Goal: Task Accomplishment & Management: Use online tool/utility

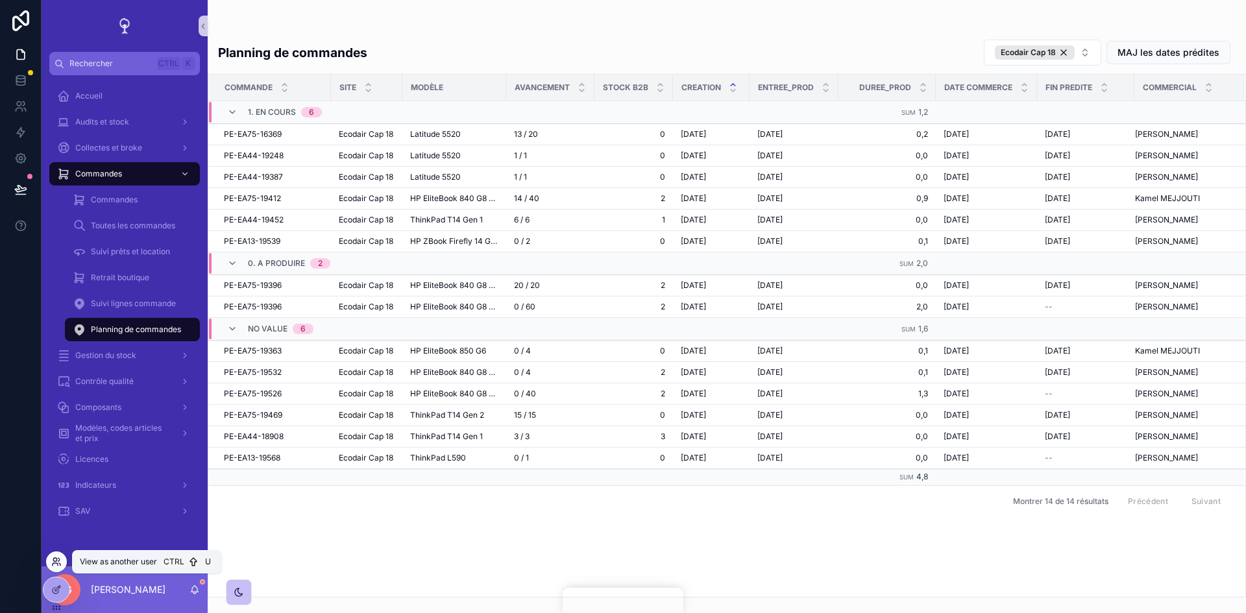
click at [60, 560] on icon at bounding box center [58, 559] width 1 height 3
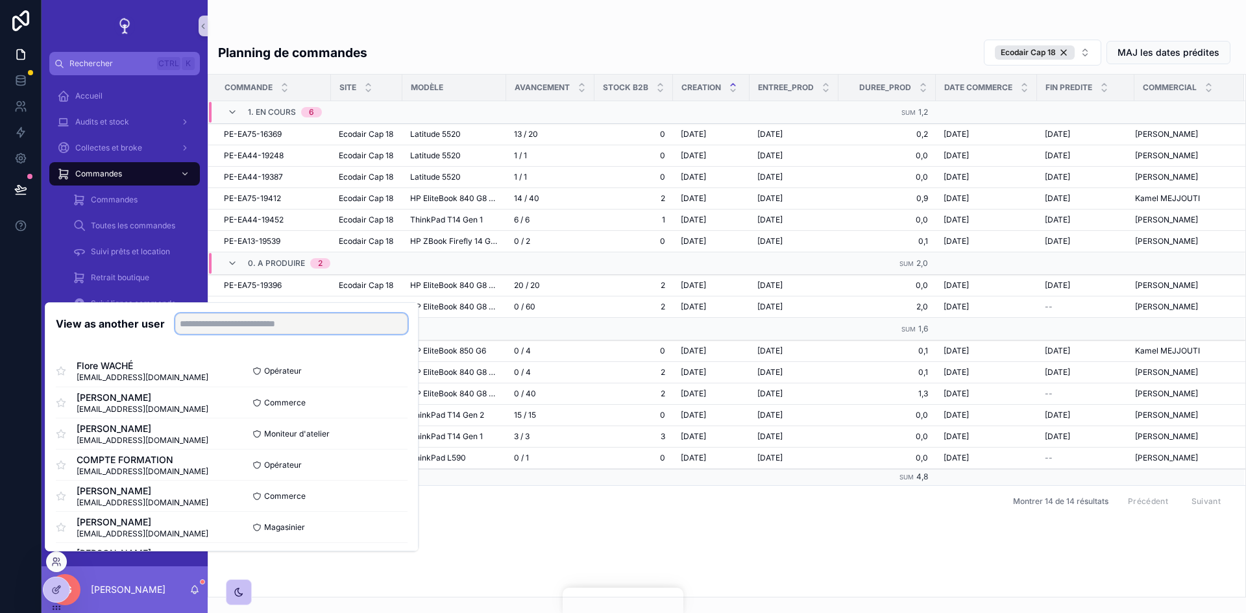
click at [229, 314] on input "text" at bounding box center [291, 324] width 232 height 21
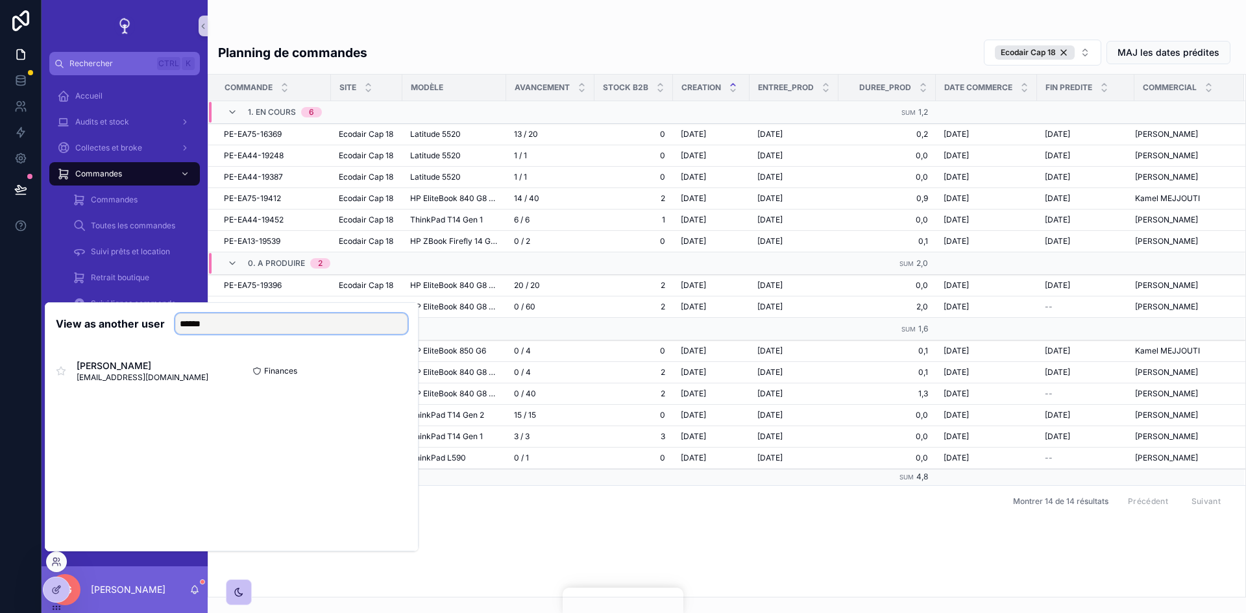
type input "******"
click at [127, 151] on span "Collectes et broke" at bounding box center [108, 148] width 67 height 10
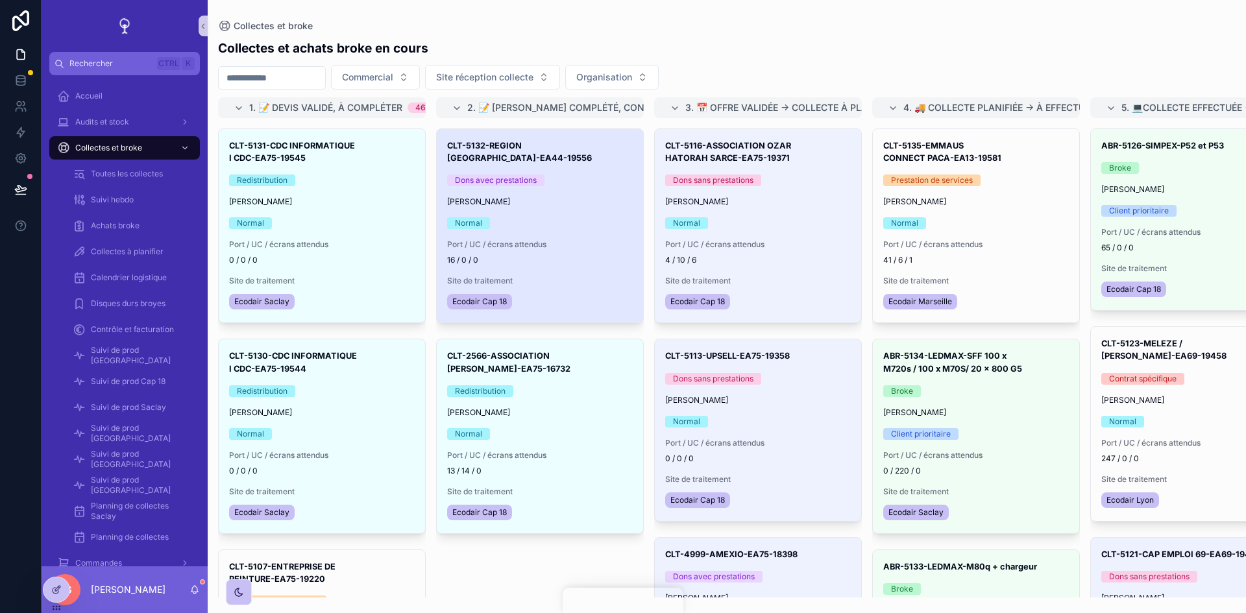
click at [551, 217] on div "Normal" at bounding box center [540, 223] width 186 height 12
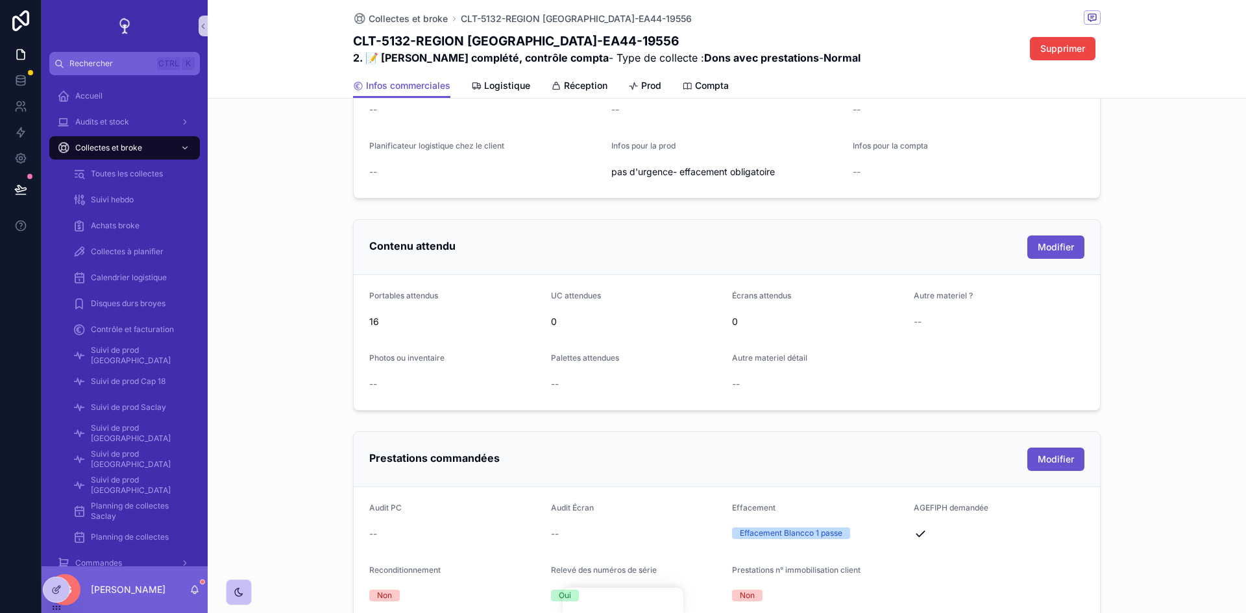
scroll to position [324, 0]
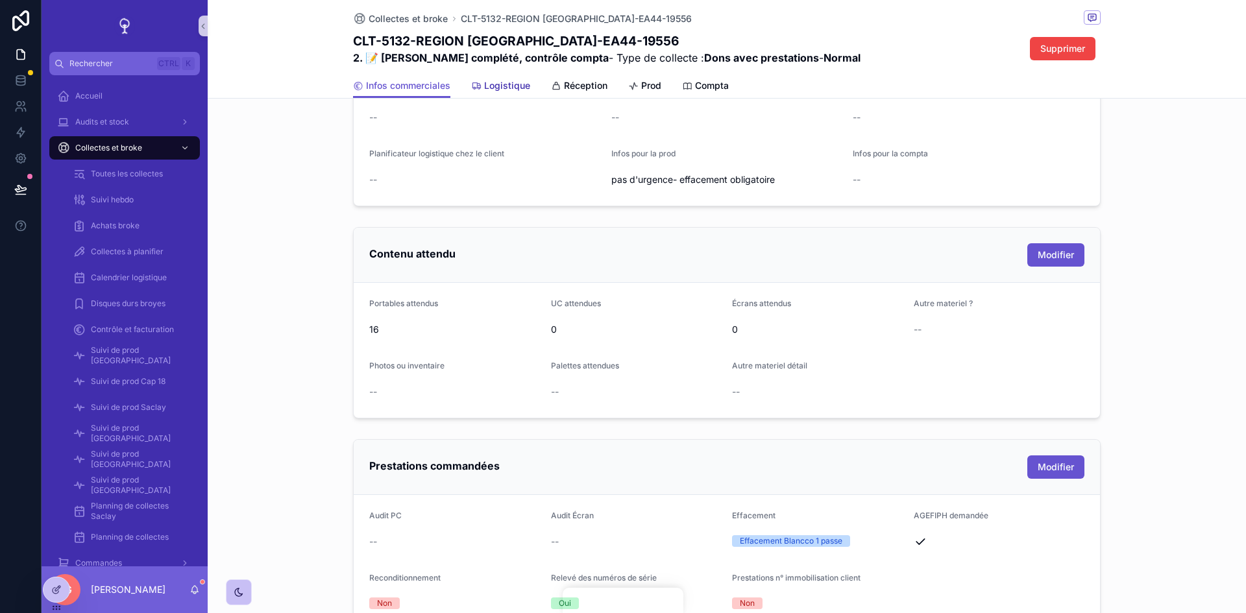
click at [504, 88] on span "Logistique" at bounding box center [507, 85] width 46 height 13
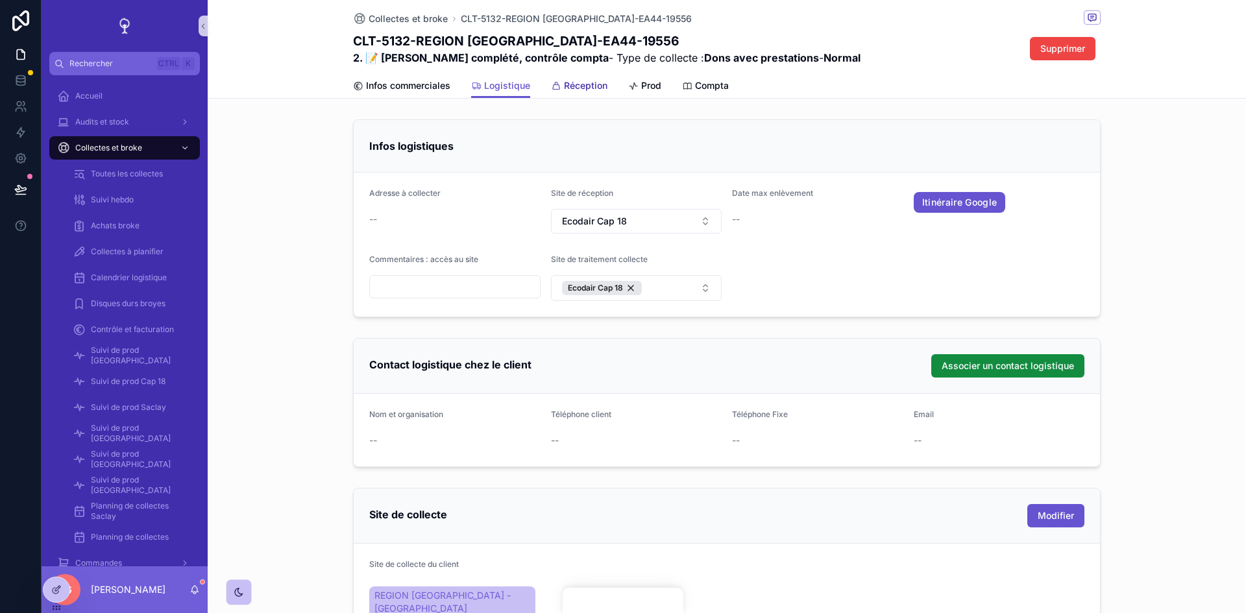
click at [582, 86] on span "Réception" at bounding box center [585, 85] width 43 height 13
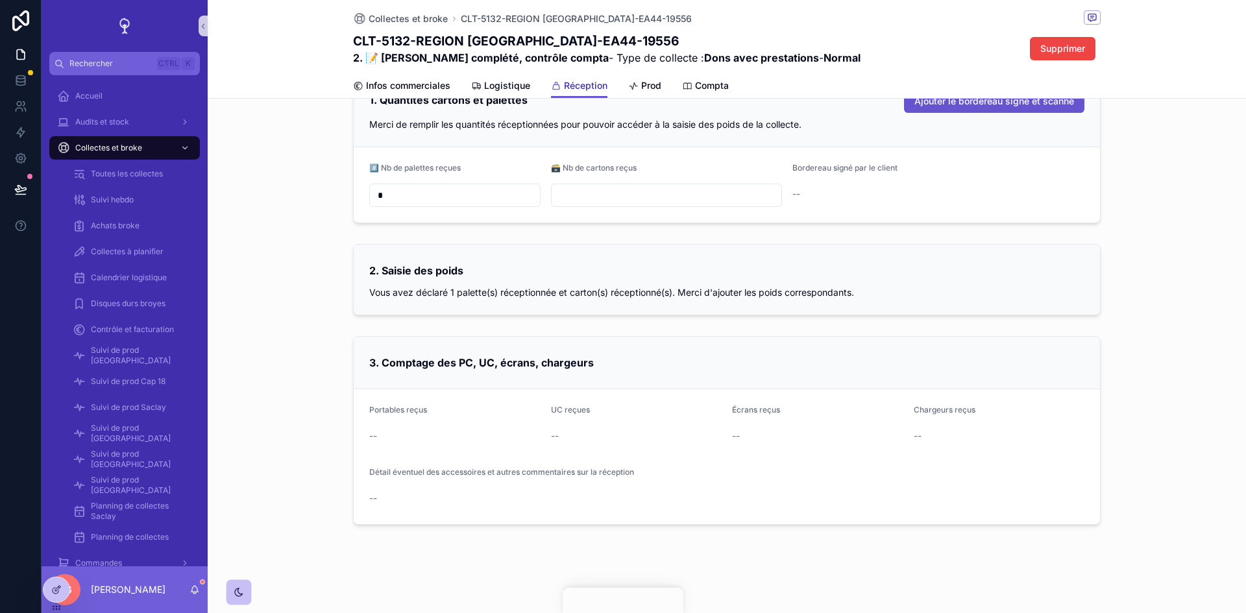
scroll to position [77, 0]
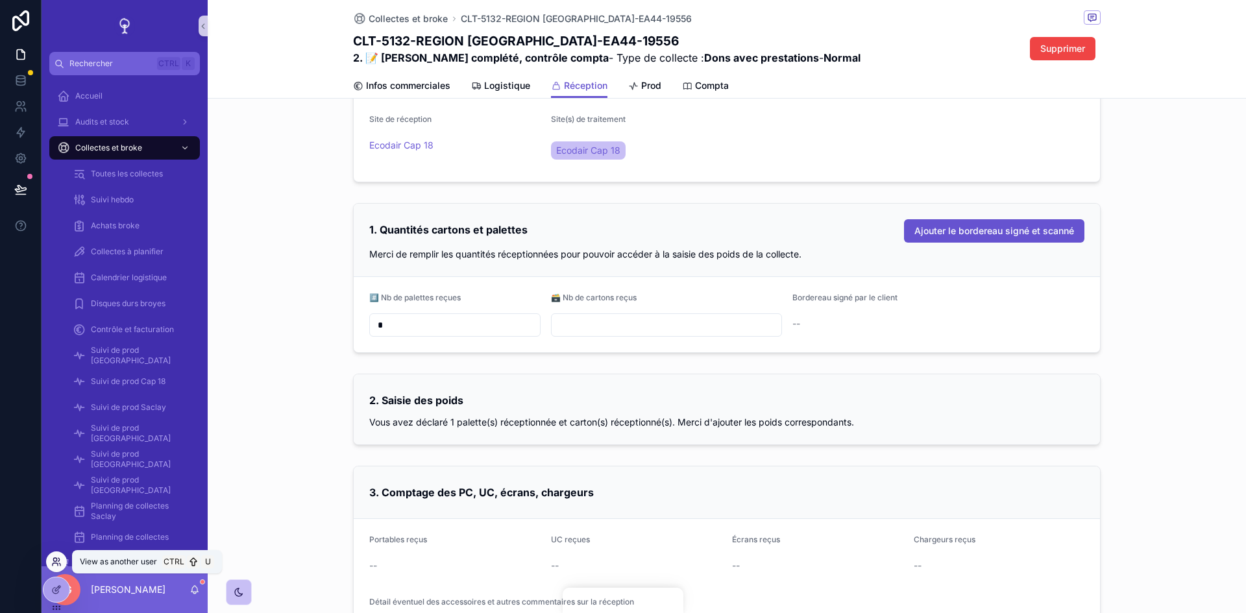
click at [60, 558] on icon at bounding box center [56, 562] width 10 height 10
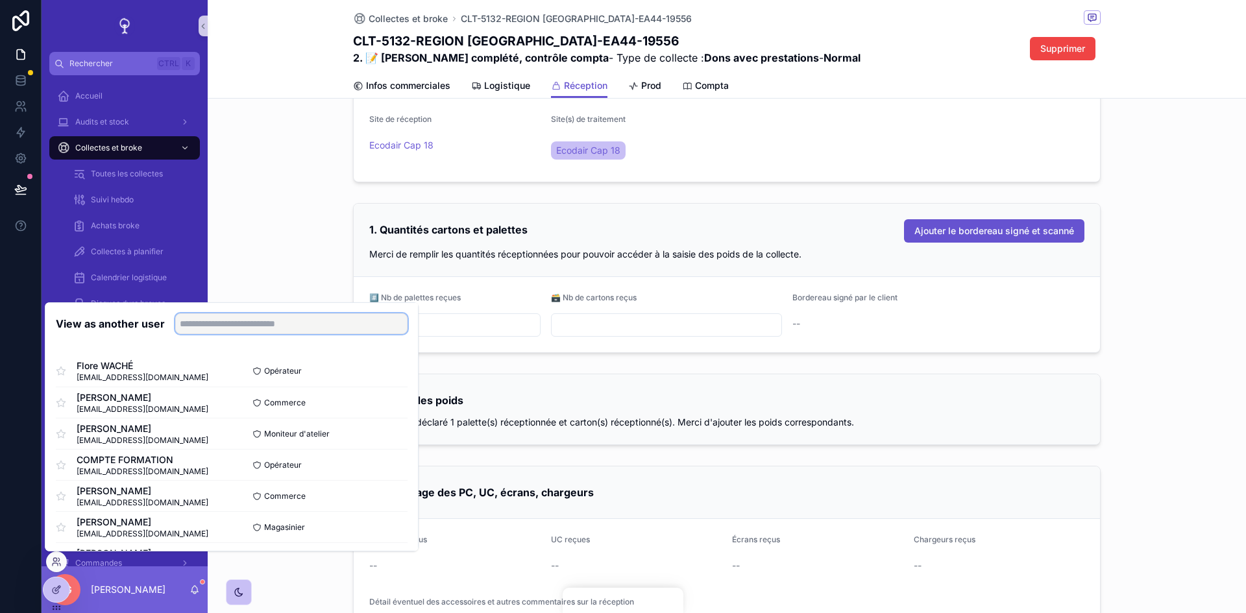
click at [243, 315] on input "text" at bounding box center [291, 324] width 232 height 21
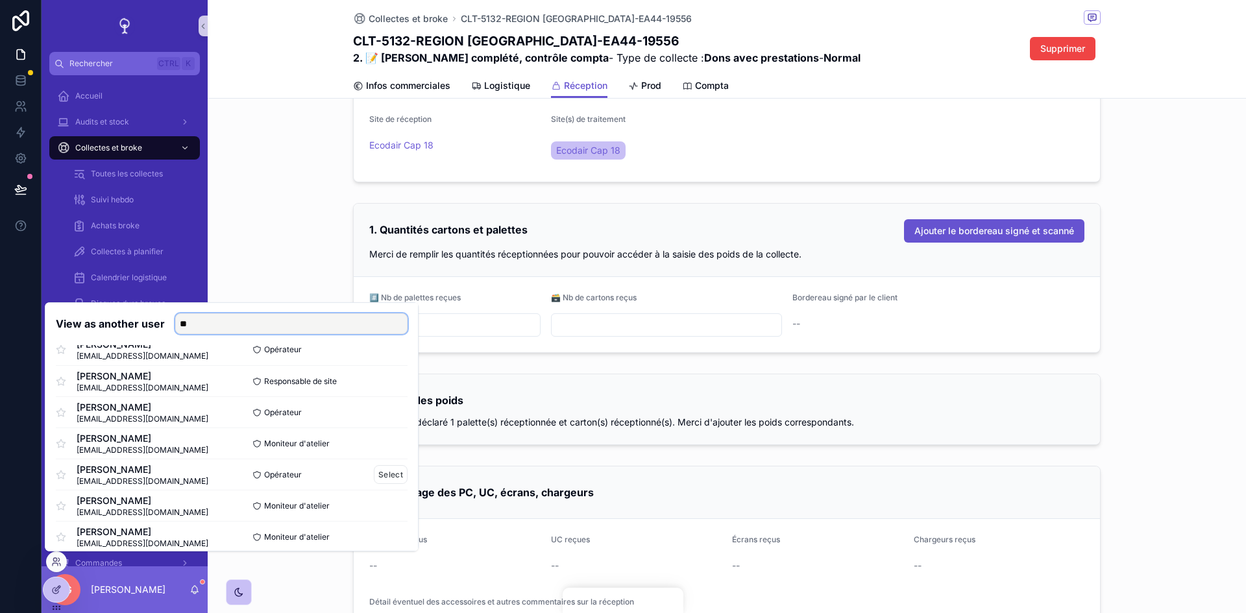
scroll to position [33, 0]
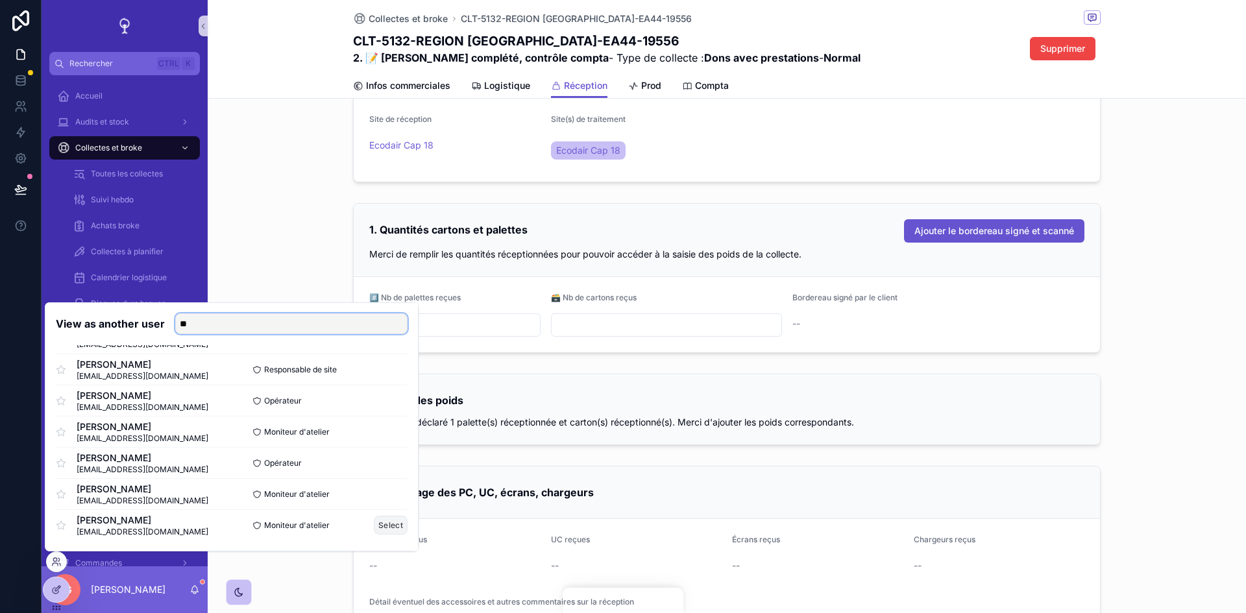
type input "**"
click at [374, 530] on button "Select" at bounding box center [391, 525] width 34 height 19
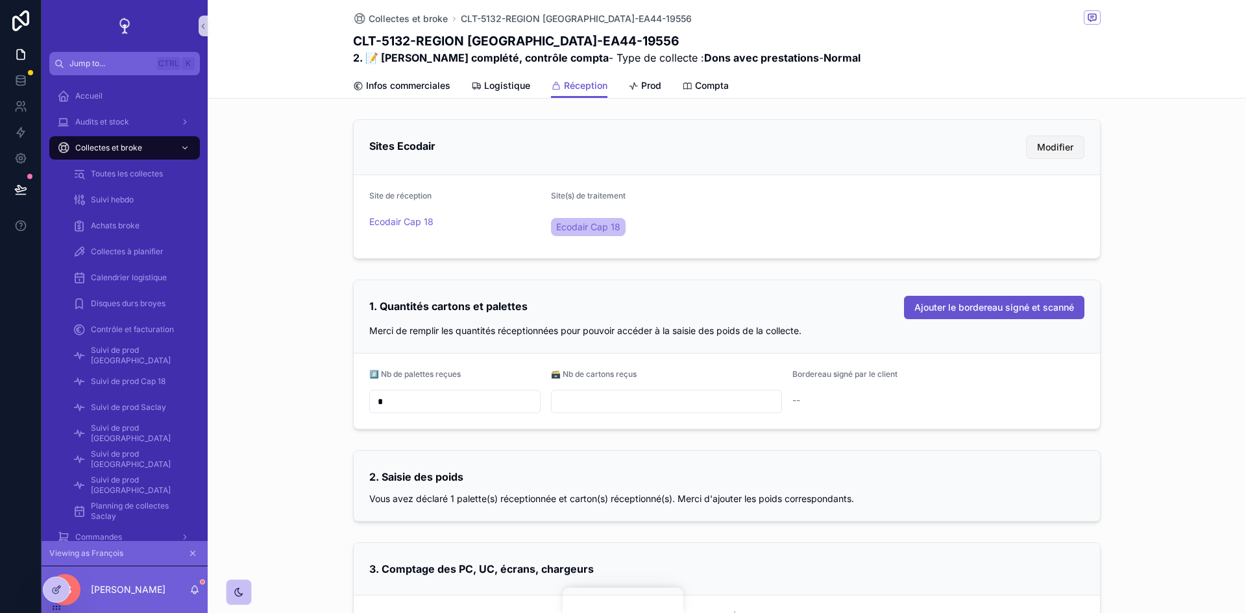
click at [1059, 149] on span "Modifier" at bounding box center [1055, 147] width 36 height 13
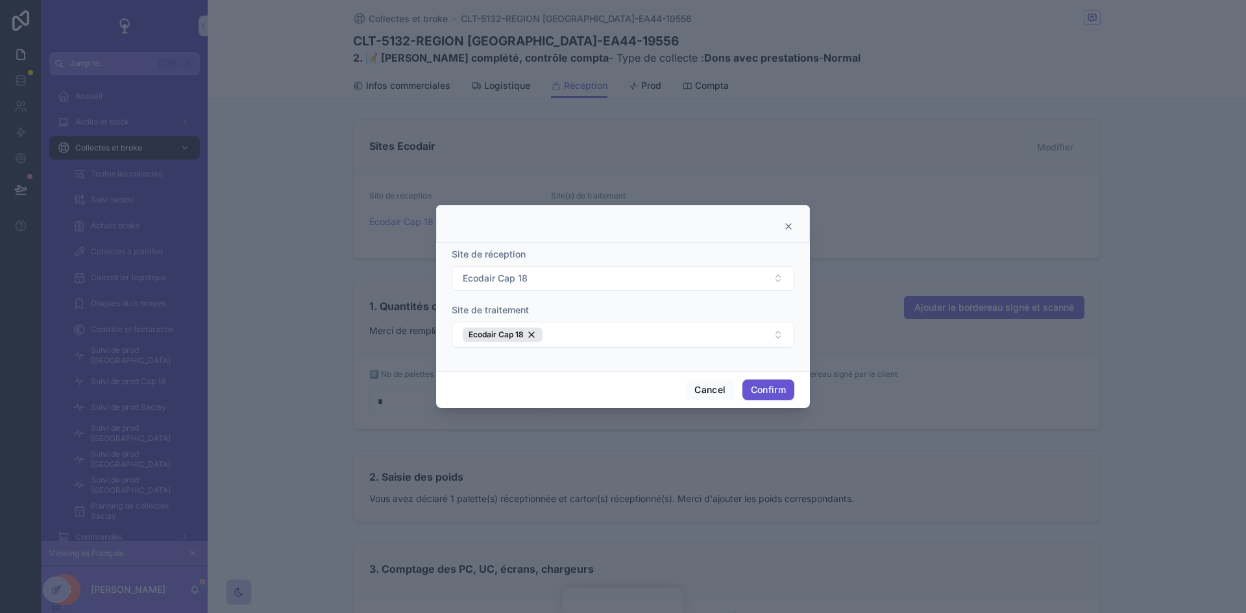
click at [790, 224] on icon at bounding box center [789, 226] width 10 height 10
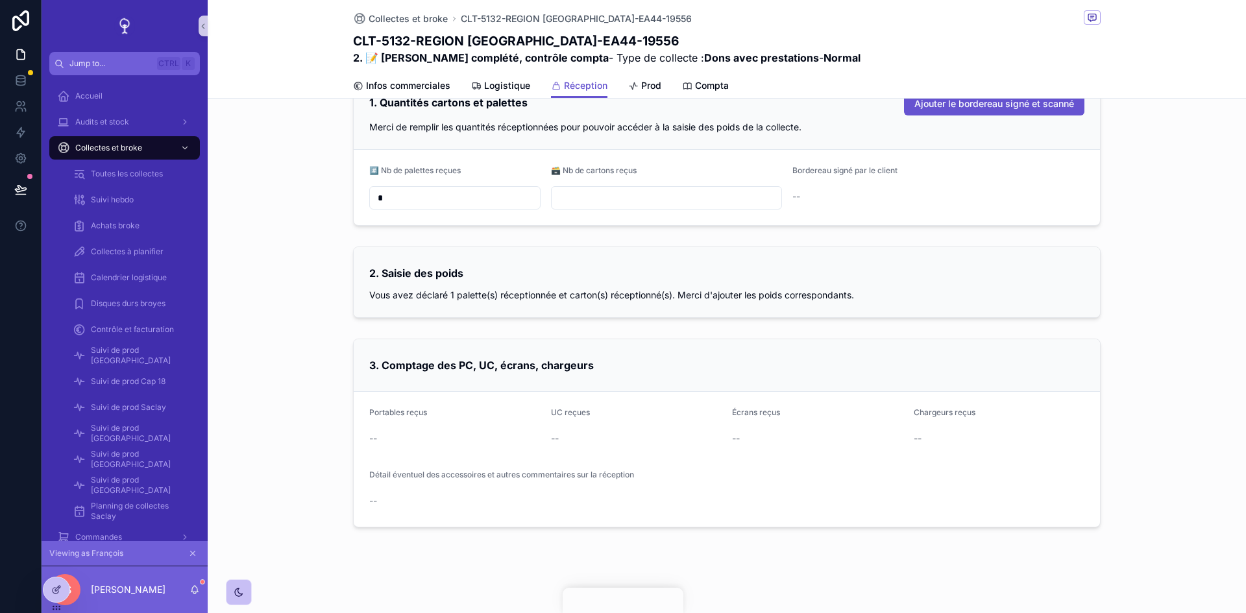
scroll to position [206, 0]
click at [193, 556] on icon "scrollable content" at bounding box center [192, 553] width 9 height 9
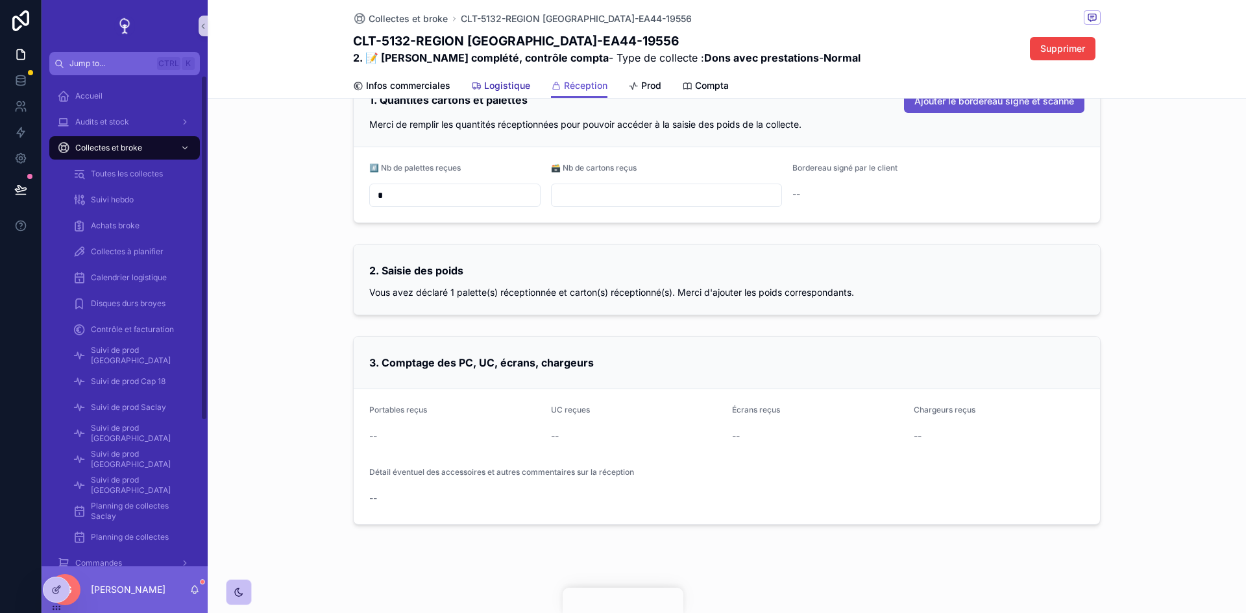
click at [512, 88] on span "Logistique" at bounding box center [507, 85] width 46 height 13
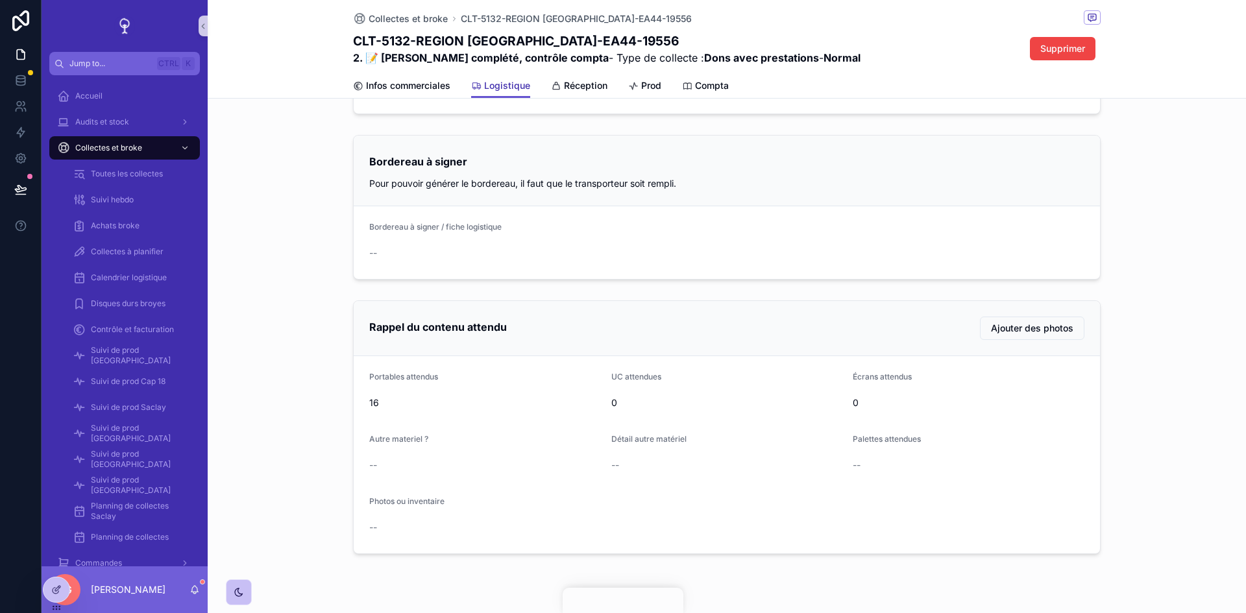
scroll to position [695, 0]
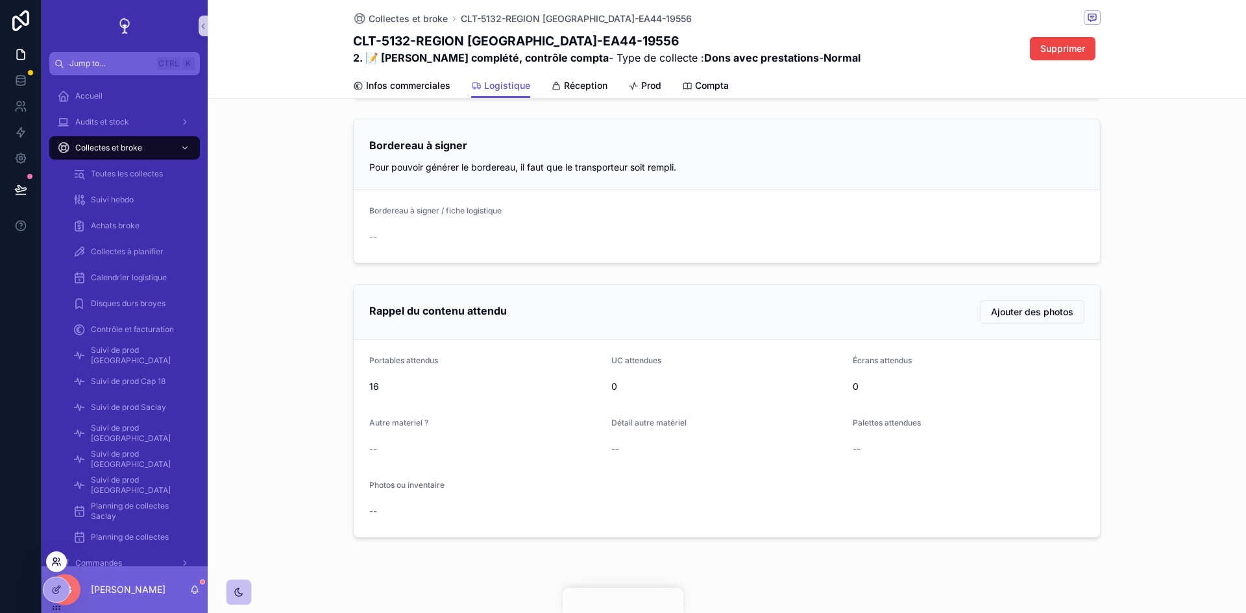
click at [53, 564] on icon at bounding box center [55, 565] width 5 height 3
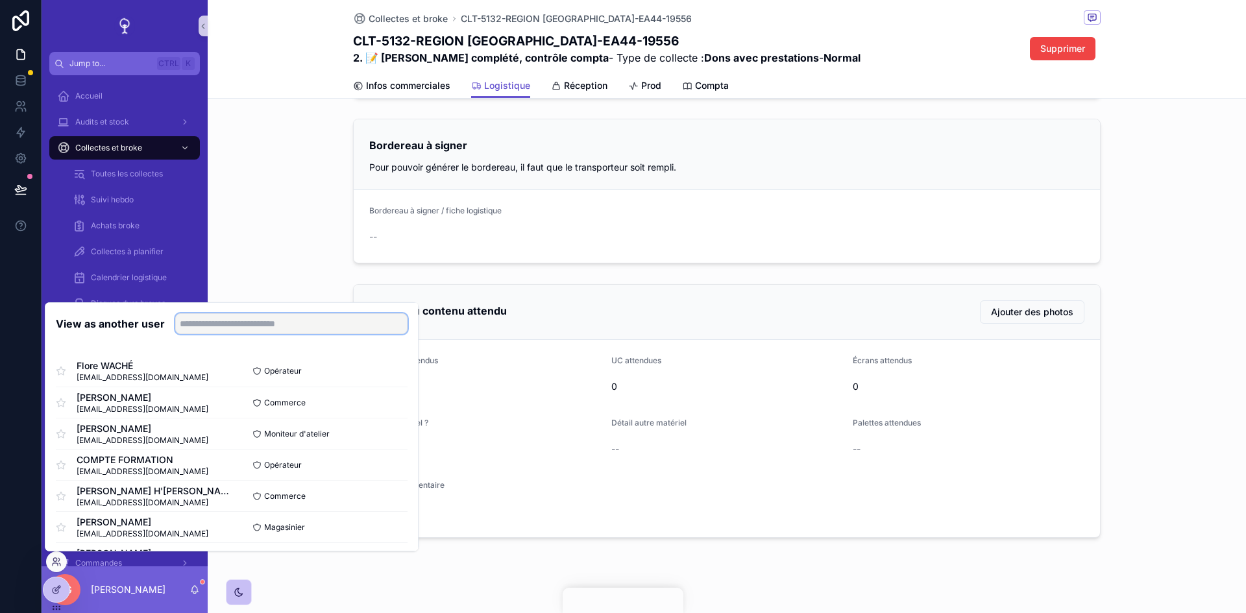
click at [240, 317] on input "text" at bounding box center [291, 324] width 232 height 21
type input "*"
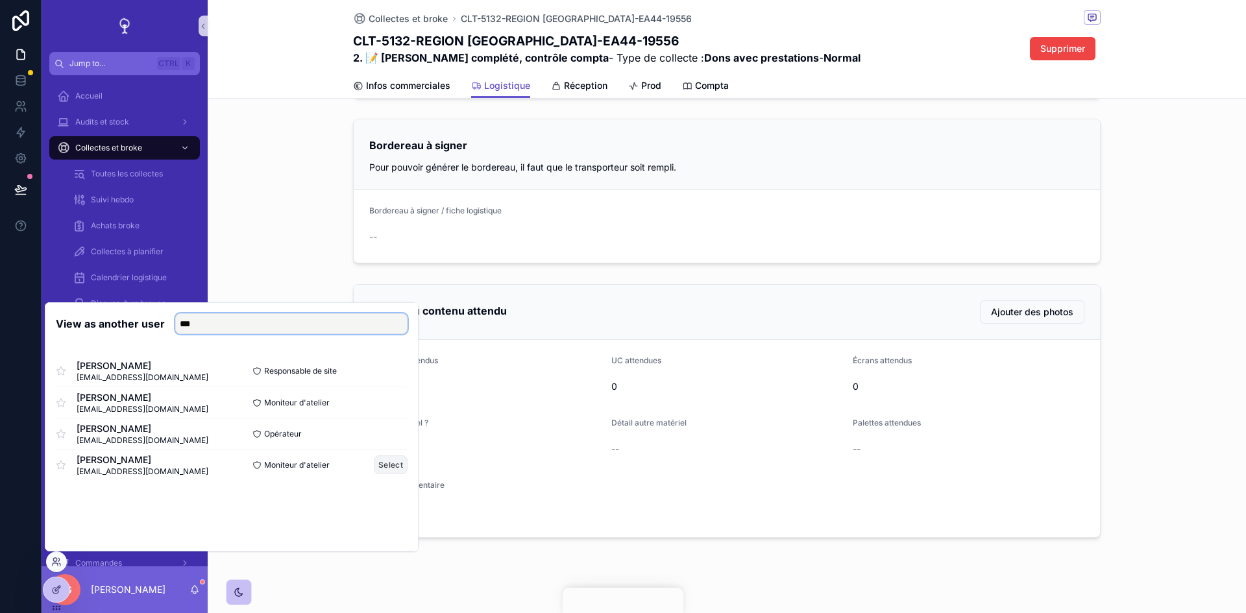
type input "***"
click at [0, 0] on button "Select" at bounding box center [0, 0] width 0 height 0
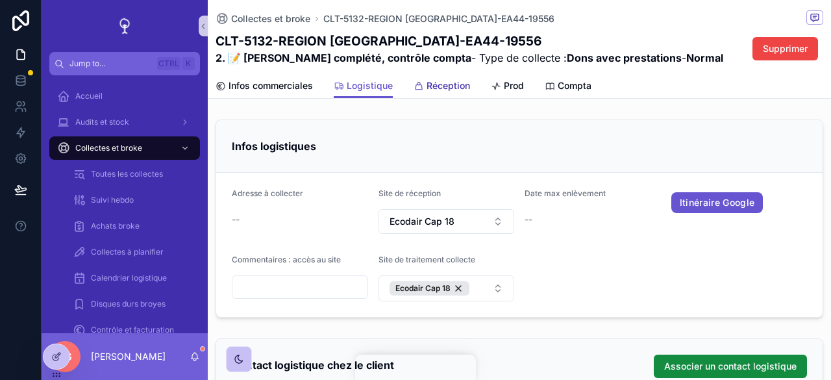
click at [422, 87] on icon "scrollable content" at bounding box center [419, 86] width 10 height 10
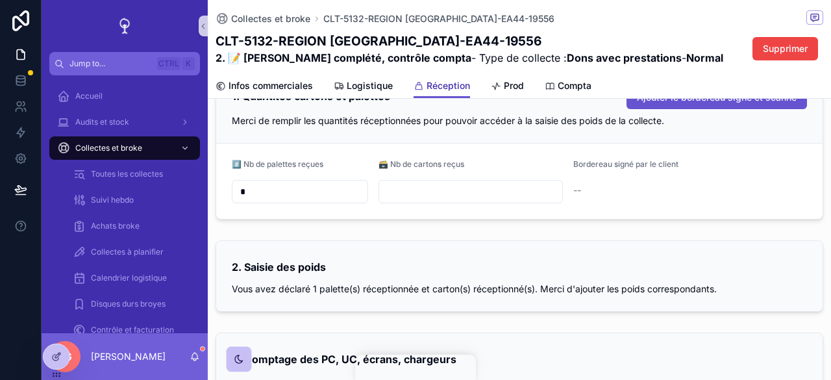
scroll to position [210, 0]
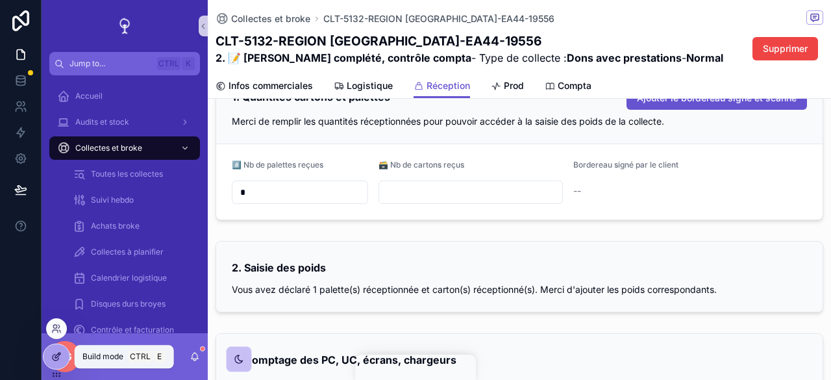
click at [60, 357] on icon at bounding box center [56, 356] width 10 height 10
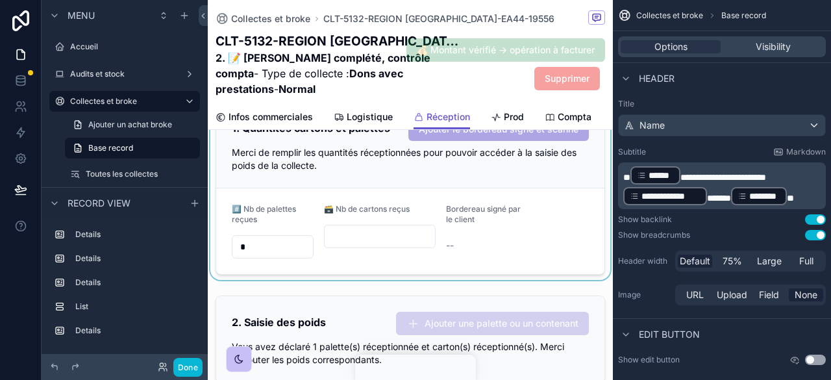
click at [551, 218] on div "scrollable content" at bounding box center [410, 188] width 405 height 184
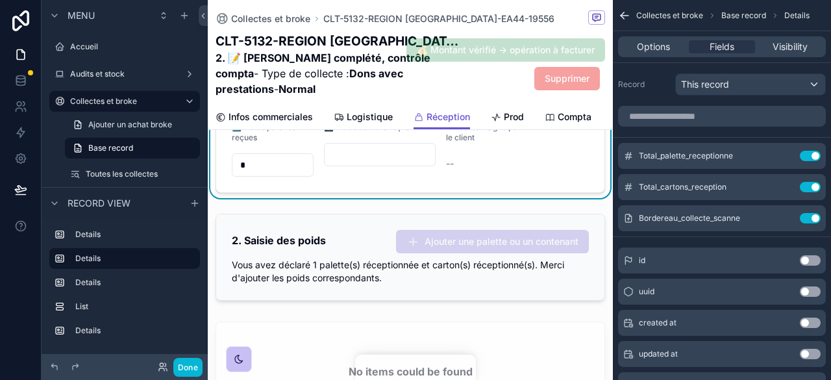
scroll to position [340, 0]
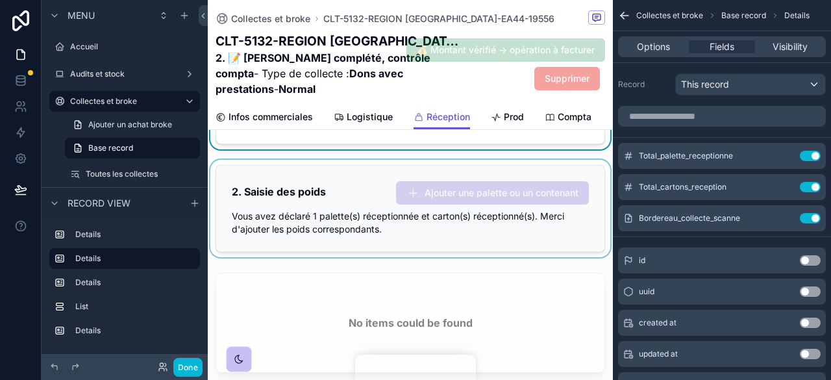
click at [543, 216] on div "scrollable content" at bounding box center [410, 208] width 405 height 97
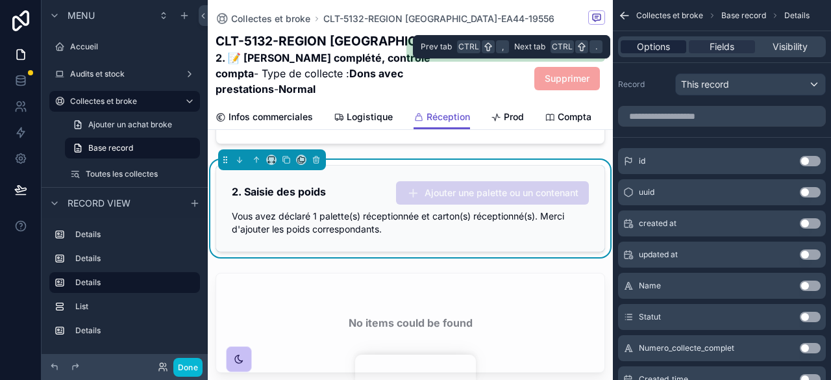
click at [660, 47] on span "Options" at bounding box center [653, 46] width 33 height 13
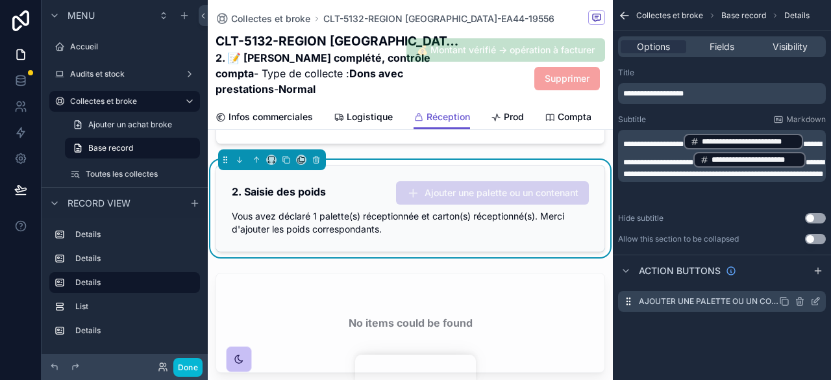
click at [813, 302] on icon "scrollable content" at bounding box center [815, 301] width 10 height 10
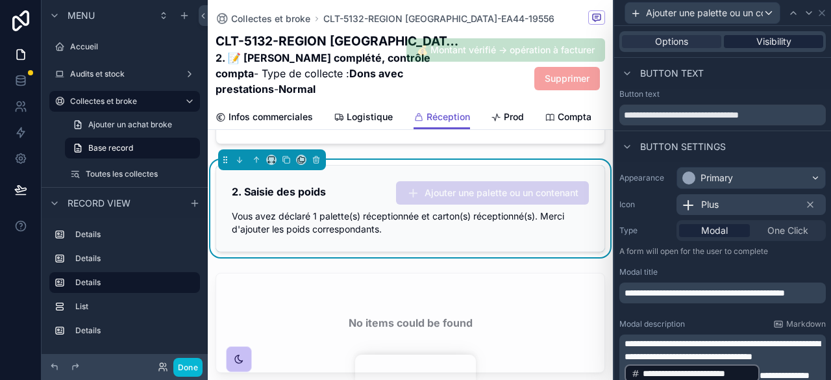
click at [762, 40] on span "Visibility" at bounding box center [773, 41] width 35 height 13
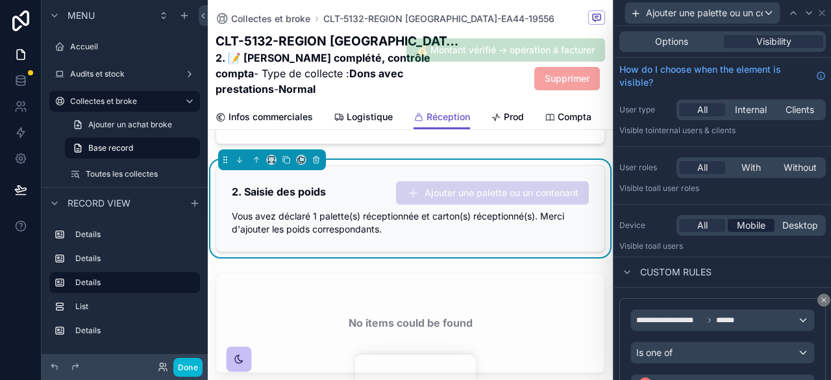
scroll to position [80, 0]
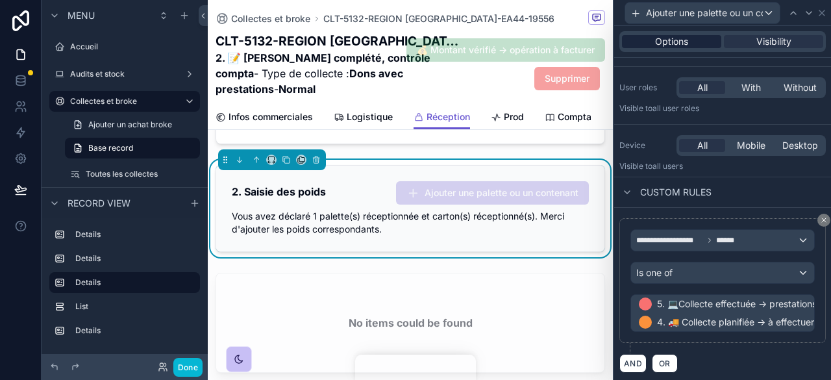
click at [666, 41] on span "Options" at bounding box center [671, 41] width 33 height 13
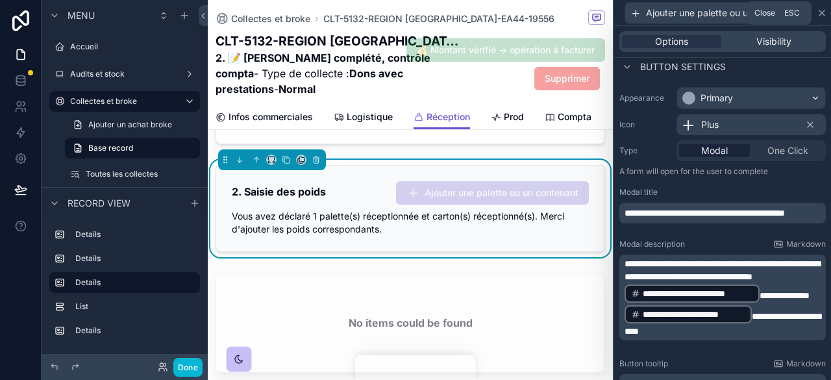
click at [823, 13] on icon at bounding box center [822, 13] width 10 height 10
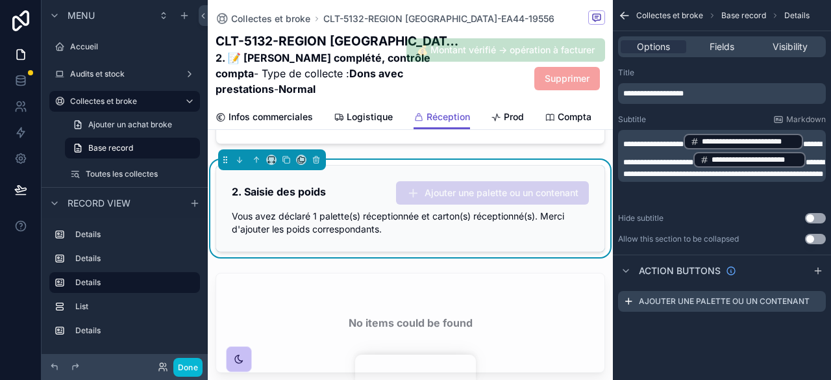
click at [625, 16] on icon "scrollable content" at bounding box center [625, 16] width 8 height 0
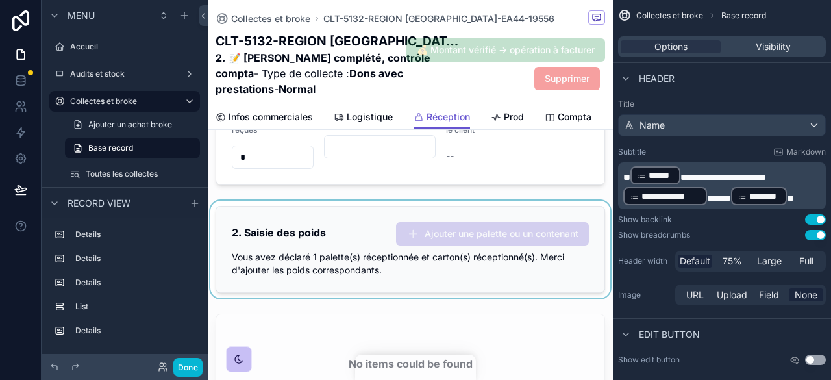
scroll to position [519, 0]
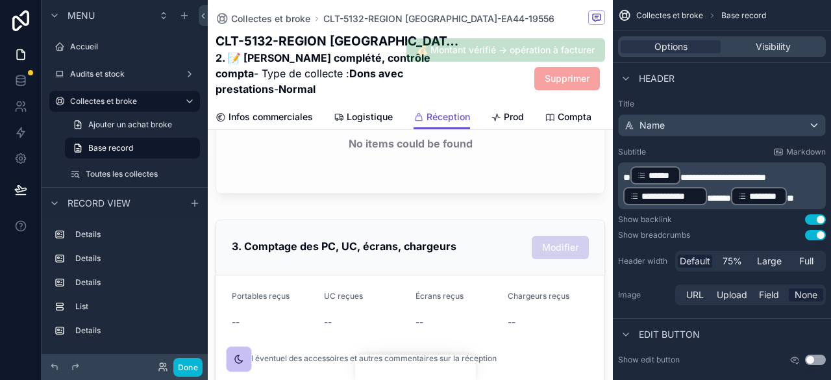
click at [499, 233] on div "scrollable content" at bounding box center [410, 315] width 405 height 202
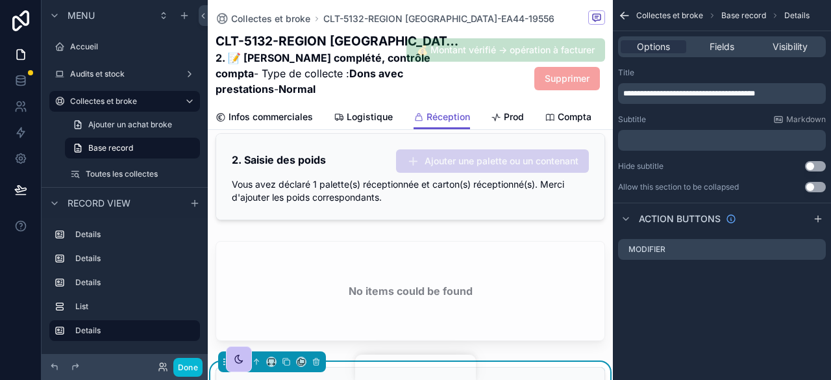
scroll to position [360, 0]
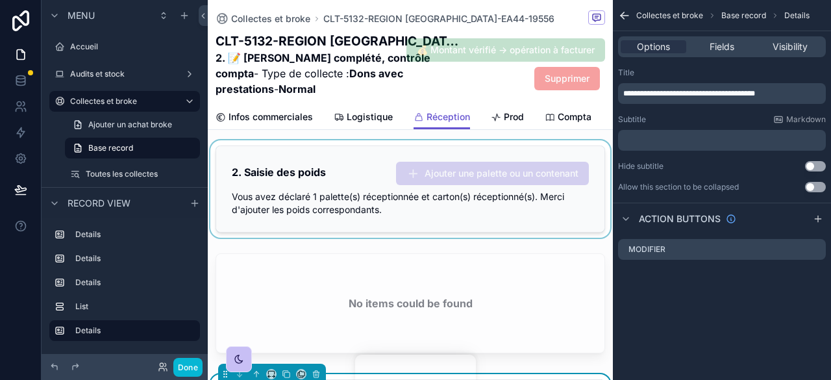
click at [354, 186] on div "scrollable content" at bounding box center [410, 188] width 405 height 97
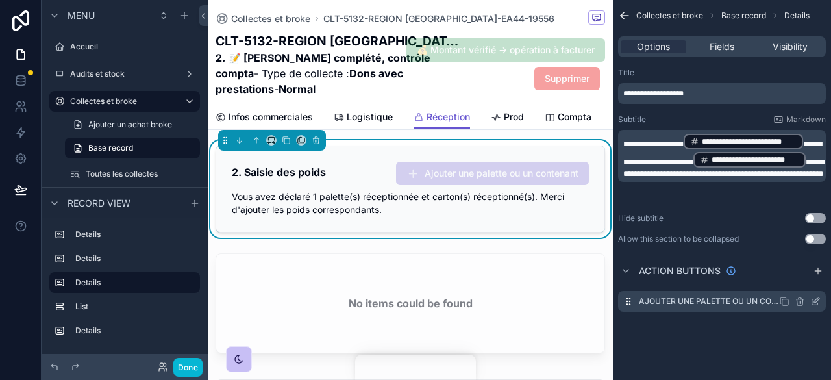
click at [815, 299] on icon "scrollable content" at bounding box center [816, 299] width 5 height 5
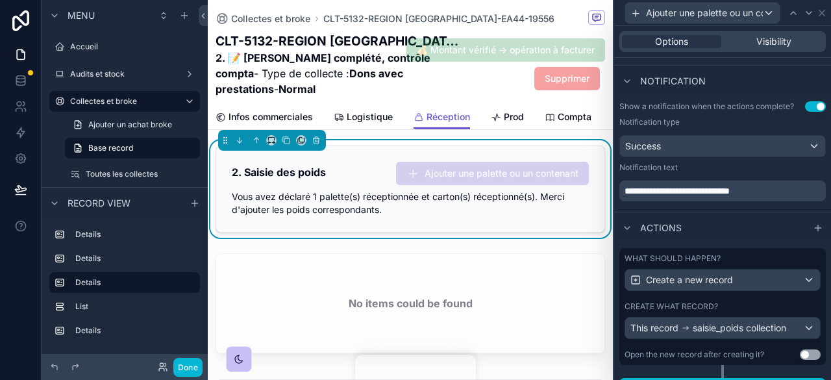
scroll to position [462, 0]
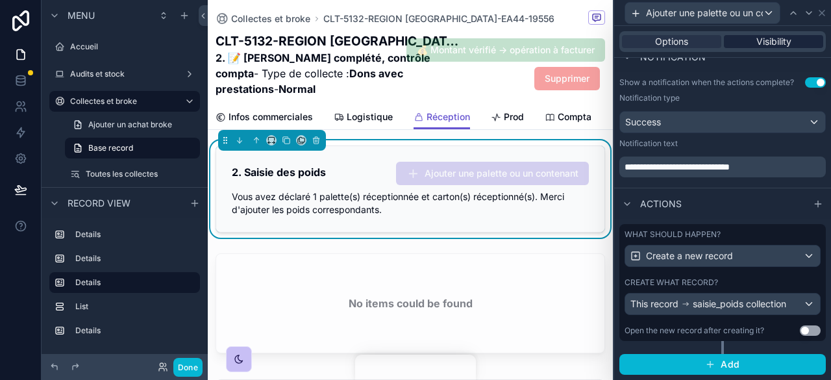
click at [771, 47] on span "Visibility" at bounding box center [773, 41] width 35 height 13
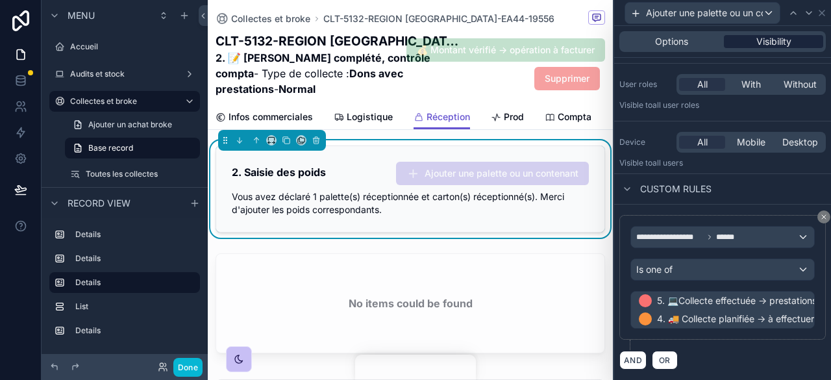
scroll to position [80, 0]
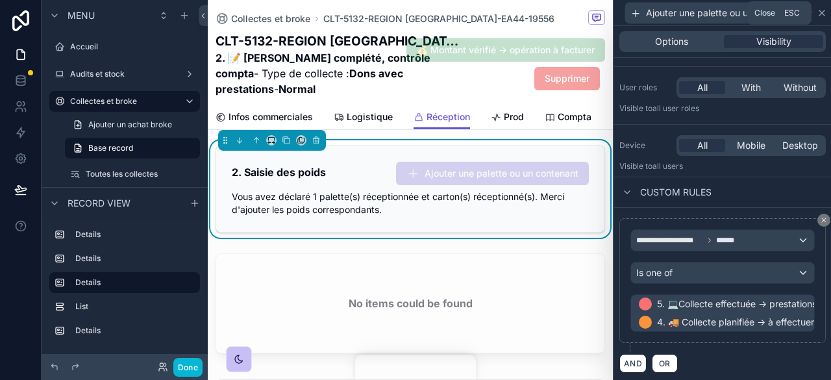
click at [821, 14] on icon at bounding box center [821, 12] width 5 height 5
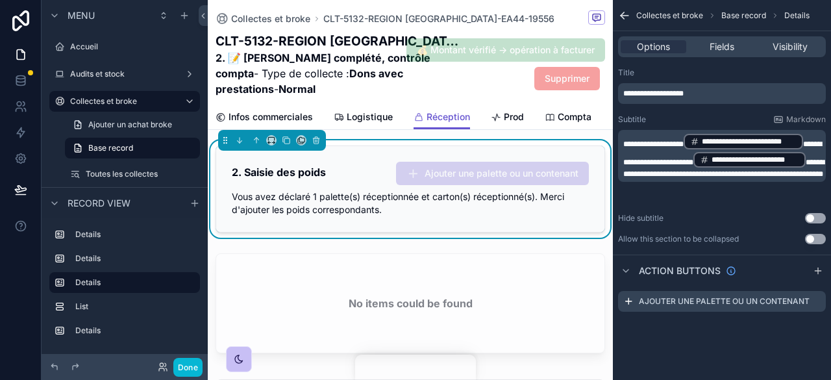
scroll to position [186, 0]
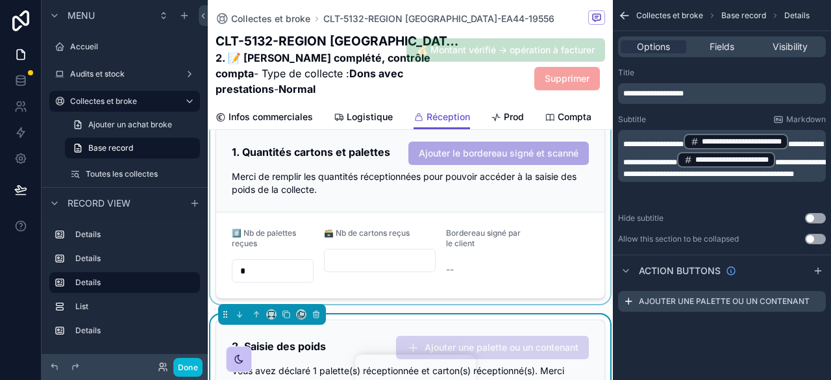
click at [254, 269] on div "scrollable content" at bounding box center [410, 212] width 405 height 184
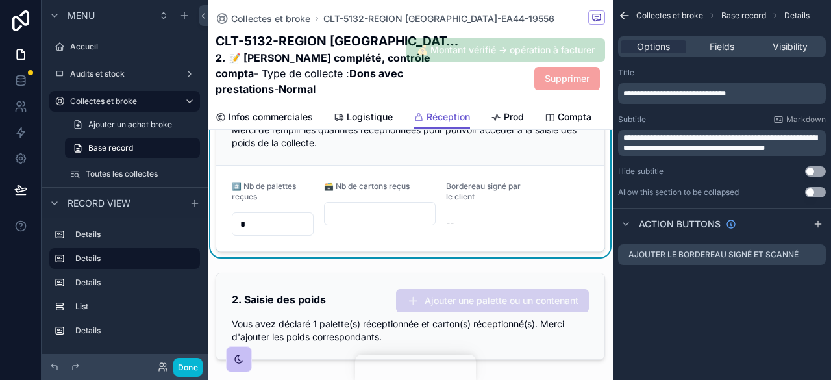
scroll to position [236, 0]
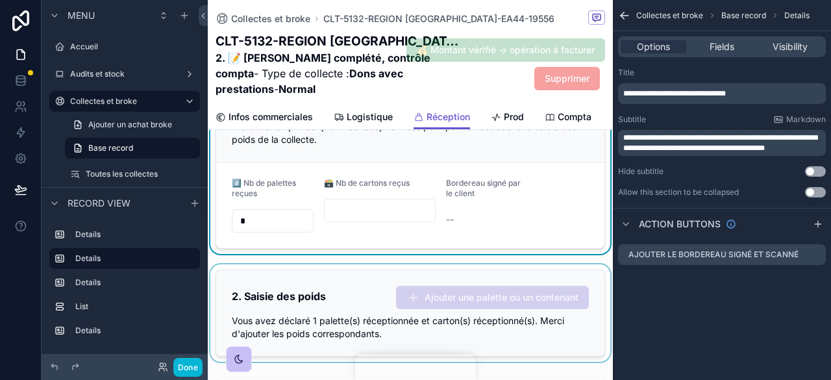
click at [303, 279] on div "scrollable content" at bounding box center [410, 312] width 405 height 97
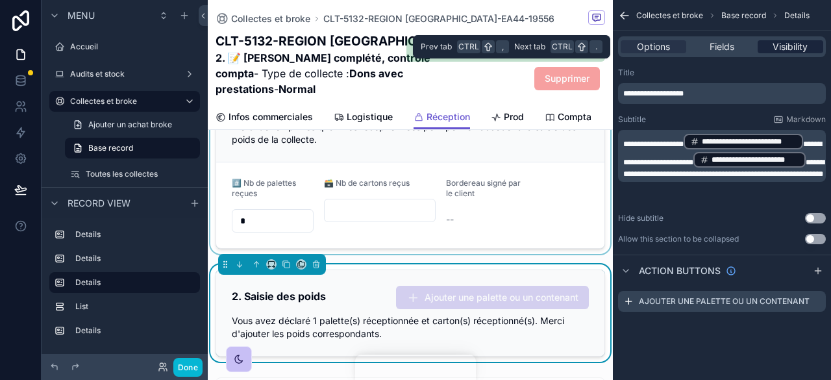
click at [787, 49] on span "Visibility" at bounding box center [790, 46] width 35 height 13
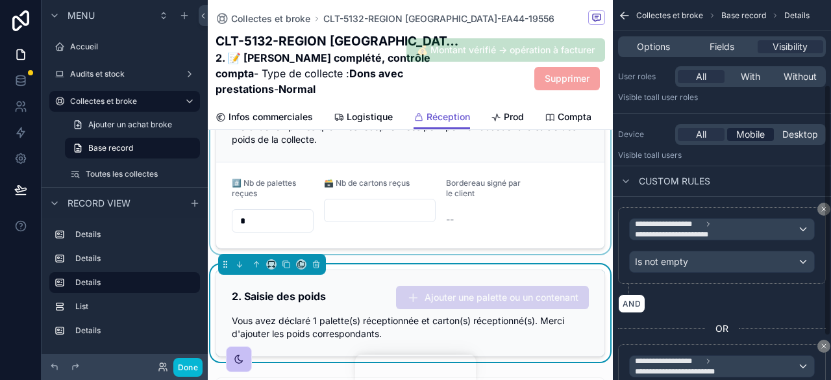
scroll to position [92, 0]
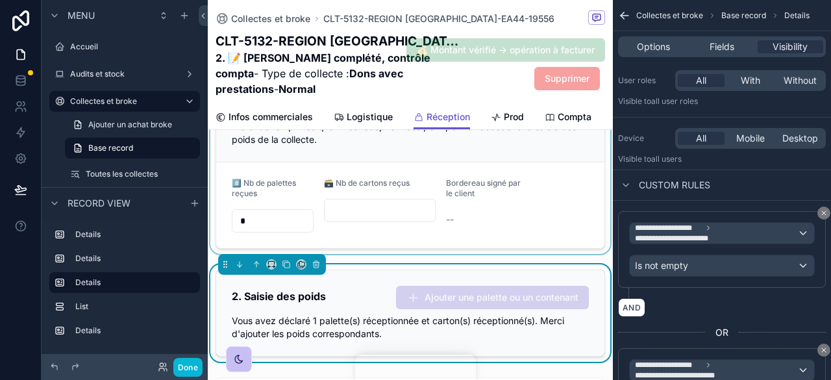
click at [264, 219] on div "scrollable content" at bounding box center [410, 162] width 405 height 184
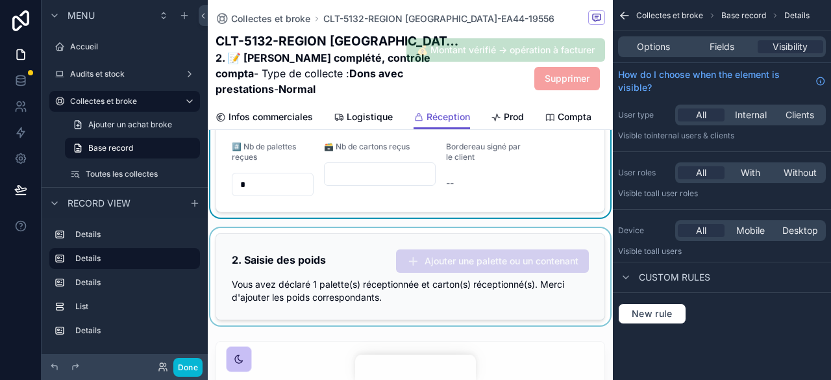
scroll to position [287, 0]
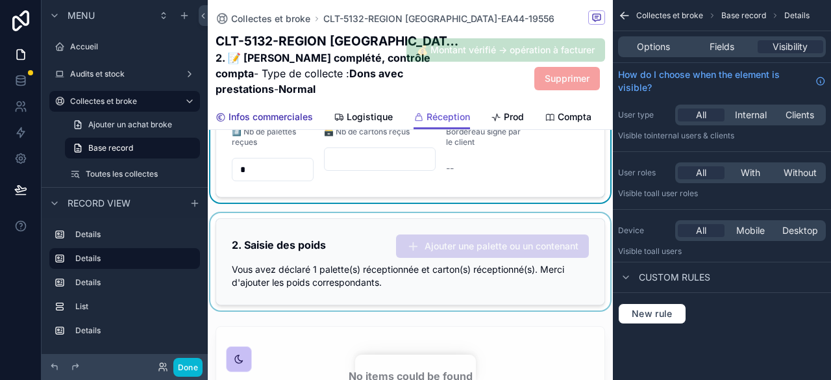
click at [273, 112] on span "Infos commerciales" at bounding box center [271, 116] width 84 height 13
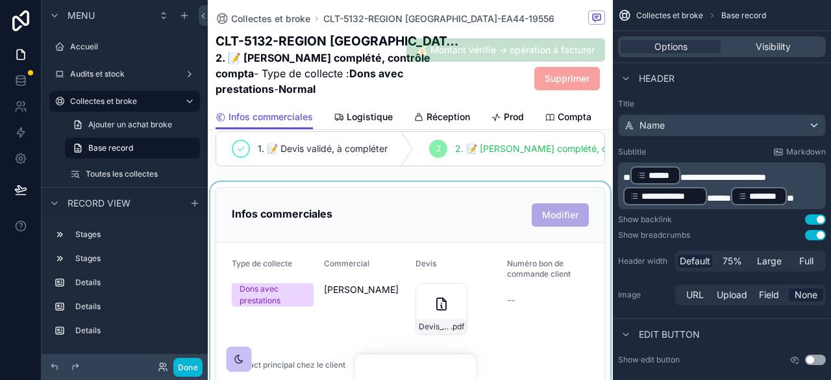
scroll to position [88, 0]
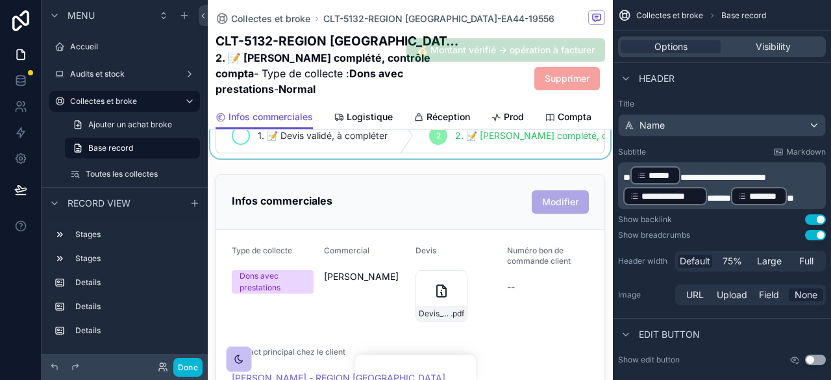
drag, startPoint x: 262, startPoint y: 167, endPoint x: 292, endPoint y: 162, distance: 31.1
click at [292, 158] on div "scrollable content" at bounding box center [410, 135] width 405 height 45
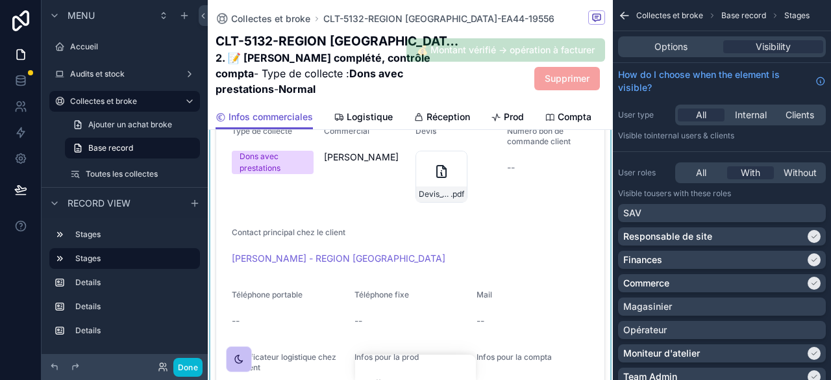
scroll to position [208, 0]
click at [351, 121] on span "Logistique" at bounding box center [370, 116] width 46 height 13
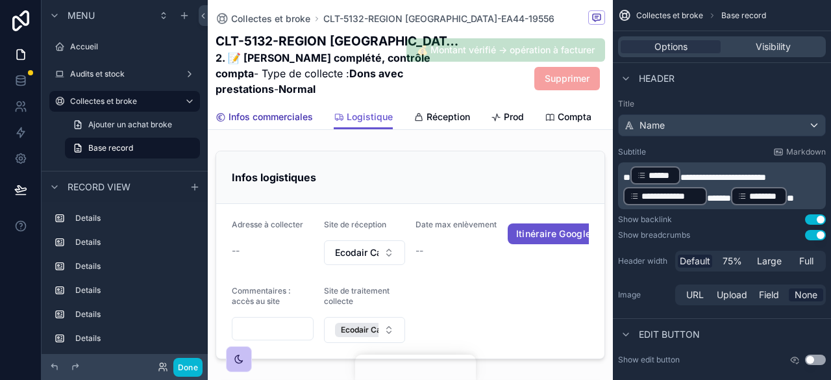
click at [266, 112] on span "Infos commerciales" at bounding box center [271, 116] width 84 height 13
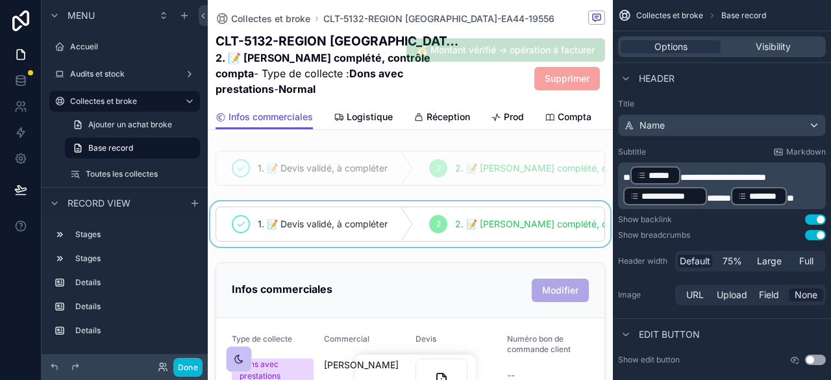
drag, startPoint x: 254, startPoint y: 254, endPoint x: 360, endPoint y: 257, distance: 105.2
click at [360, 247] on div "scrollable content" at bounding box center [410, 223] width 405 height 45
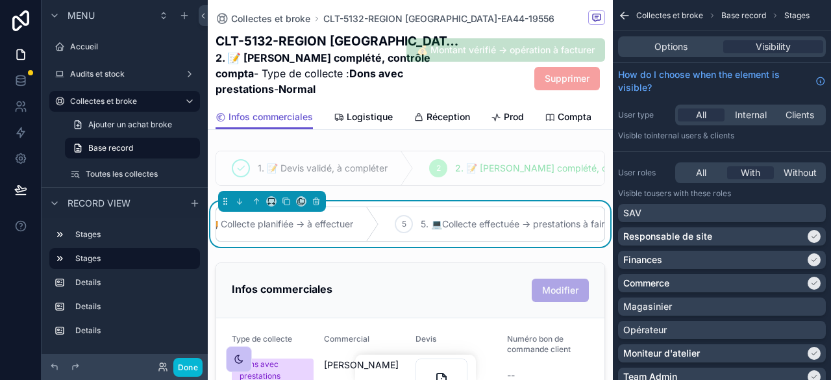
scroll to position [0, 762]
click at [439, 230] on span "5. 💻Collecte effectuée -> prestations à faire" at bounding box center [533, 223] width 189 height 13
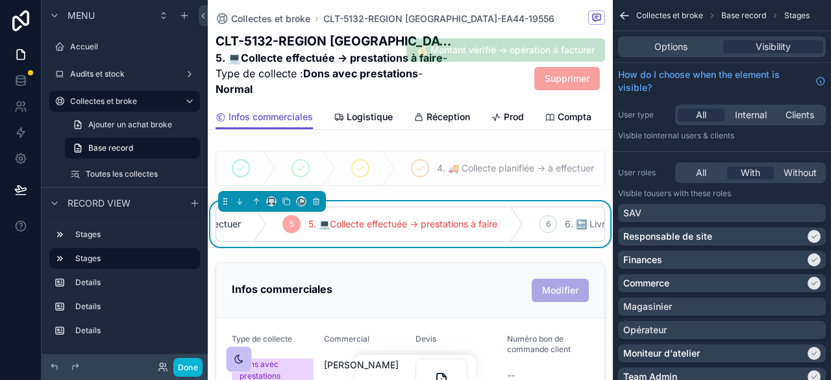
scroll to position [0, 332]
click at [438, 112] on span "Réception" at bounding box center [448, 116] width 43 height 13
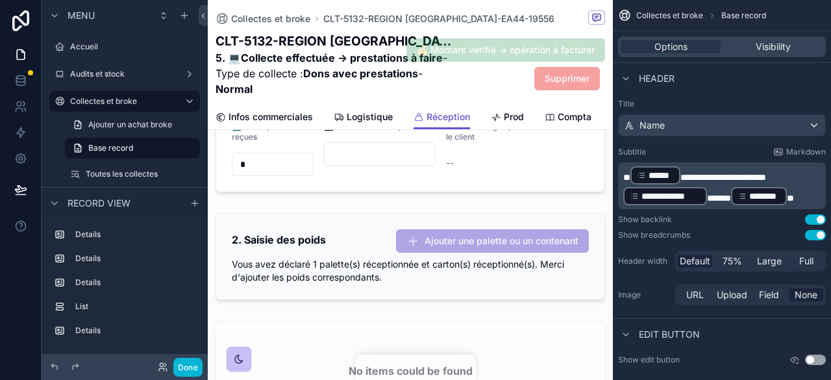
scroll to position [313, 0]
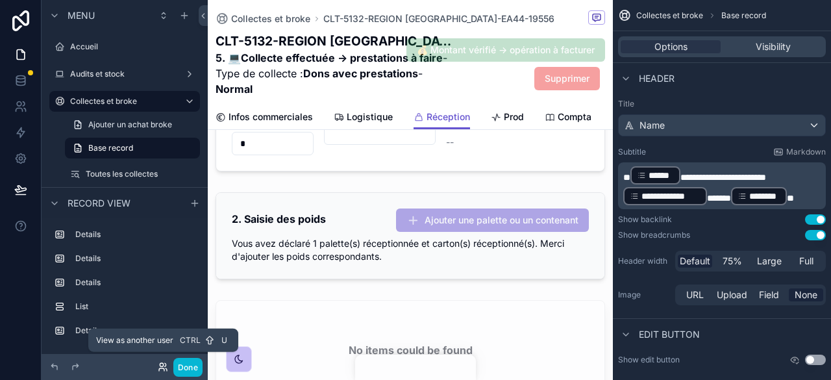
click at [166, 363] on icon at bounding box center [163, 367] width 10 height 10
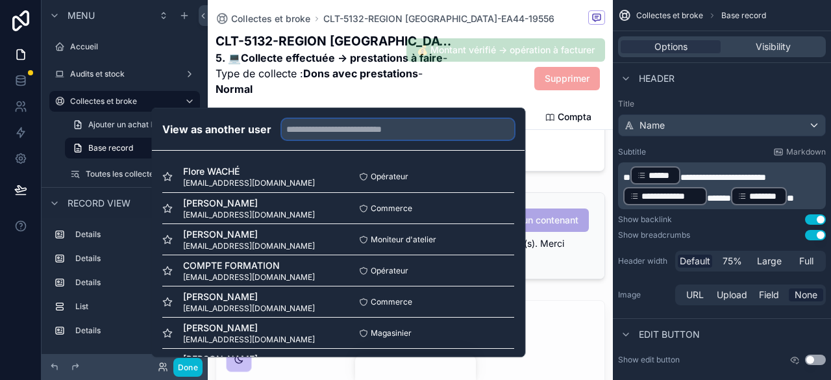
click at [322, 130] on input "text" at bounding box center [398, 129] width 232 height 21
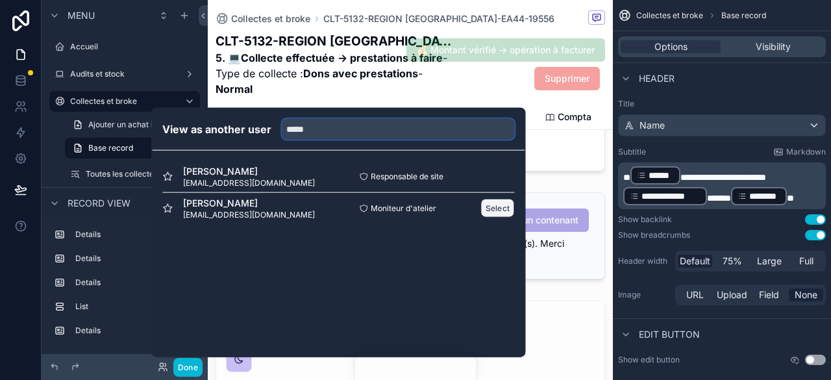
type input "*****"
click at [491, 202] on button "Select" at bounding box center [498, 208] width 34 height 19
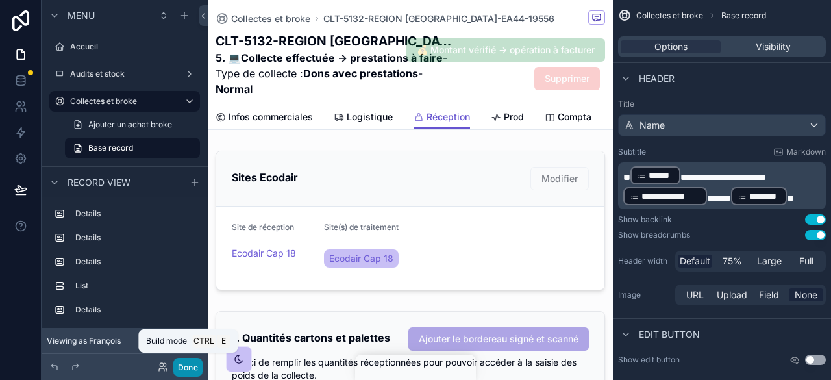
click at [193, 364] on button "Done" at bounding box center [187, 367] width 29 height 19
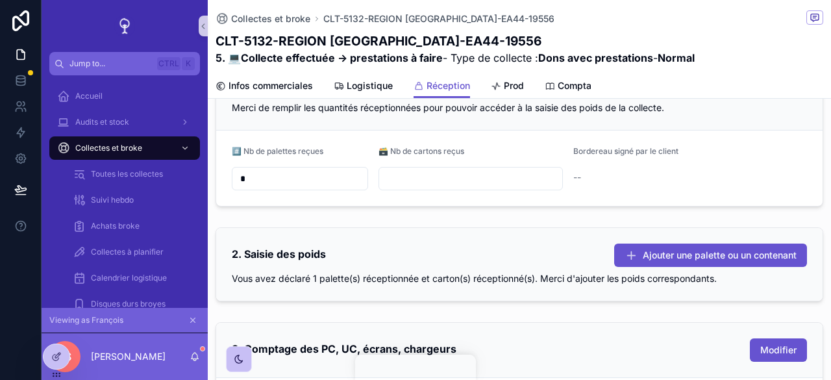
scroll to position [224, 0]
click at [300, 178] on input "*" at bounding box center [299, 178] width 135 height 18
type input "*"
click at [436, 173] on input "scrollable content" at bounding box center [471, 178] width 184 height 18
click at [280, 175] on input "*" at bounding box center [299, 178] width 135 height 18
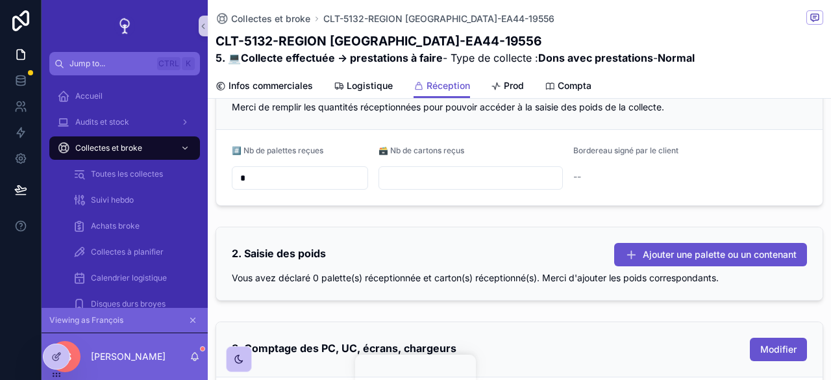
click at [403, 172] on input "scrollable content" at bounding box center [471, 178] width 184 height 18
click at [264, 185] on input "*" at bounding box center [299, 178] width 135 height 18
type input "*"
click at [432, 177] on input "scrollable content" at bounding box center [471, 178] width 184 height 18
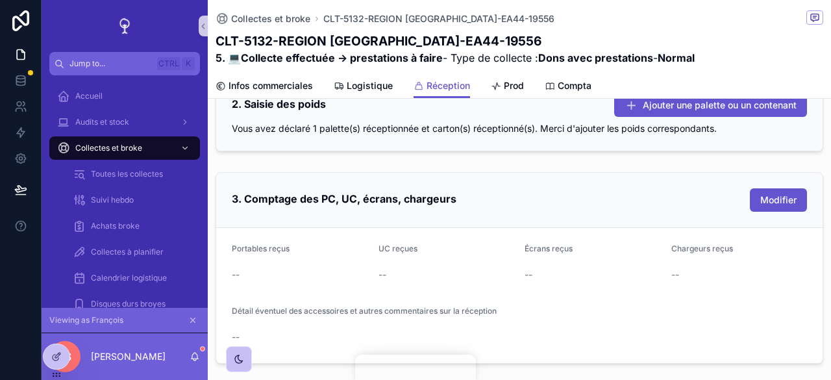
scroll to position [373, 0]
click at [193, 319] on icon "scrollable content" at bounding box center [192, 320] width 9 height 9
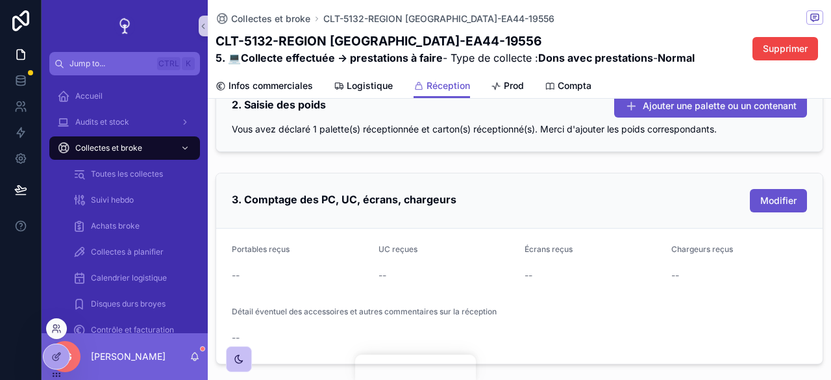
click at [62, 323] on div at bounding box center [56, 328] width 21 height 21
click at [53, 333] on icon at bounding box center [56, 328] width 10 height 10
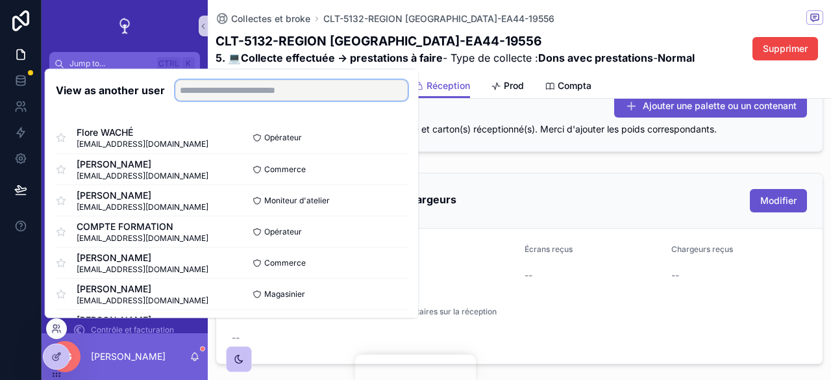
click at [252, 94] on input "text" at bounding box center [291, 90] width 232 height 21
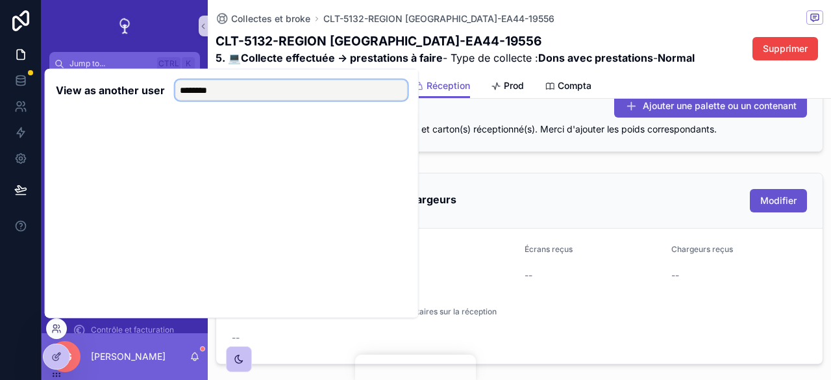
drag, startPoint x: 232, startPoint y: 87, endPoint x: 193, endPoint y: 94, distance: 39.0
click at [193, 94] on input "********" at bounding box center [291, 90] width 232 height 21
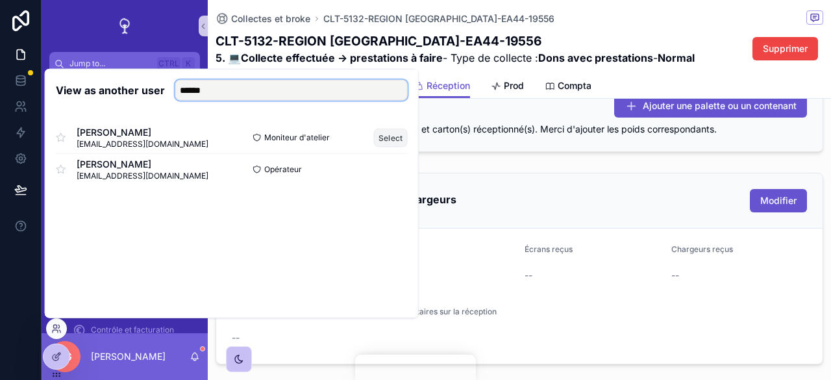
type input "******"
click at [401, 134] on button "Select" at bounding box center [391, 137] width 34 height 19
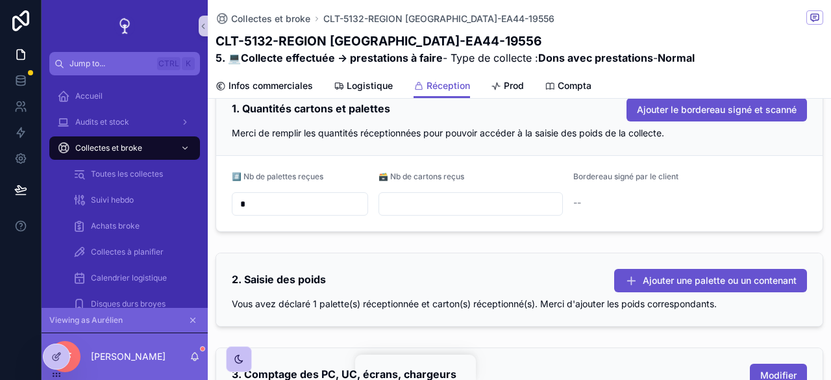
scroll to position [219, 0]
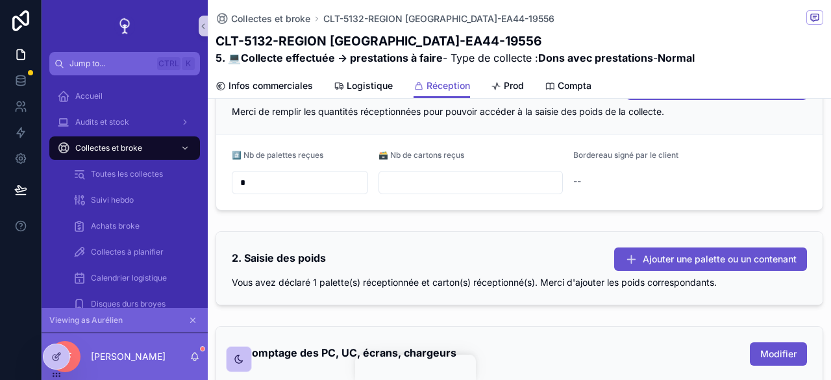
click at [192, 324] on icon "scrollable content" at bounding box center [192, 320] width 9 height 9
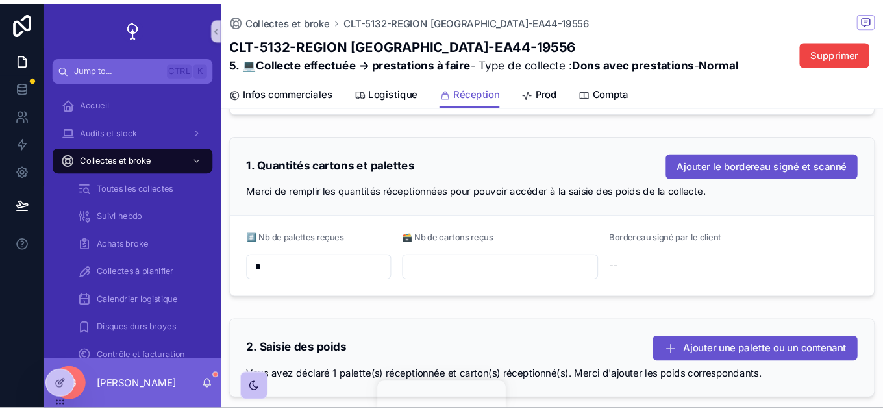
scroll to position [0, 0]
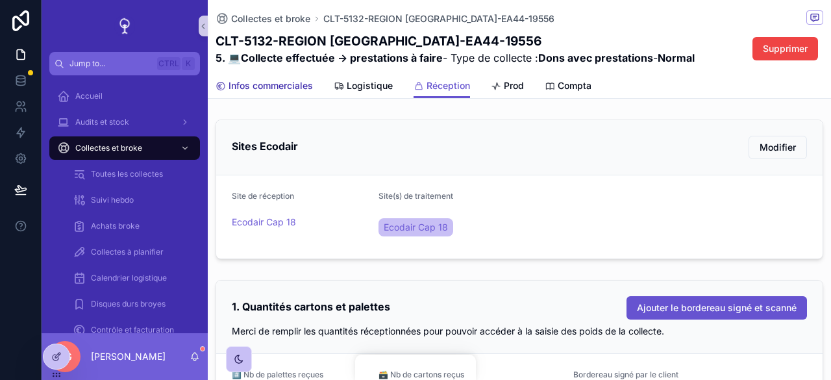
click at [278, 93] on link "Infos commerciales" at bounding box center [264, 87] width 97 height 26
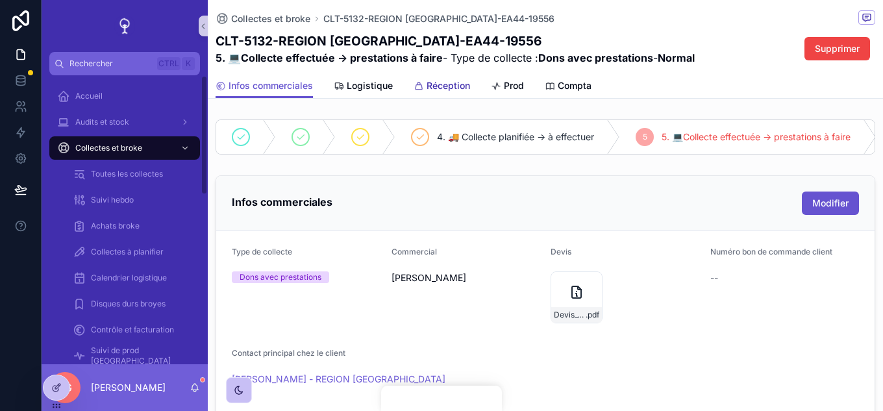
click at [430, 87] on span "Réception" at bounding box center [448, 85] width 43 height 13
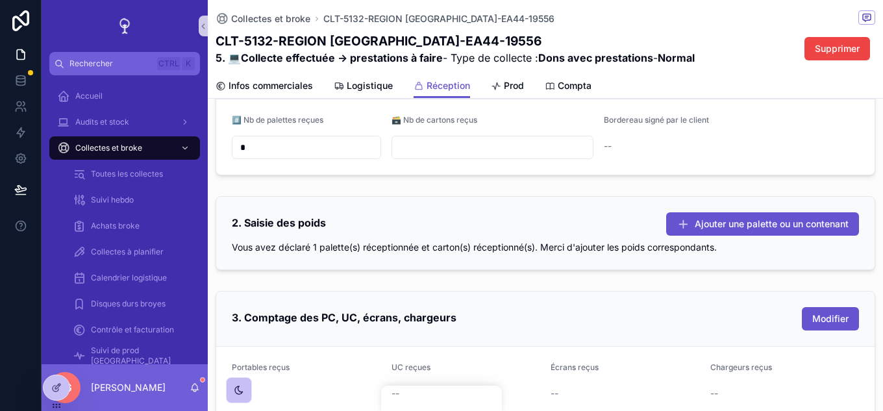
scroll to position [260, 0]
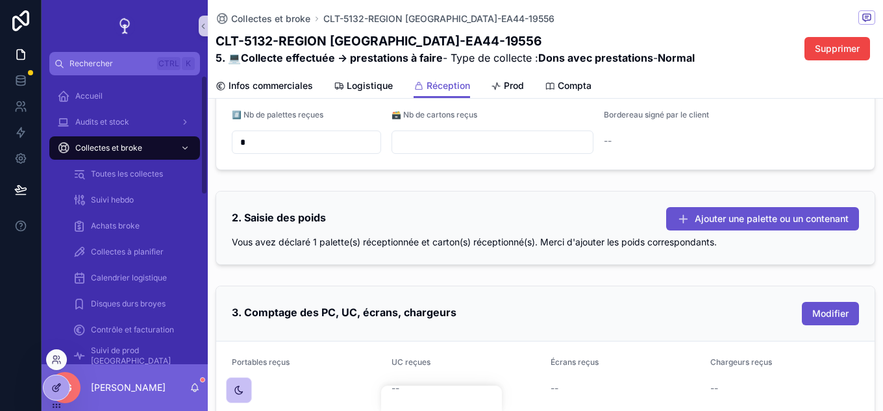
click at [66, 379] on div at bounding box center [56, 387] width 26 height 25
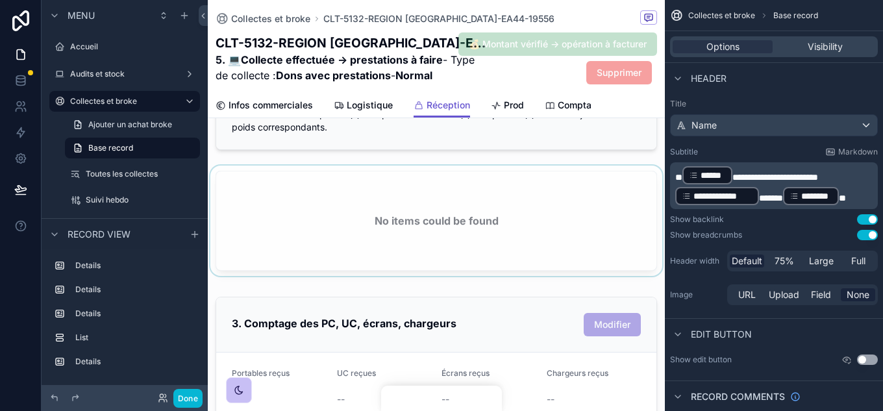
scroll to position [454, 0]
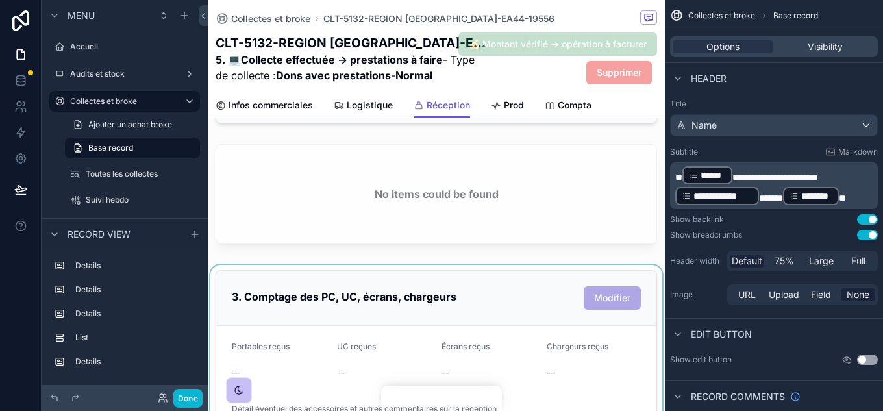
click at [543, 299] on div "scrollable content" at bounding box center [436, 366] width 457 height 202
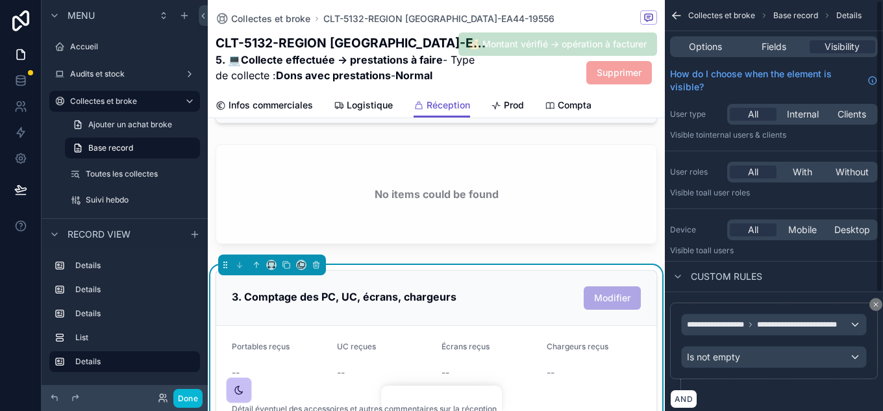
scroll to position [0, 0]
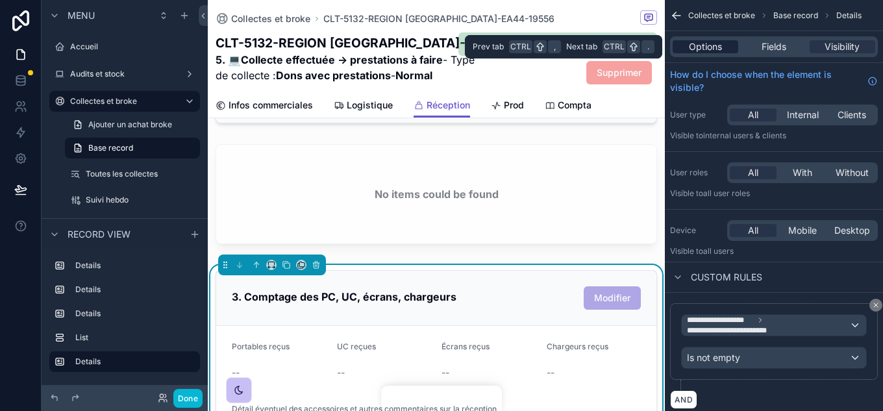
click at [708, 49] on span "Options" at bounding box center [705, 46] width 33 height 13
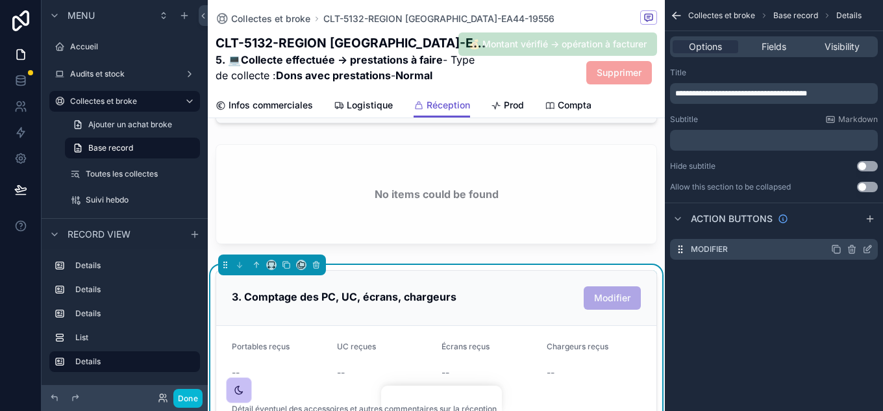
click at [830, 247] on div "scrollable content" at bounding box center [852, 249] width 42 height 10
click at [830, 248] on icon "scrollable content" at bounding box center [867, 249] width 10 height 10
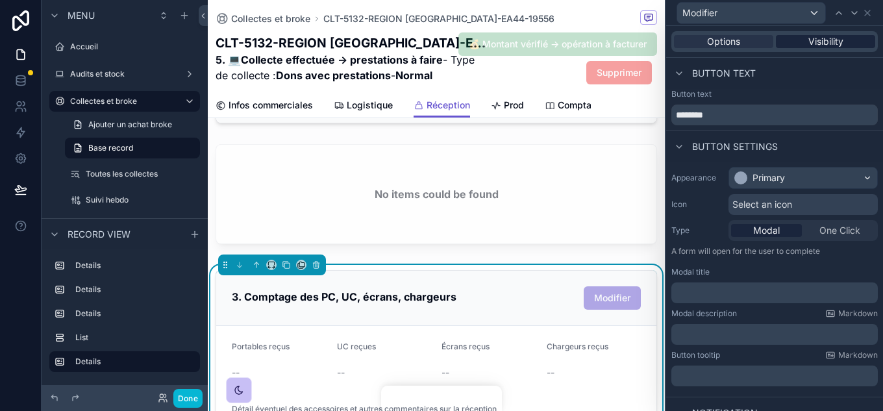
click at [815, 40] on span "Visibility" at bounding box center [825, 41] width 35 height 13
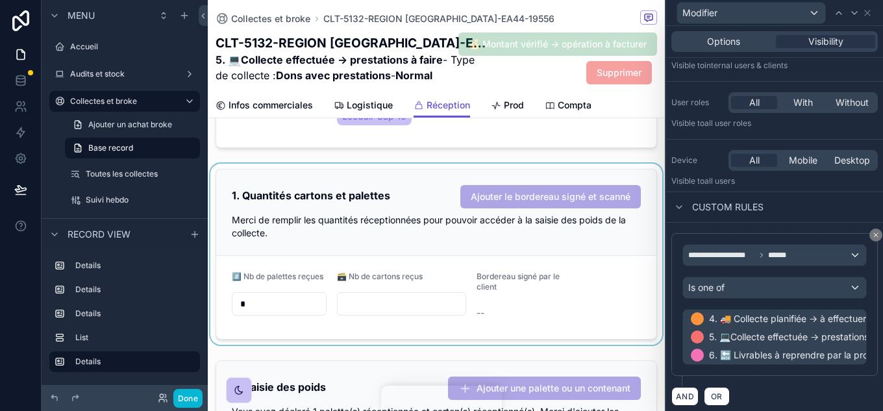
scroll to position [130, 0]
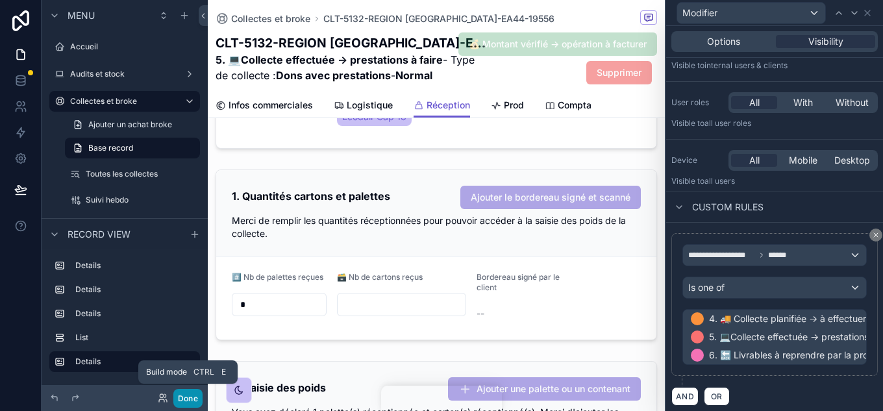
click at [175, 379] on button "Done" at bounding box center [187, 398] width 29 height 19
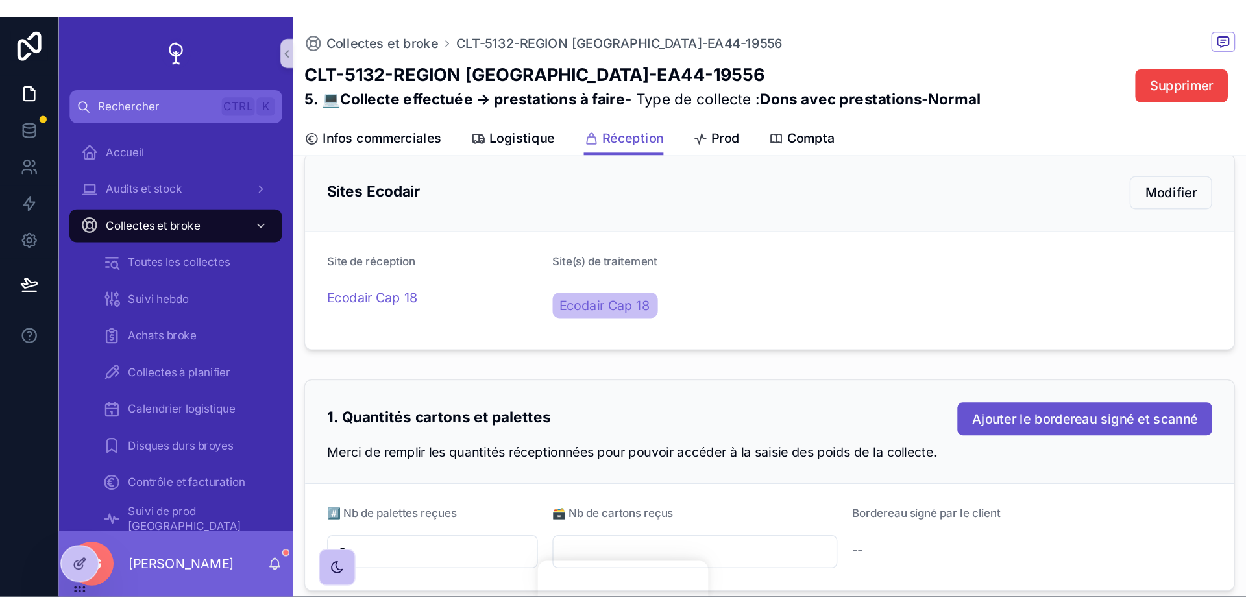
scroll to position [0, 0]
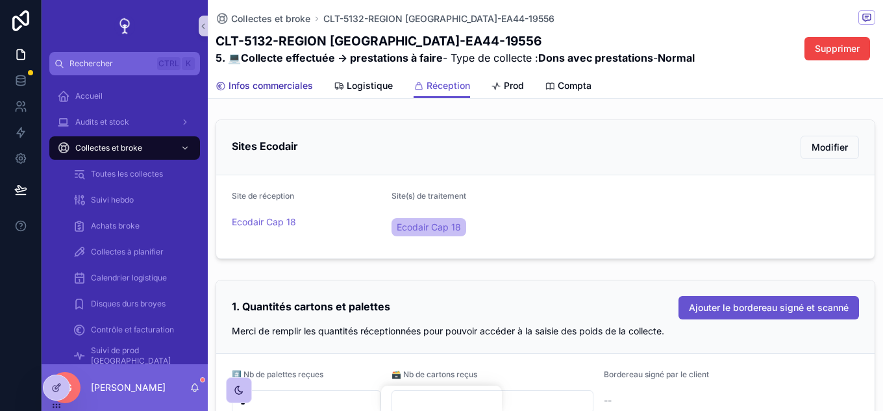
click at [277, 84] on span "Infos commerciales" at bounding box center [271, 85] width 84 height 13
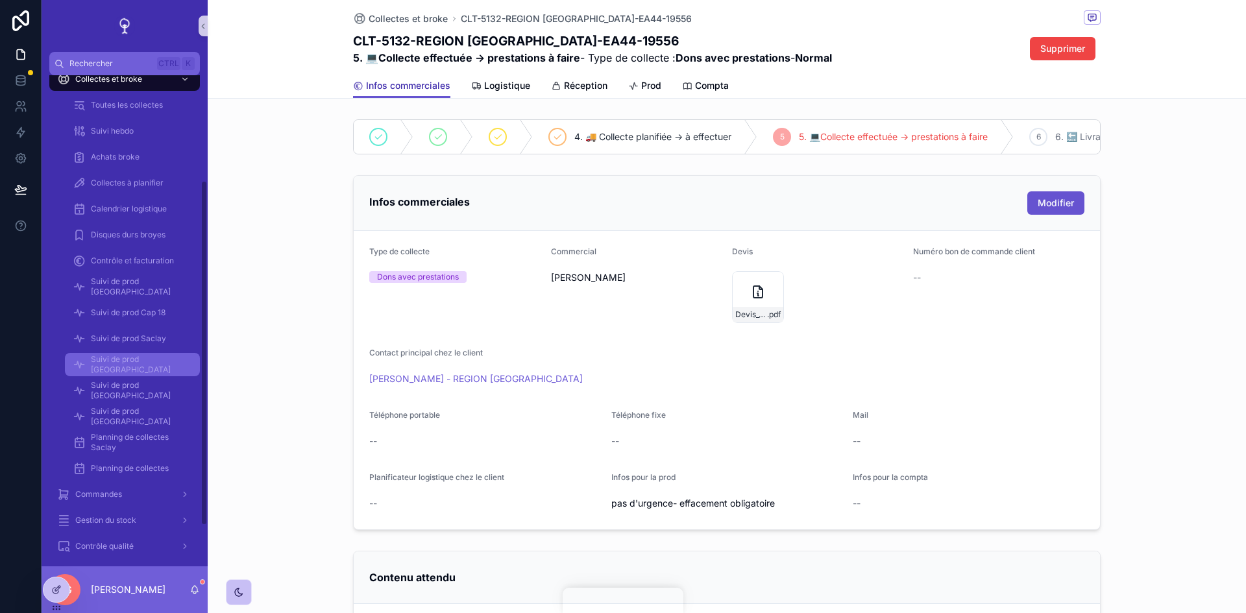
scroll to position [207, 0]
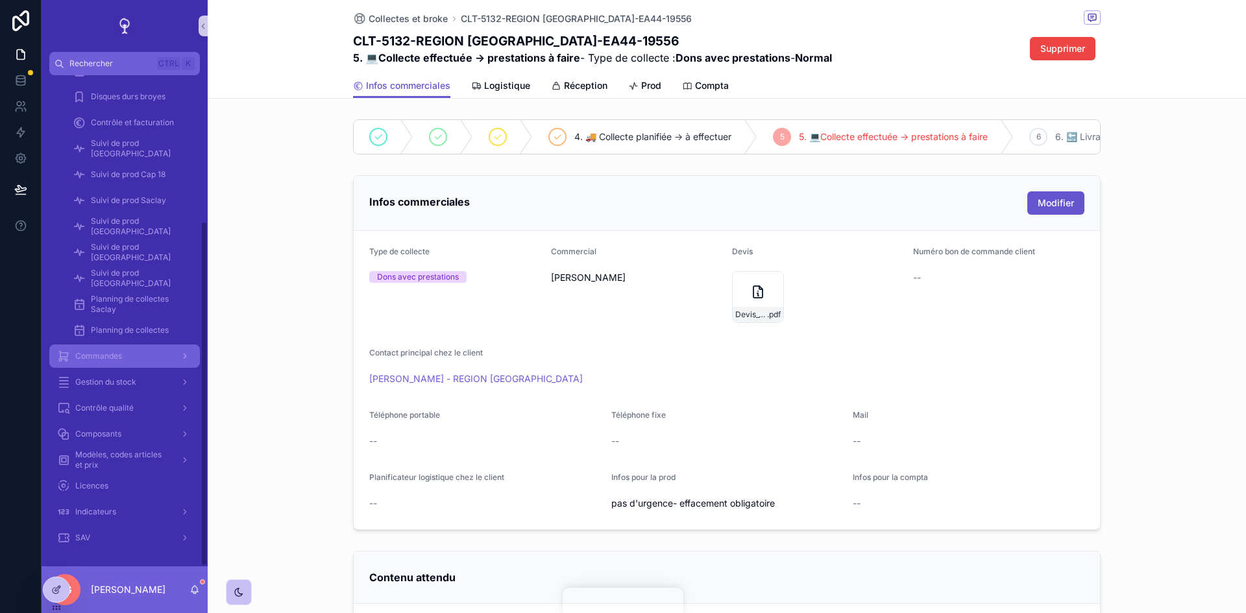
click at [143, 352] on div "Commandes" at bounding box center [124, 356] width 135 height 21
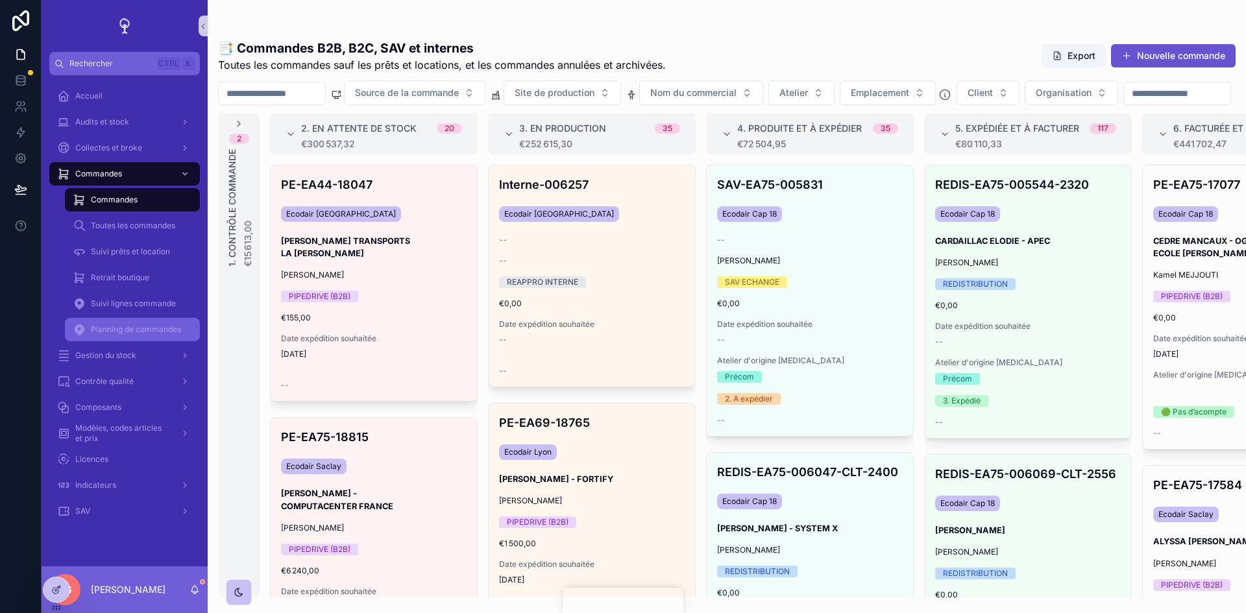
click at [114, 327] on span "Planning de commandes" at bounding box center [136, 330] width 90 height 10
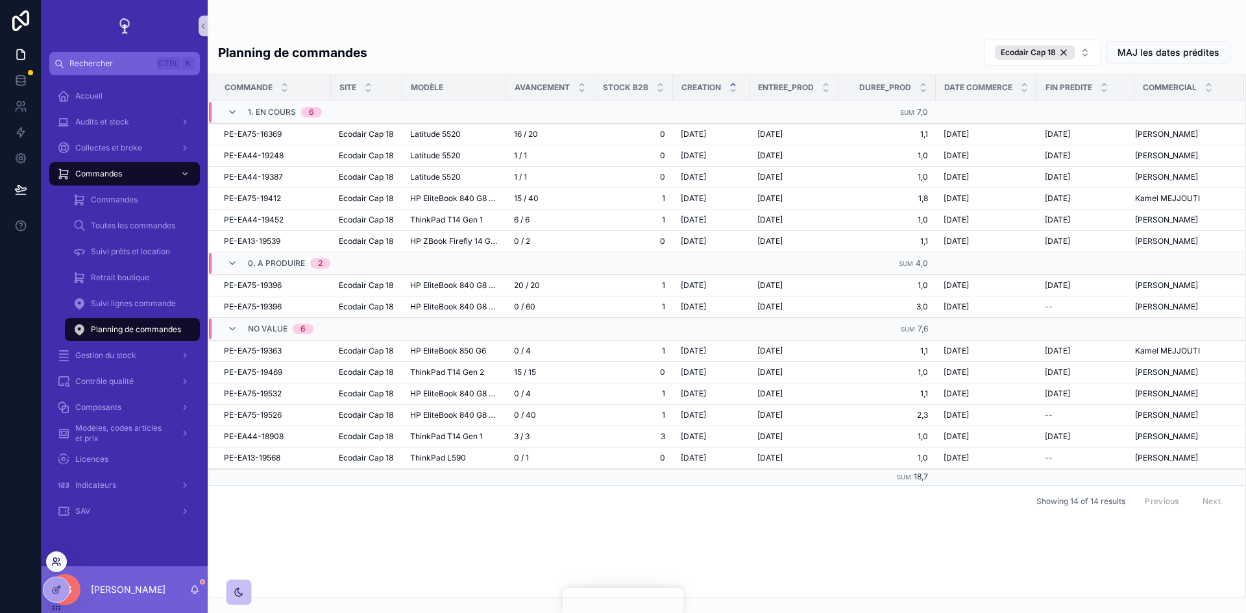
click at [58, 379] on icon at bounding box center [58, 559] width 1 height 3
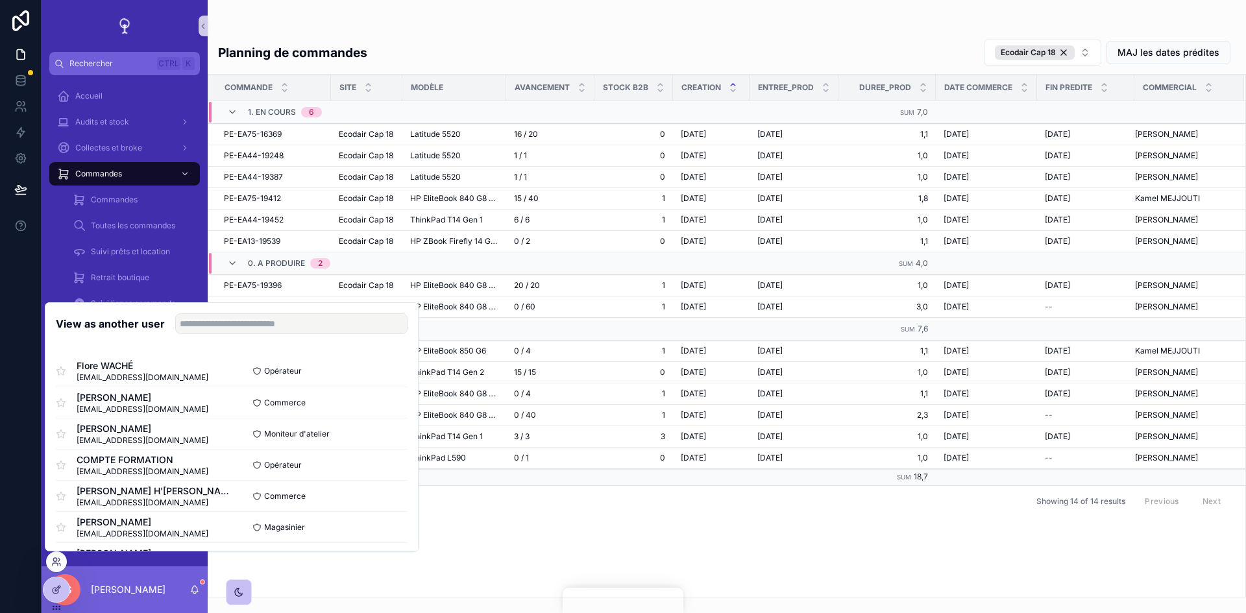
click at [342, 379] on div "Commande Site Modèle Avancement Stock B2B Creation Entree_prod Duree_prod Date …" at bounding box center [726, 336] width 1037 height 523
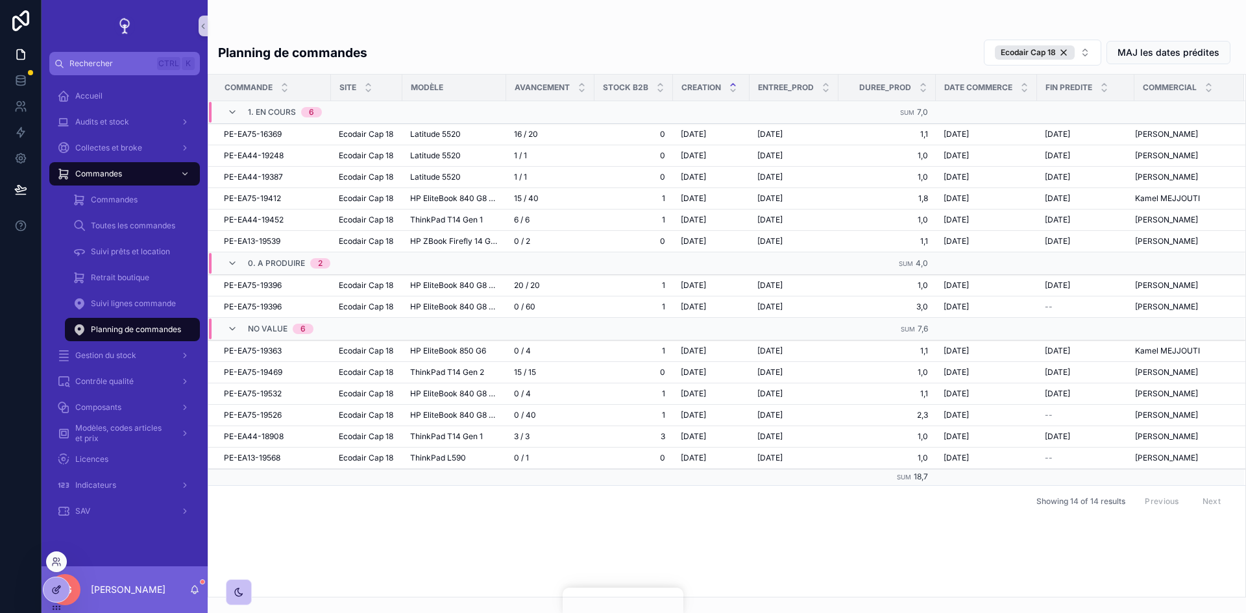
click at [51, 379] on div at bounding box center [56, 590] width 26 height 25
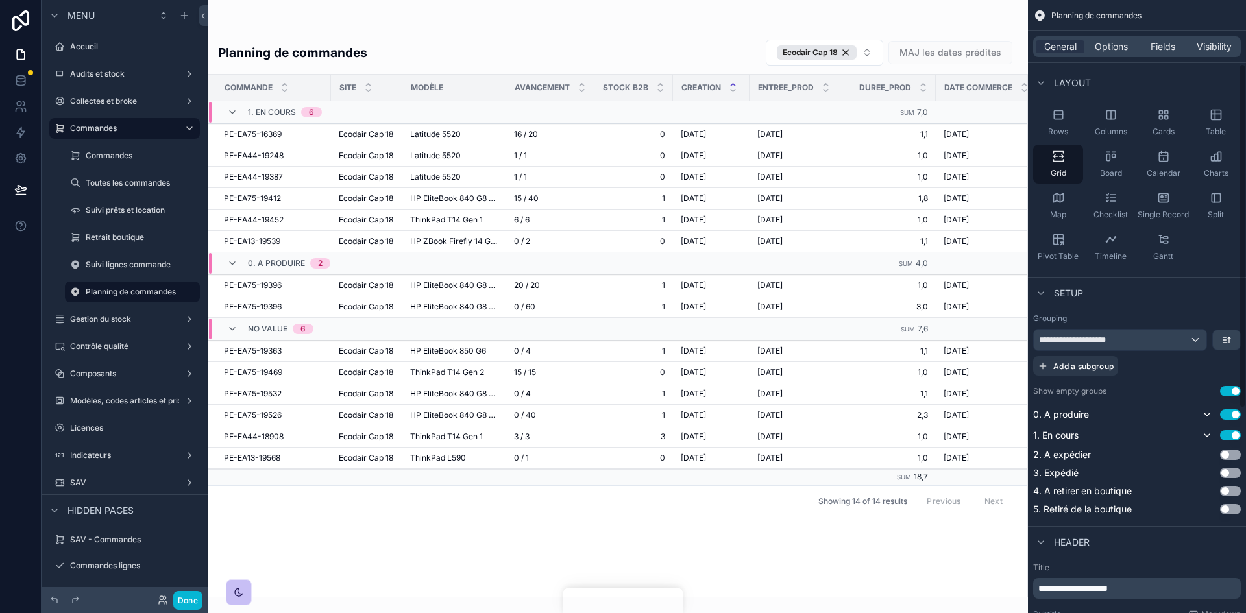
scroll to position [130, 0]
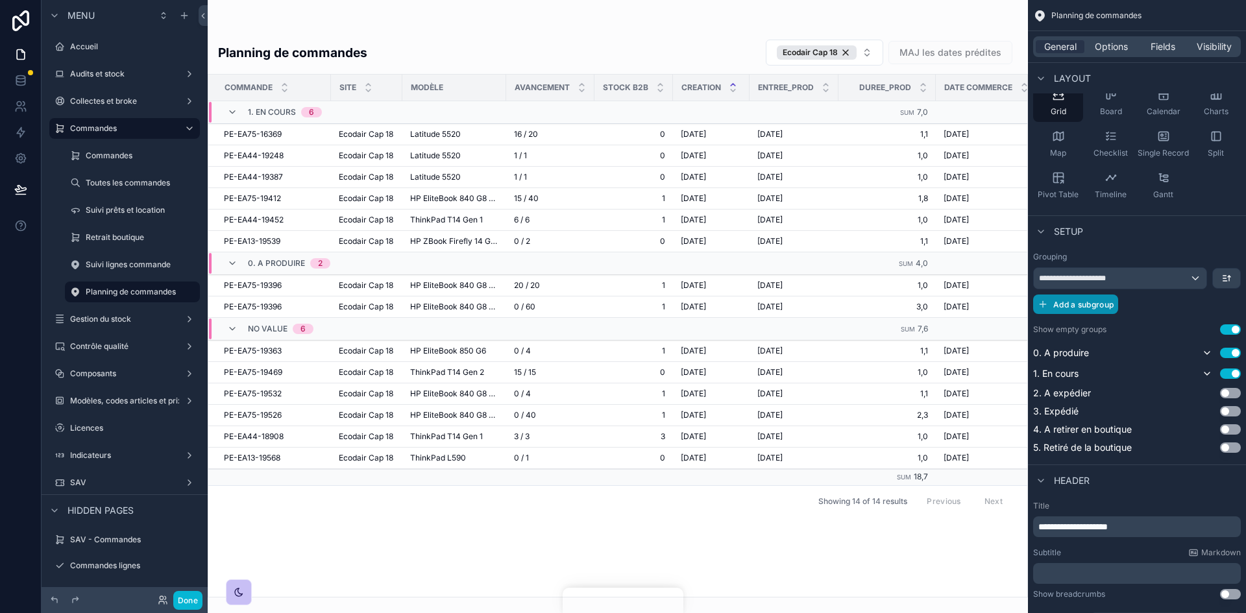
click at [830, 304] on span "Add a subgroup" at bounding box center [1084, 305] width 60 height 10
click at [830, 279] on icon "scrollable content" at bounding box center [1227, 278] width 10 height 10
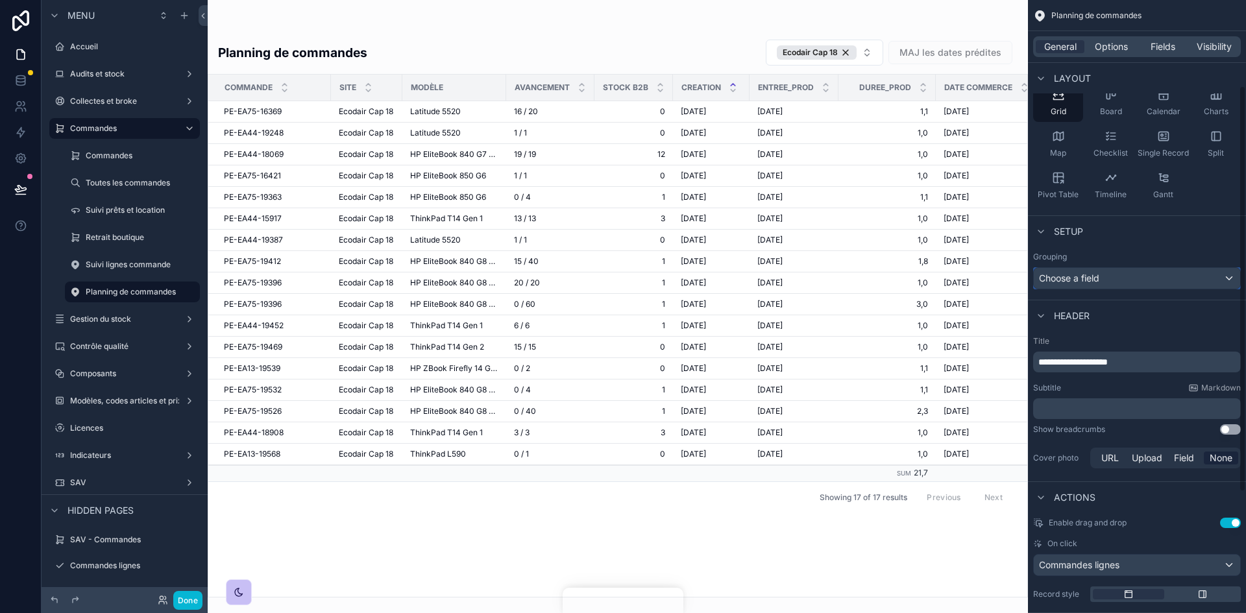
click at [830, 282] on div "Choose a field" at bounding box center [1137, 278] width 206 height 21
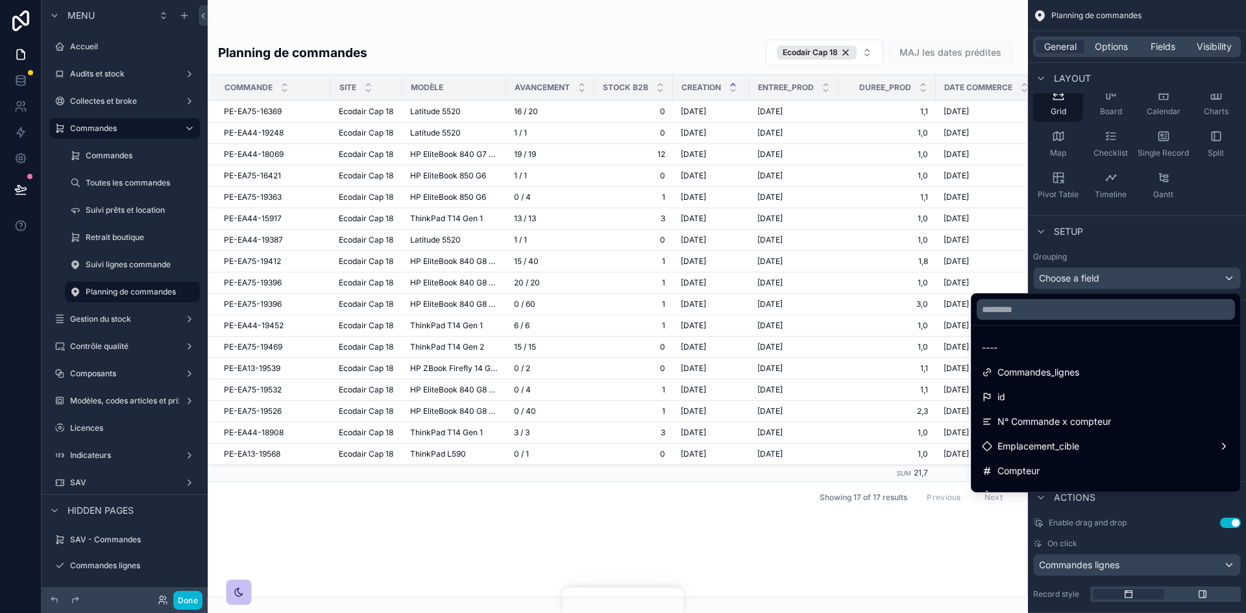
click at [830, 321] on div at bounding box center [1106, 309] width 269 height 31
click at [830, 316] on input "text" at bounding box center [1106, 309] width 258 height 21
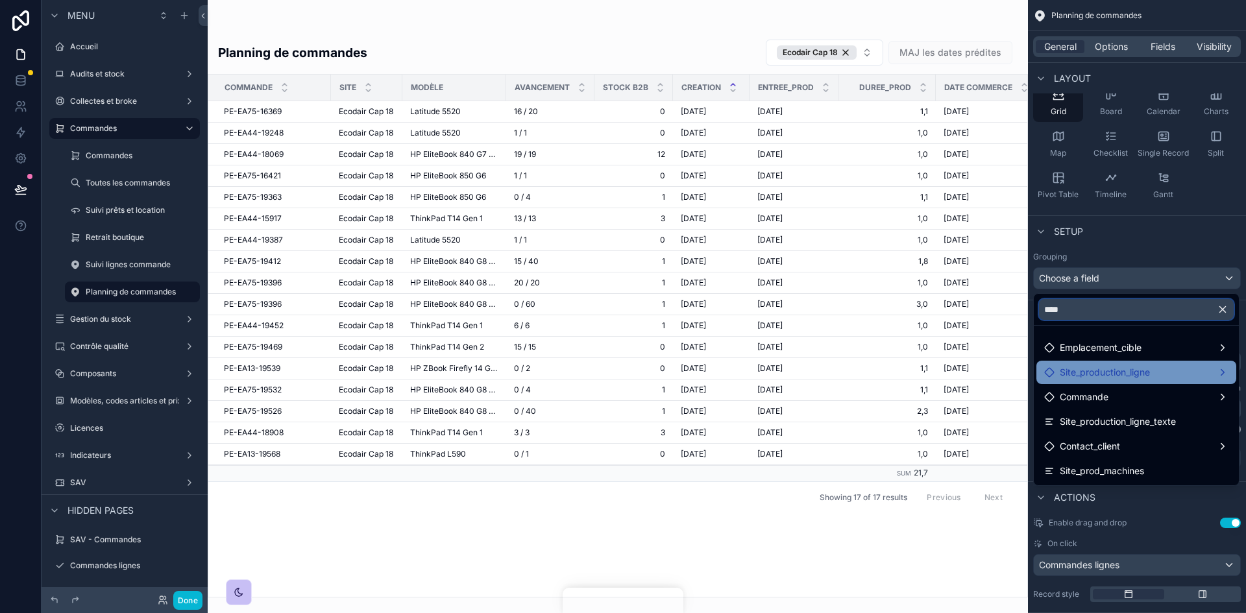
type input "****"
click at [830, 379] on span "Site_production_ligne" at bounding box center [1105, 373] width 90 height 16
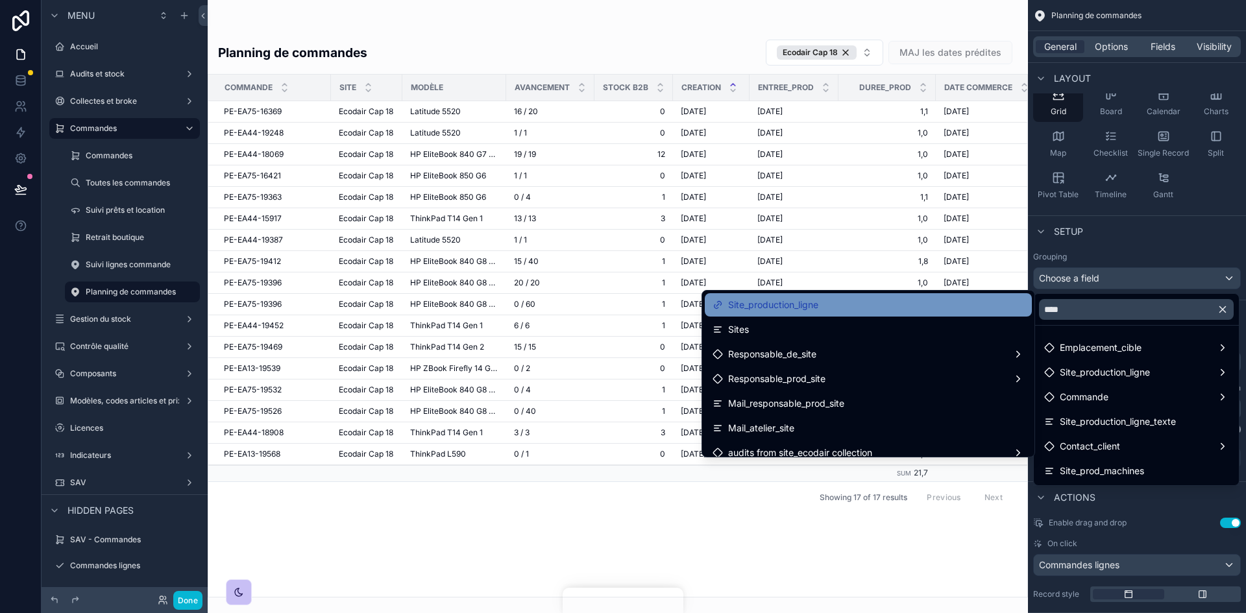
click at [804, 310] on span "Site_production_ligne" at bounding box center [773, 305] width 90 height 16
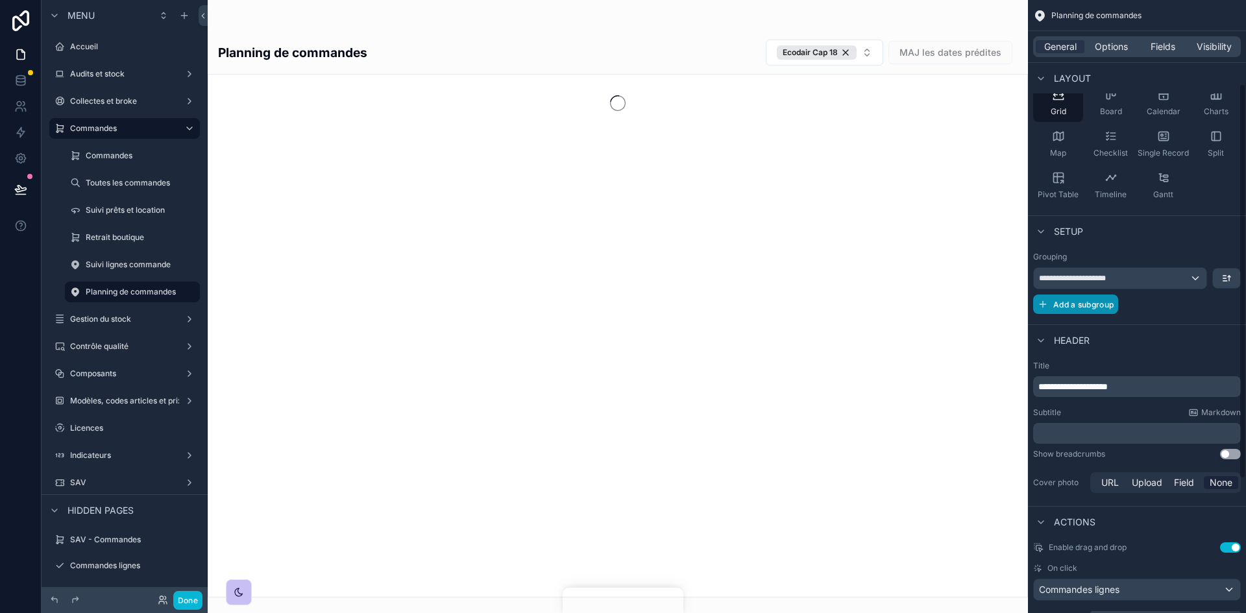
click at [830, 301] on span "Add a subgroup" at bounding box center [1084, 305] width 60 height 10
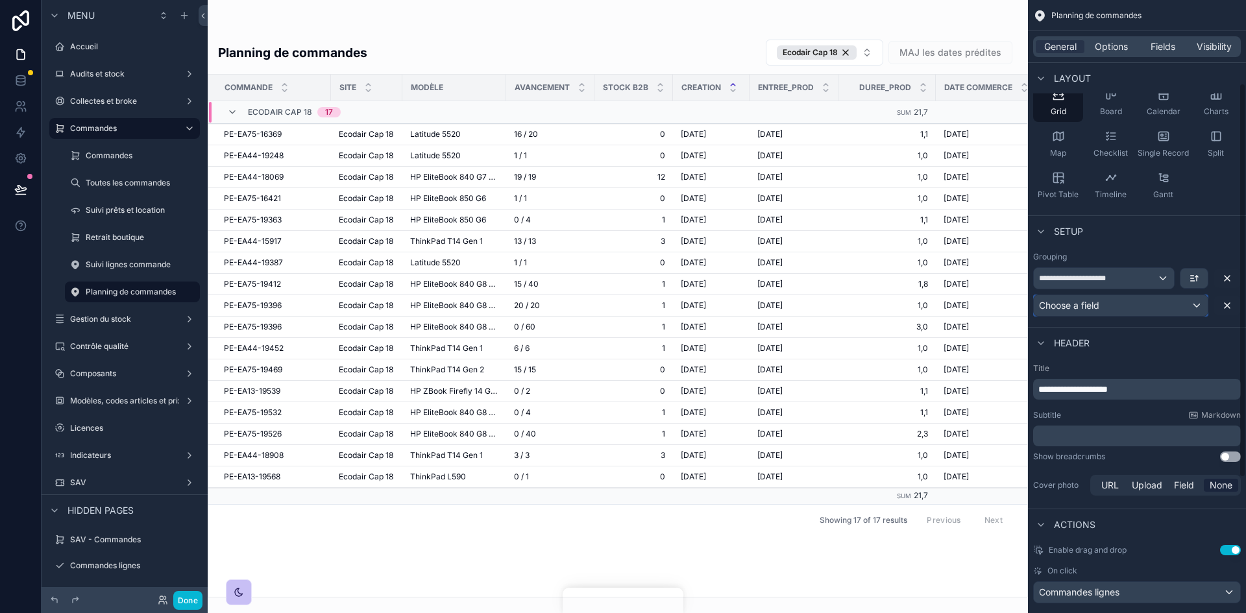
click at [830, 308] on div "Choose a field" at bounding box center [1121, 305] width 174 height 21
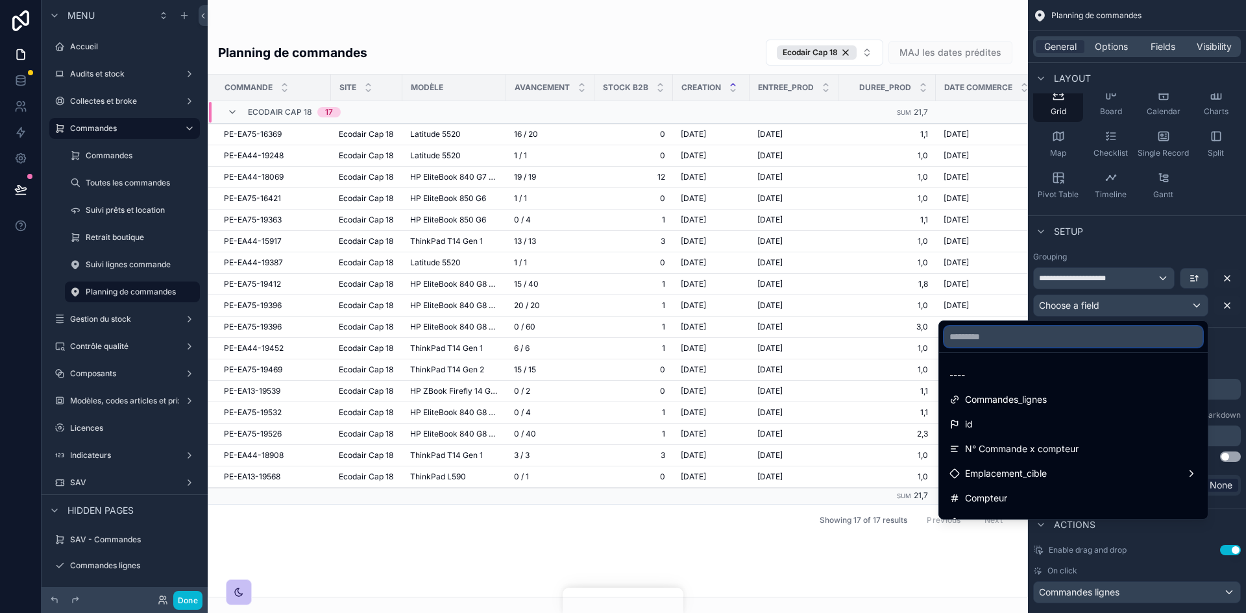
click at [830, 339] on input "text" at bounding box center [1074, 337] width 258 height 21
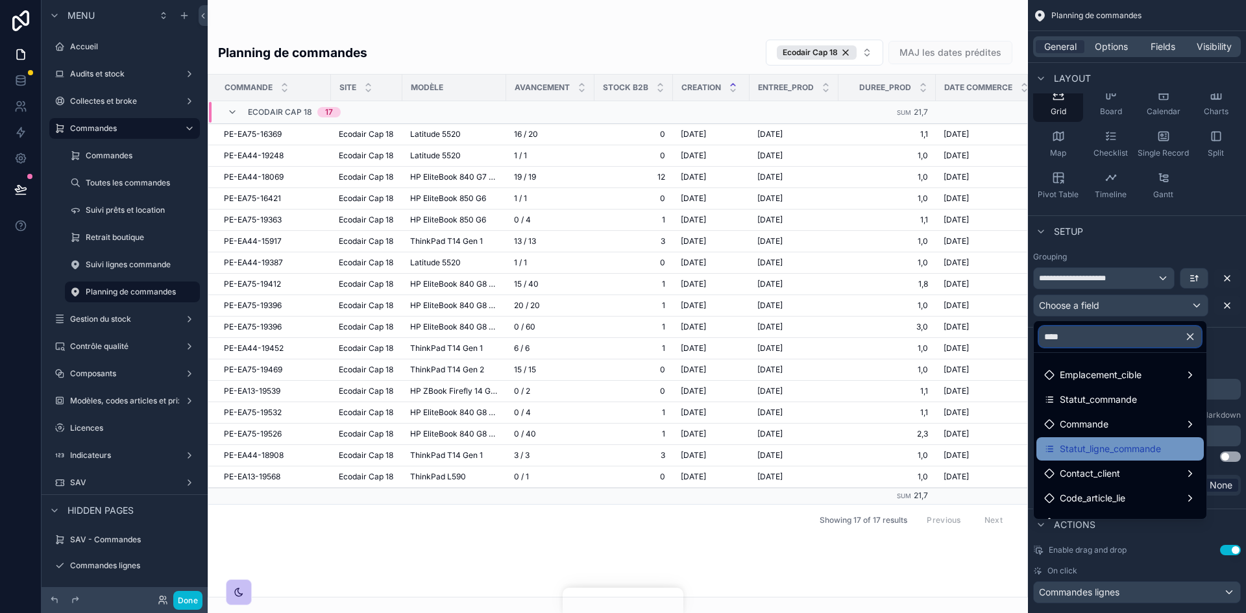
type input "****"
click at [830, 379] on span "Statut_ligne_commande" at bounding box center [1110, 449] width 101 height 16
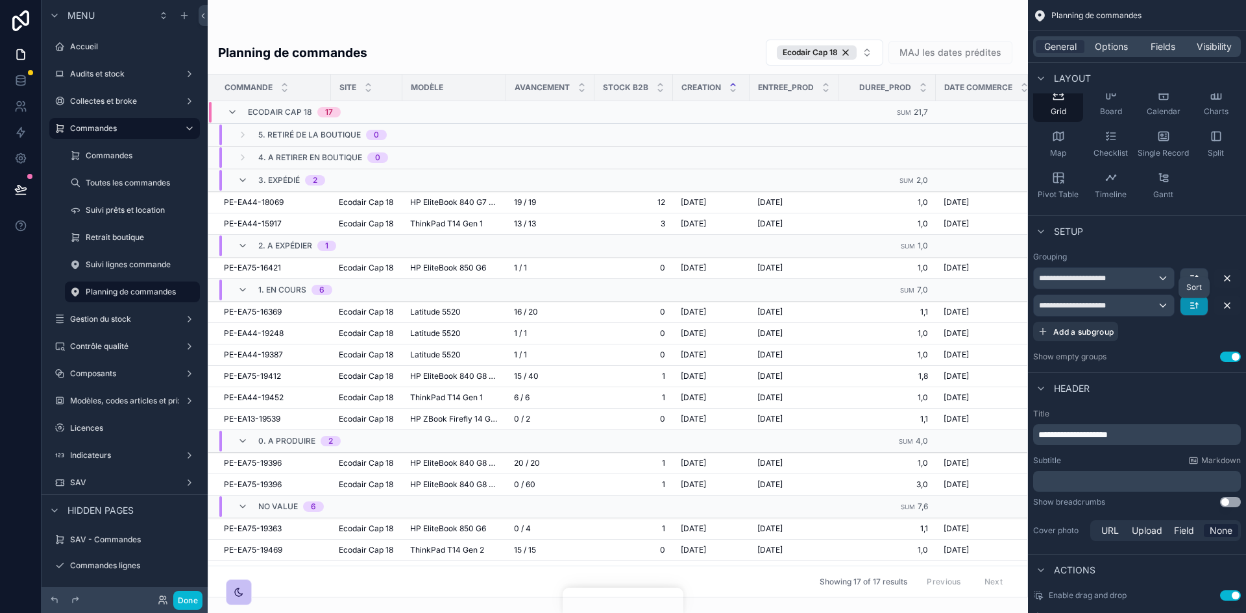
click at [830, 304] on icon "scrollable content" at bounding box center [1194, 306] width 10 height 10
click at [830, 328] on div "scrollable content" at bounding box center [623, 306] width 1246 height 613
click at [830, 306] on div "**********" at bounding box center [1104, 305] width 140 height 21
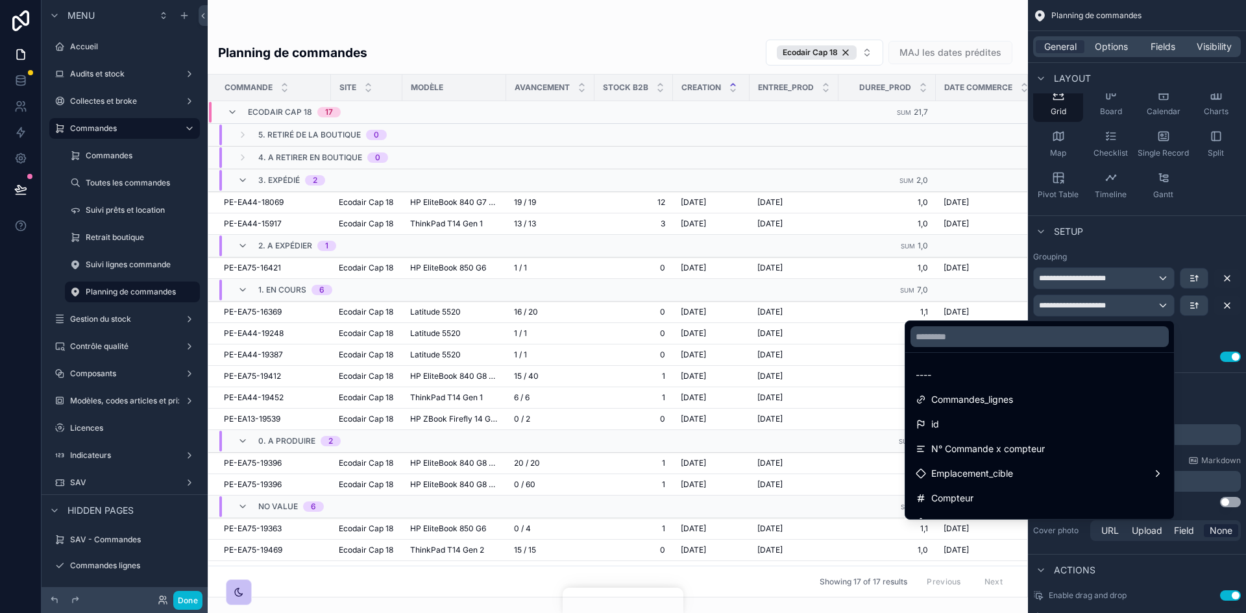
click at [830, 329] on div "scrollable content" at bounding box center [623, 306] width 1246 height 613
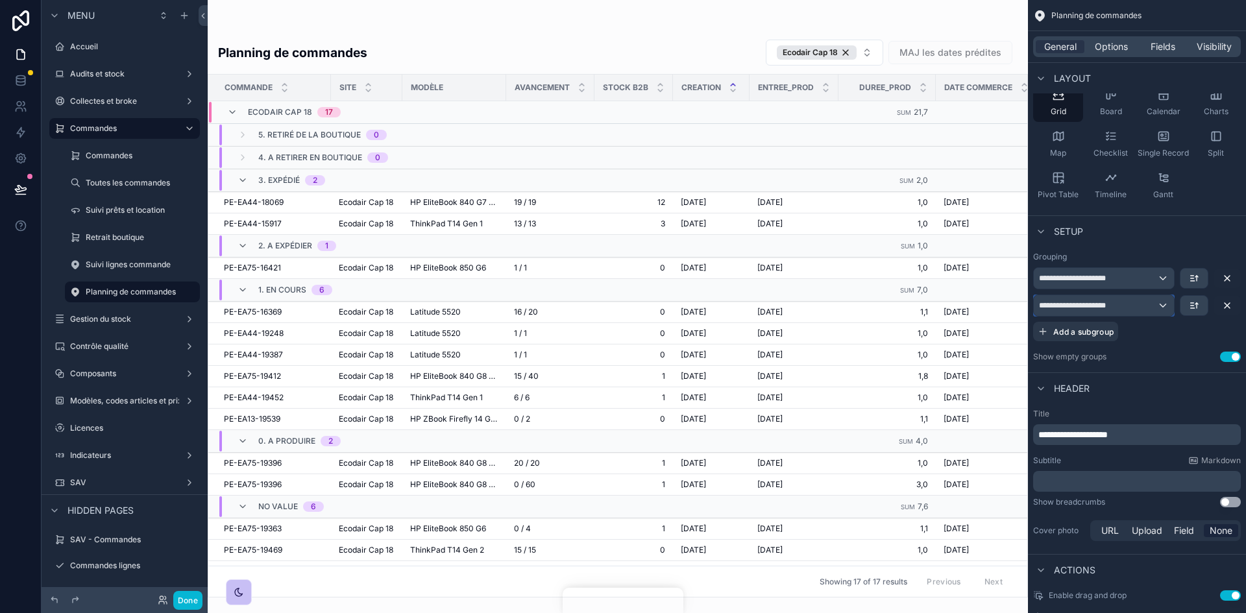
click at [830, 306] on span "**********" at bounding box center [1083, 306] width 88 height 10
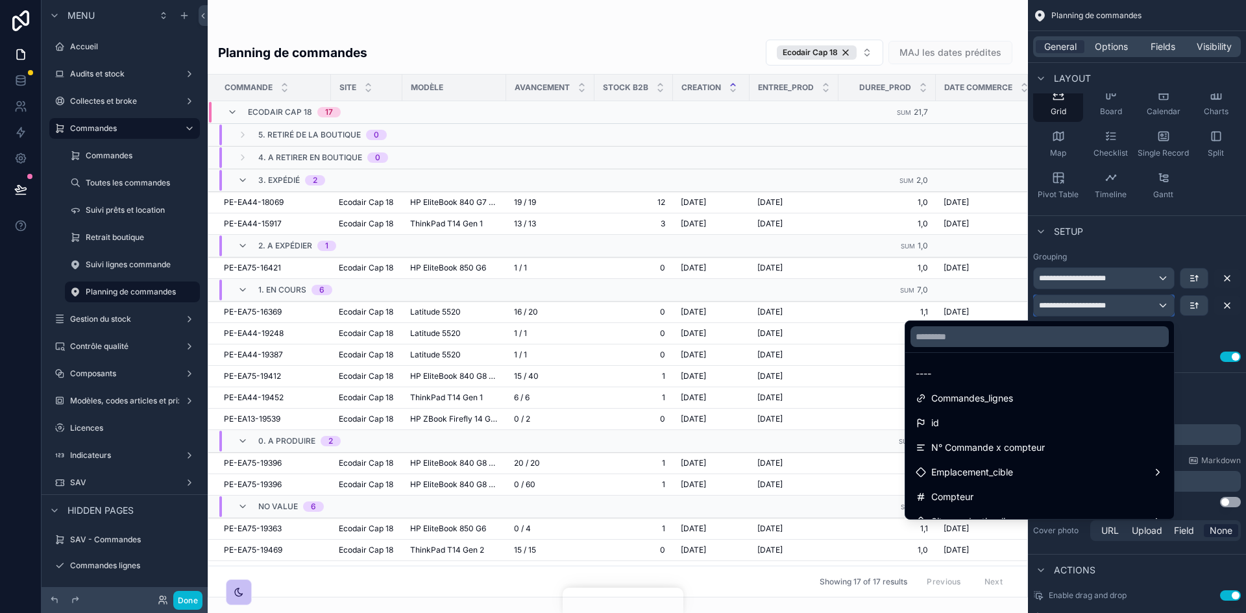
scroll to position [0, 0]
click at [830, 307] on div "scrollable content" at bounding box center [623, 306] width 1246 height 613
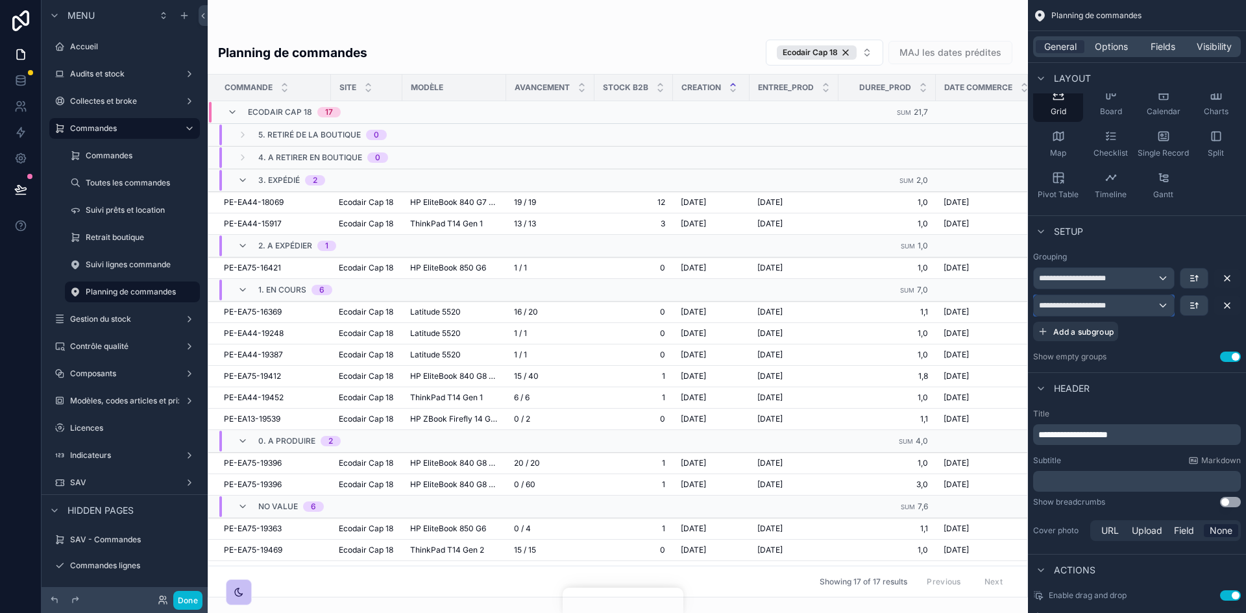
click at [830, 308] on div "**********" at bounding box center [1104, 305] width 140 height 21
click at [830, 337] on div "**********" at bounding box center [1138, 304] width 208 height 74
click at [830, 273] on button "scrollable content" at bounding box center [1227, 278] width 27 height 19
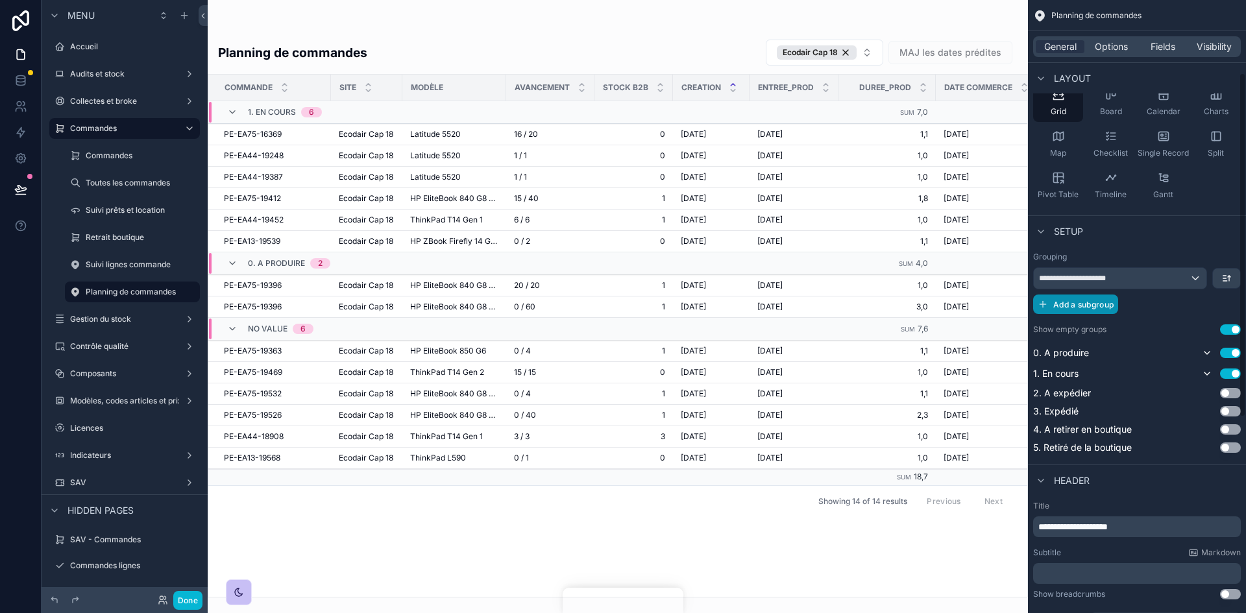
click at [830, 303] on span "Add a subgroup" at bounding box center [1084, 305] width 60 height 10
click at [830, 303] on div "Choose a field" at bounding box center [1121, 305] width 174 height 21
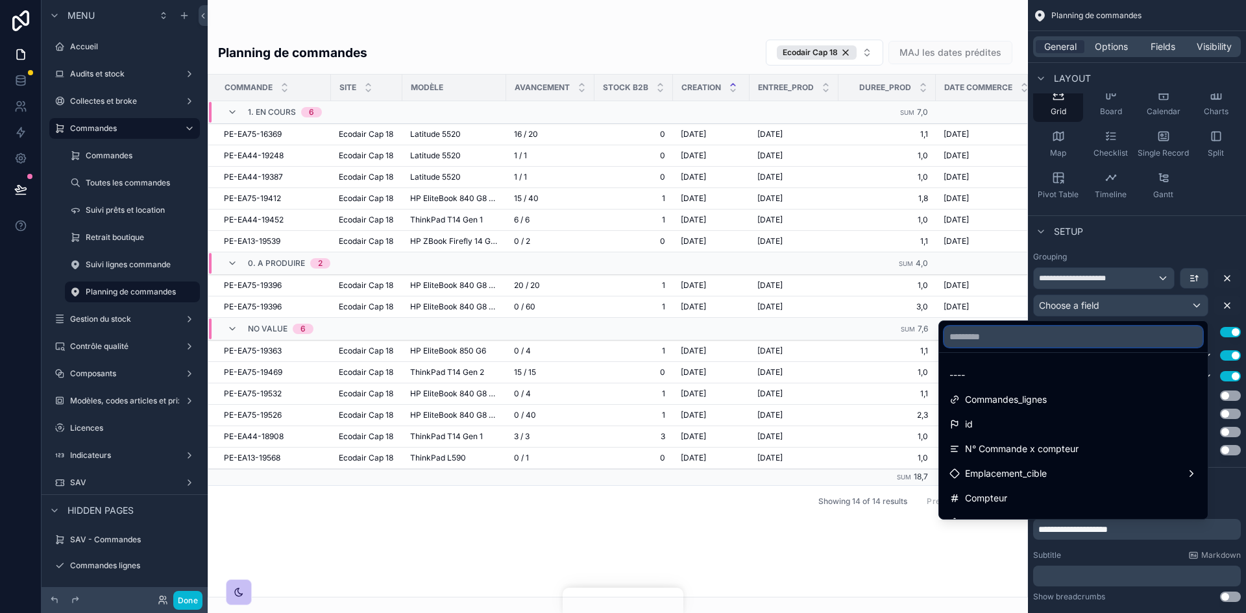
click at [830, 339] on input "text" at bounding box center [1074, 337] width 258 height 21
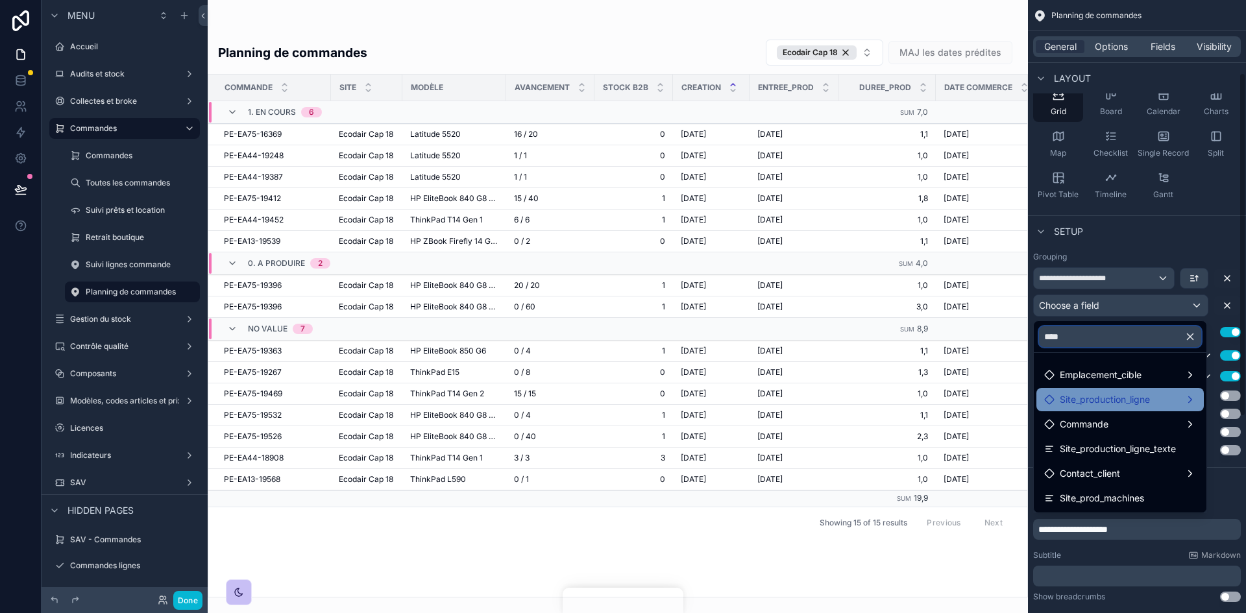
type input "****"
click at [830, 379] on span "Site_production_ligne" at bounding box center [1105, 400] width 90 height 16
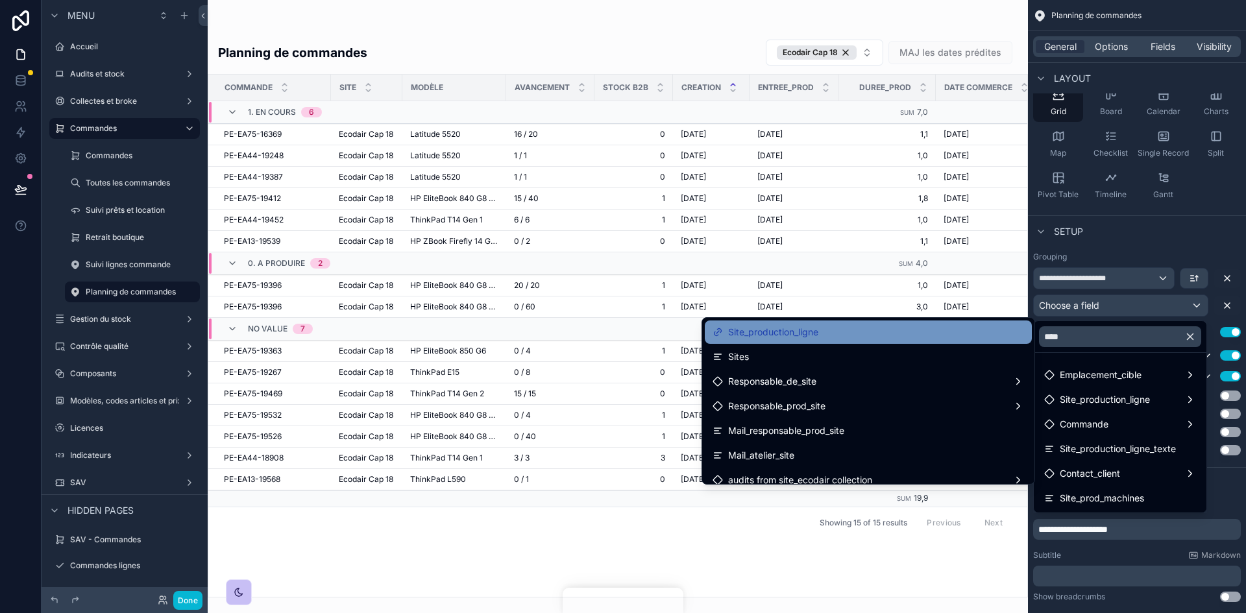
click at [830, 339] on div "Site_production_ligne" at bounding box center [869, 333] width 312 height 16
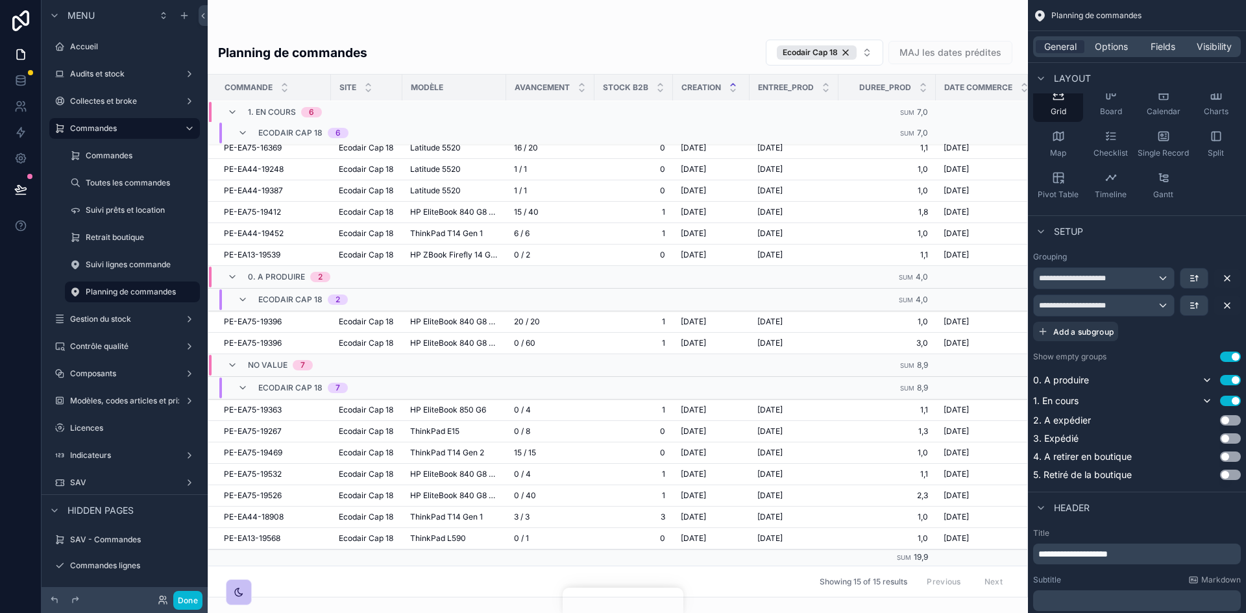
scroll to position [50, 0]
click at [830, 278] on icon "scrollable content" at bounding box center [1227, 278] width 10 height 10
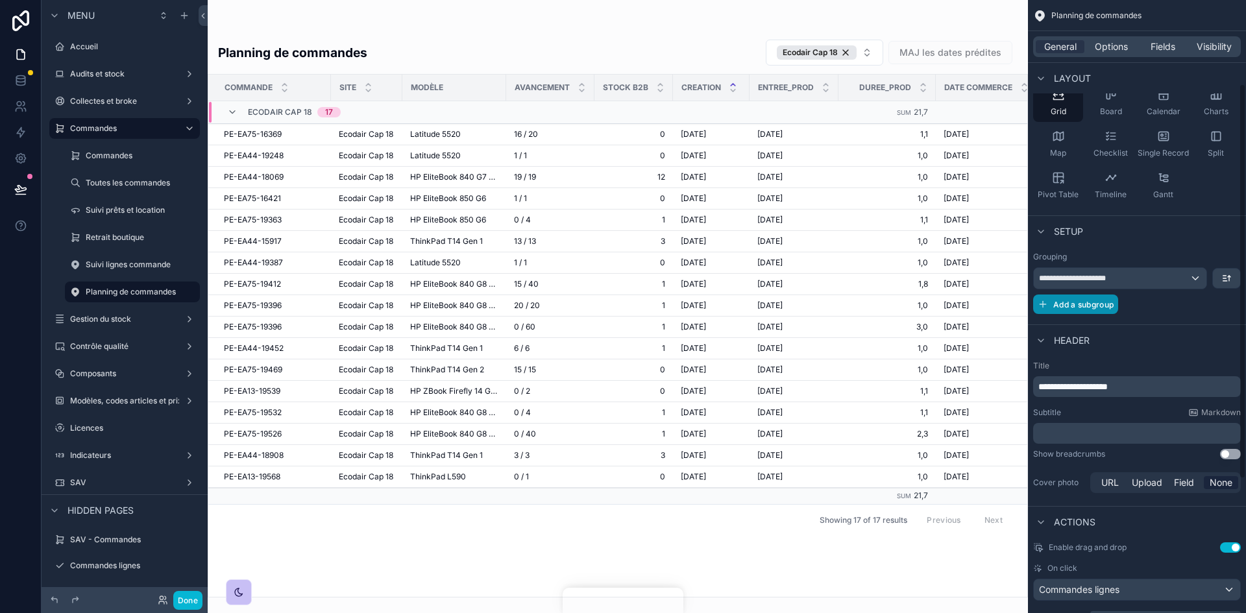
click at [830, 298] on button "Add a subgroup" at bounding box center [1076, 304] width 85 height 19
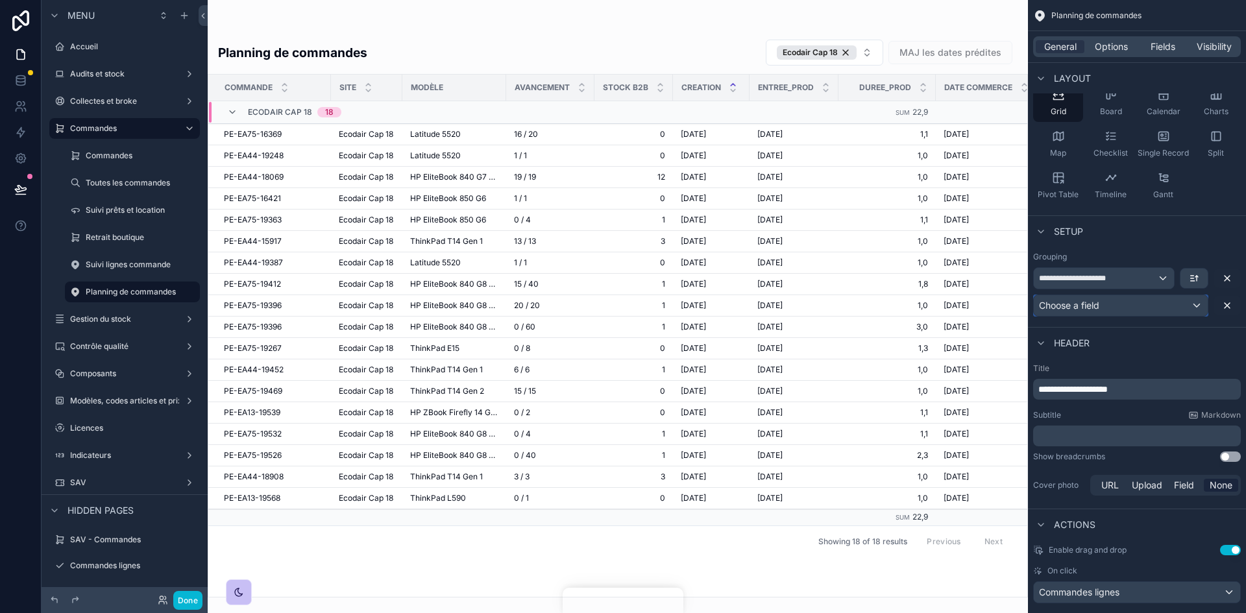
click at [830, 302] on span "Choose a field" at bounding box center [1069, 305] width 60 height 11
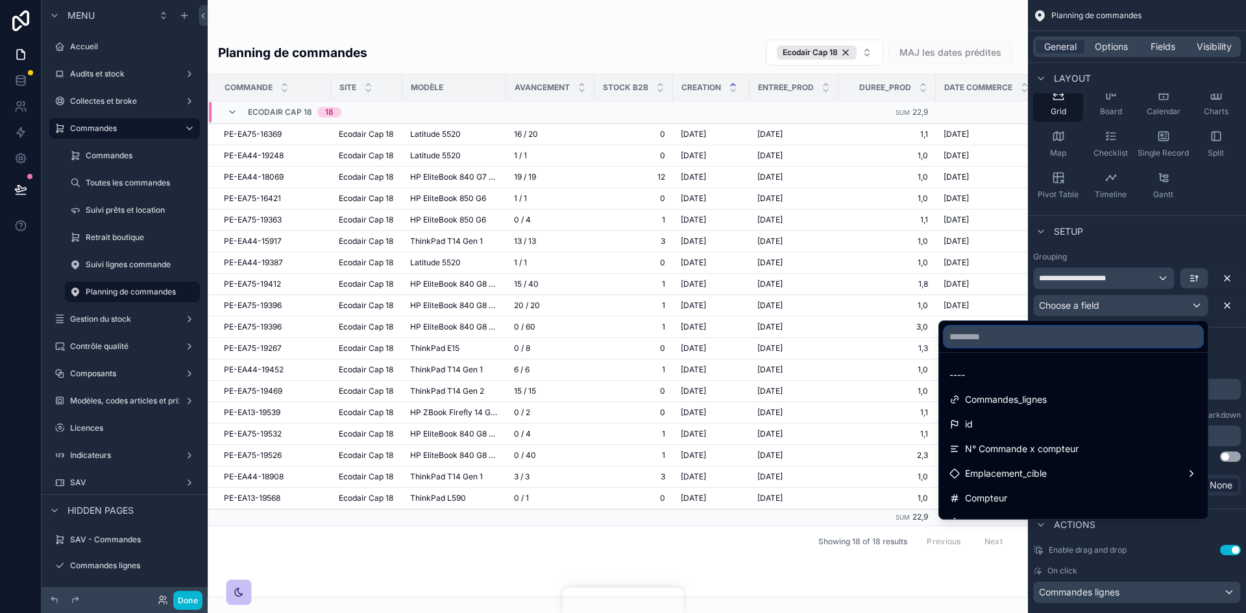
click at [830, 338] on input "text" at bounding box center [1074, 337] width 258 height 21
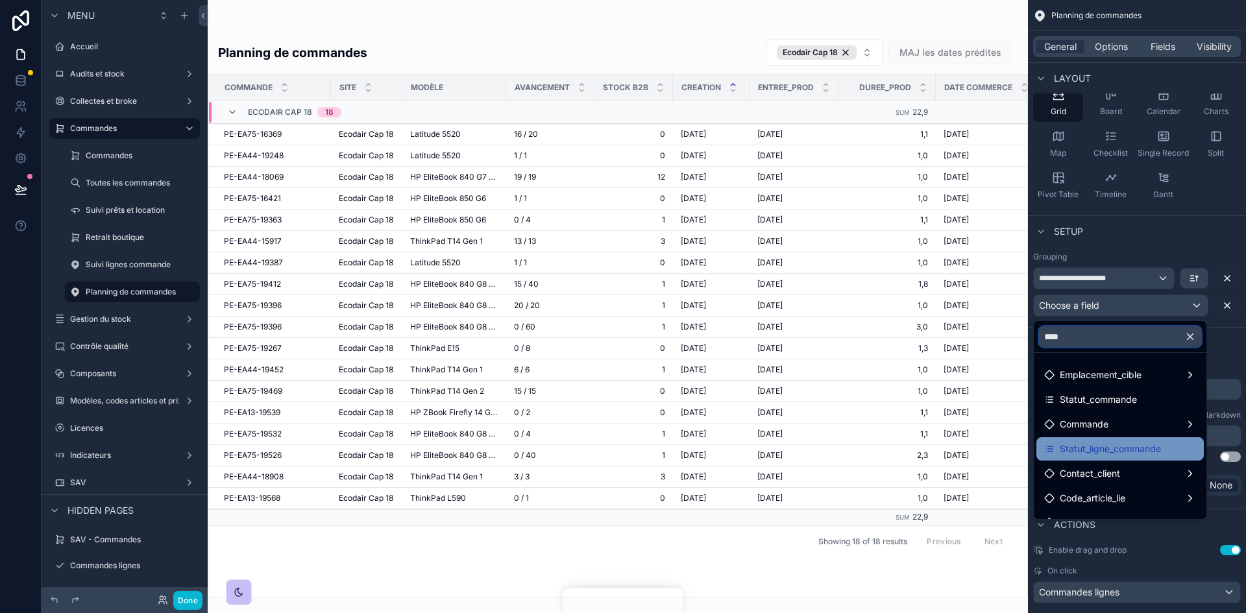
type input "****"
click at [830, 379] on span "Statut_ligne_commande" at bounding box center [1110, 449] width 101 height 16
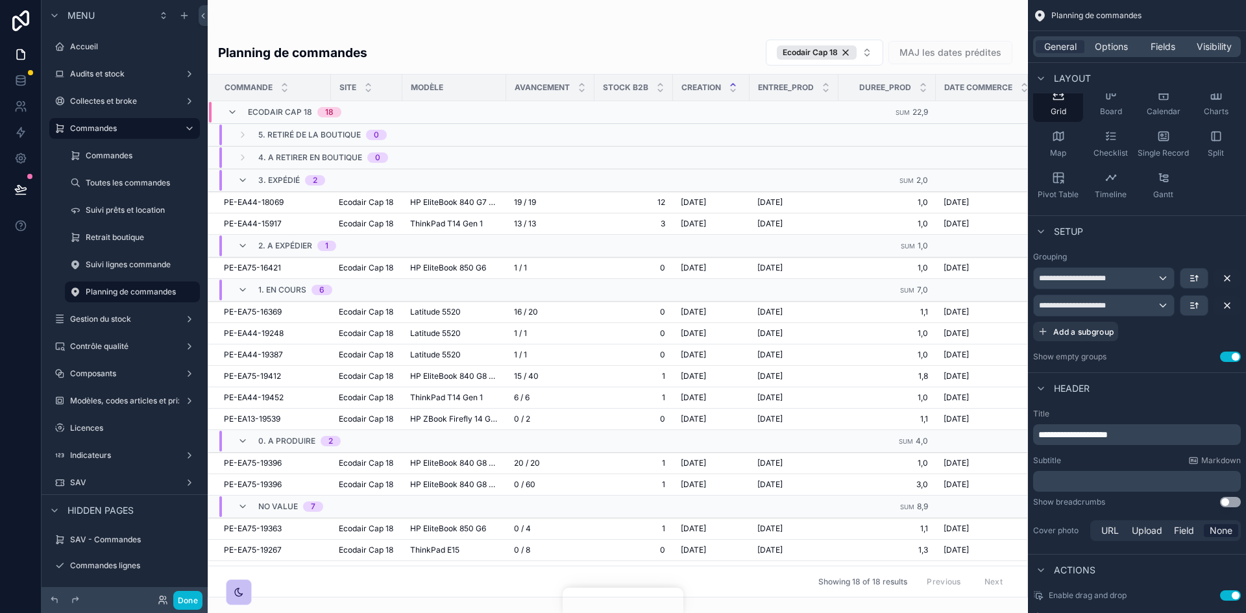
click at [830, 360] on button "Use setting" at bounding box center [1230, 357] width 21 height 10
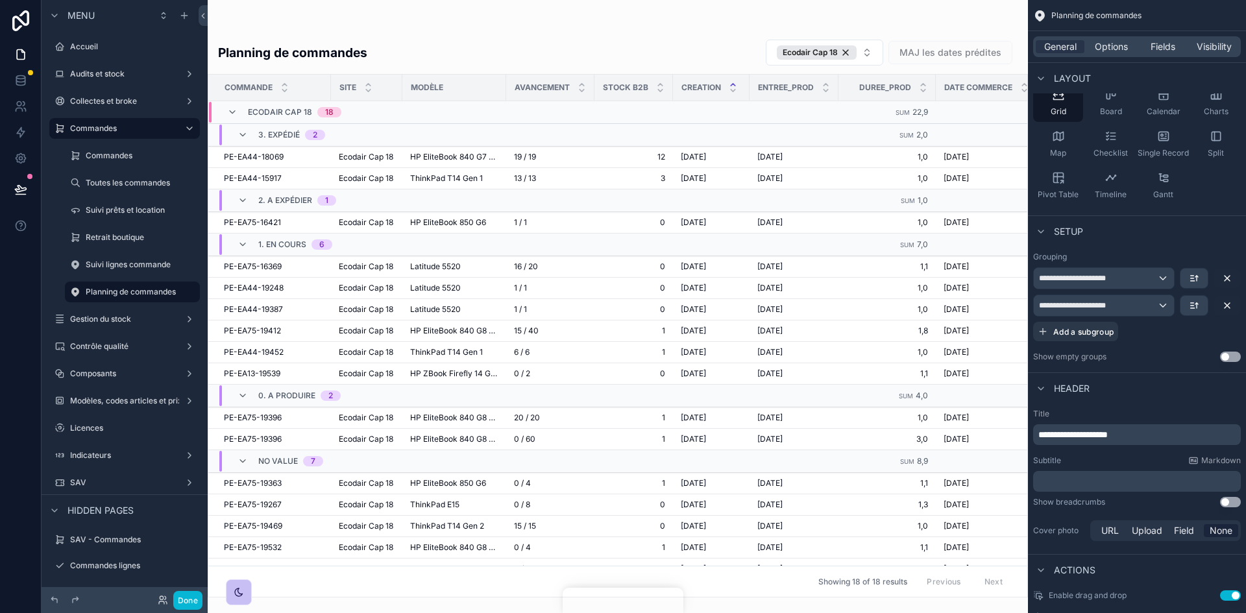
click at [830, 360] on button "Use setting" at bounding box center [1230, 357] width 21 height 10
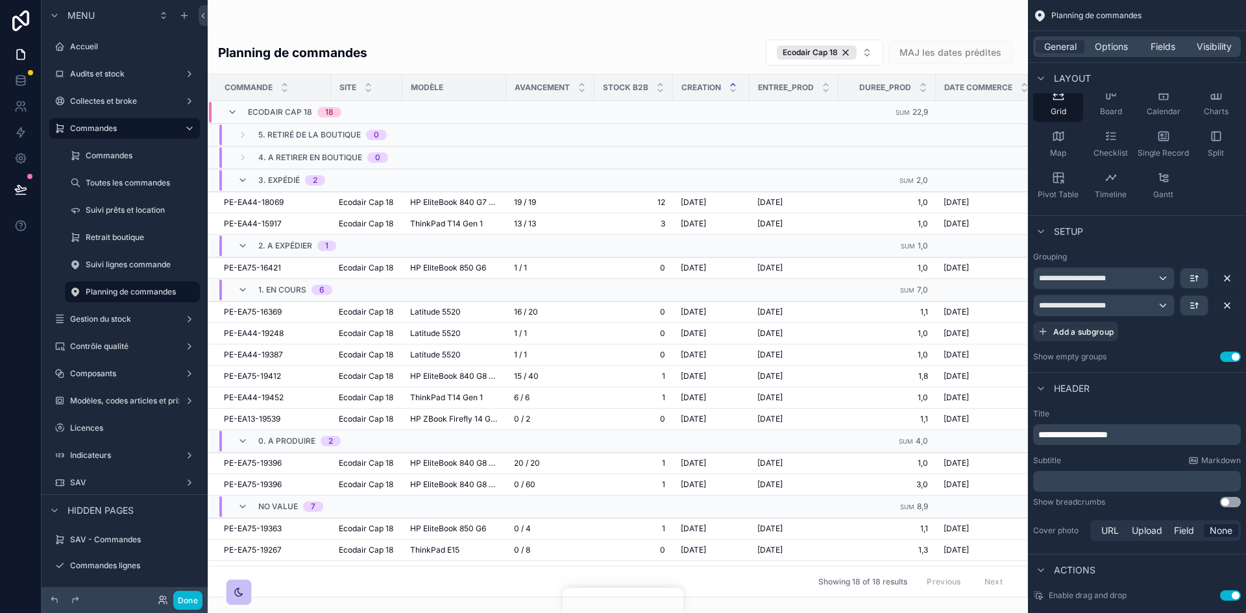
click at [830, 360] on button "Use setting" at bounding box center [1230, 357] width 21 height 10
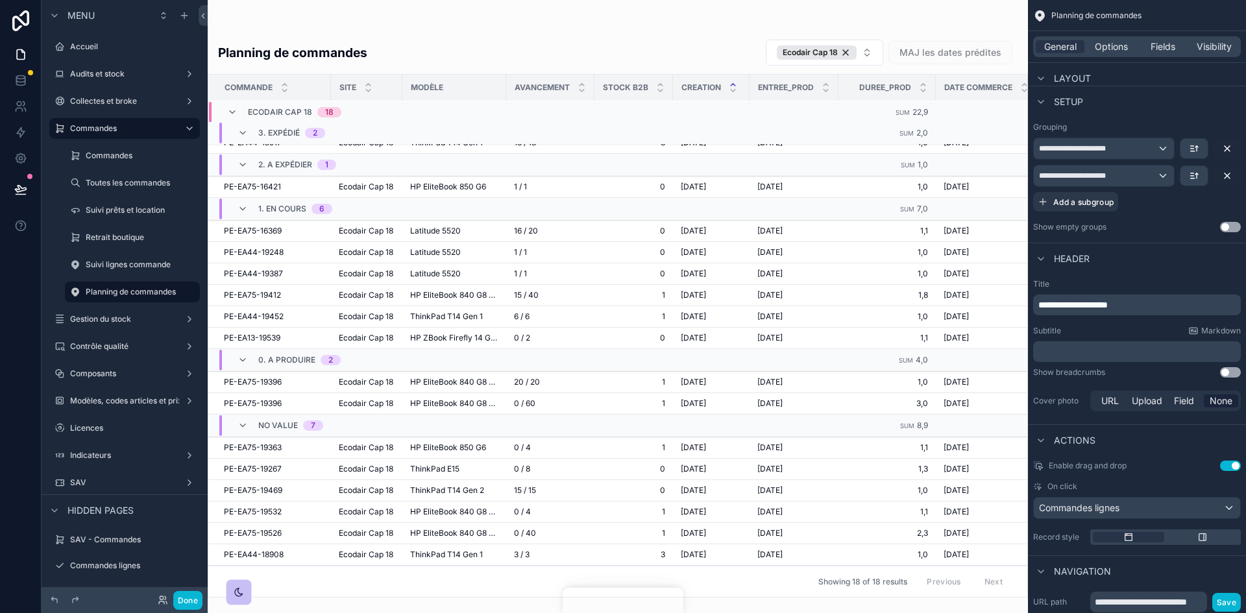
scroll to position [114, 0]
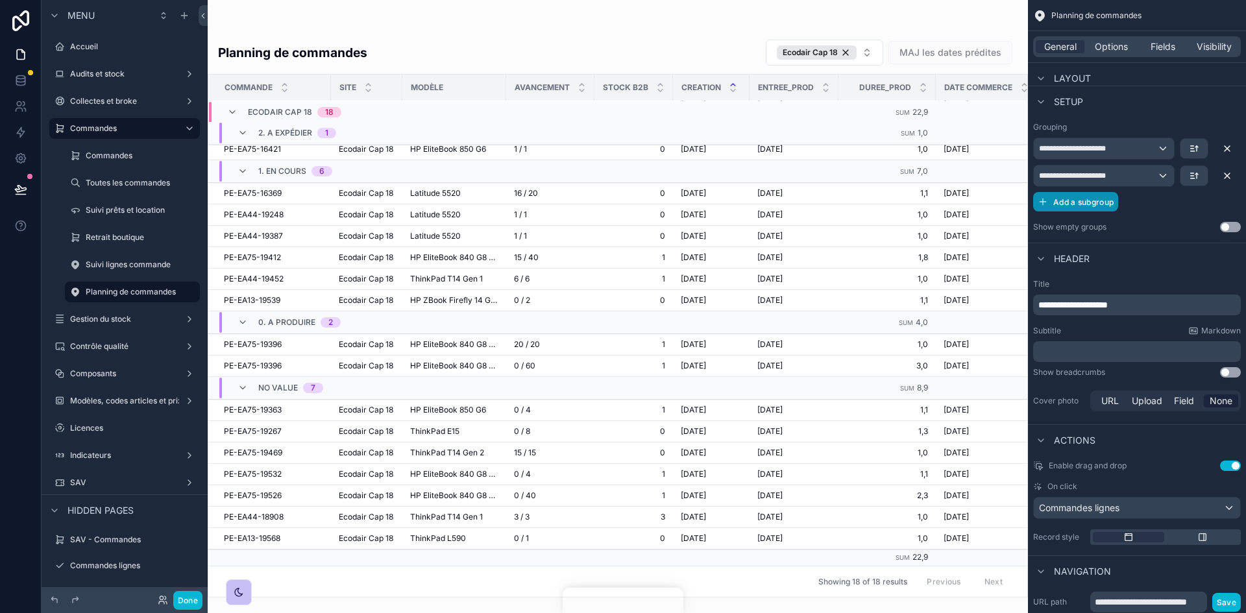
click at [830, 199] on span "Add a subgroup" at bounding box center [1084, 202] width 60 height 10
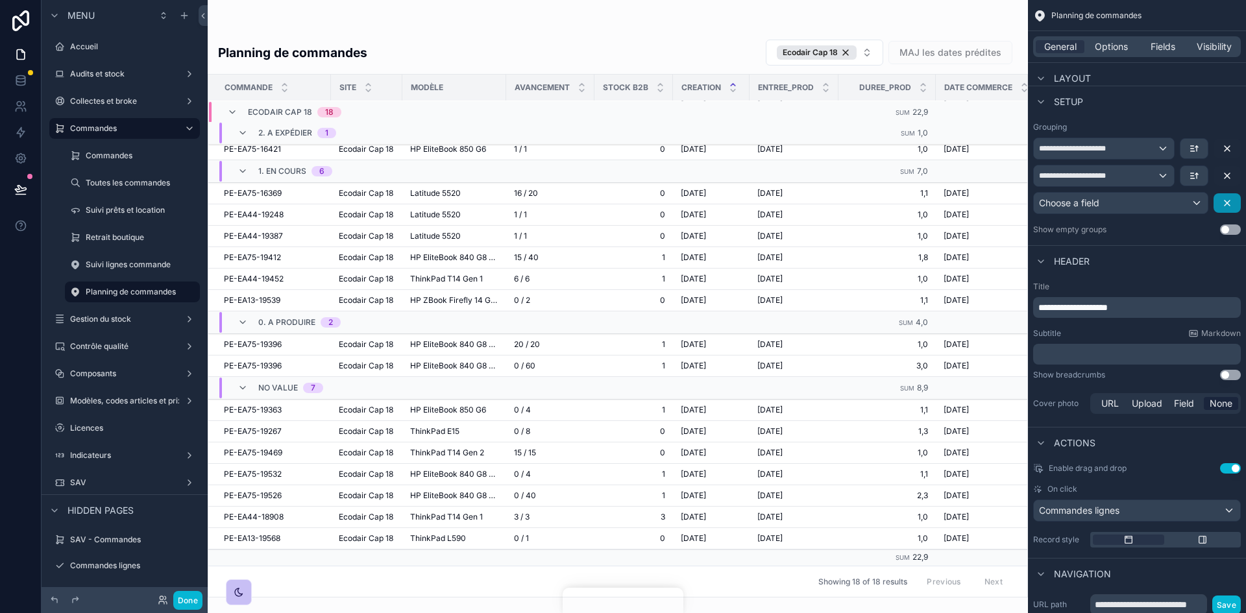
click at [830, 203] on icon "scrollable content" at bounding box center [1227, 203] width 10 height 10
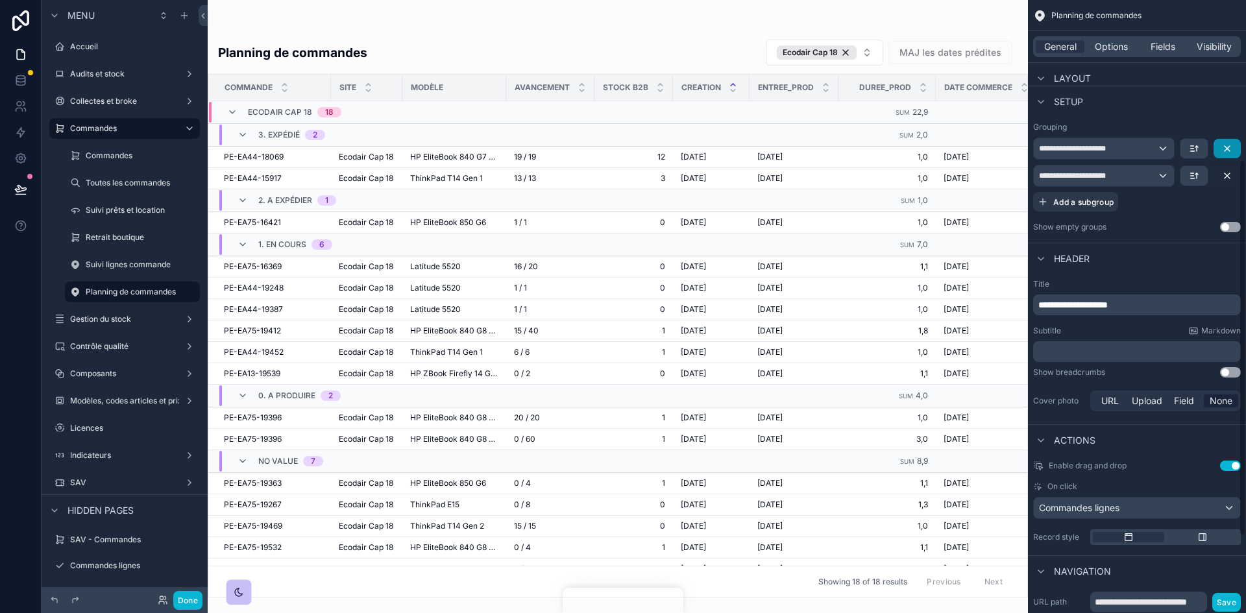
click at [830, 145] on icon "scrollable content" at bounding box center [1227, 148] width 10 height 10
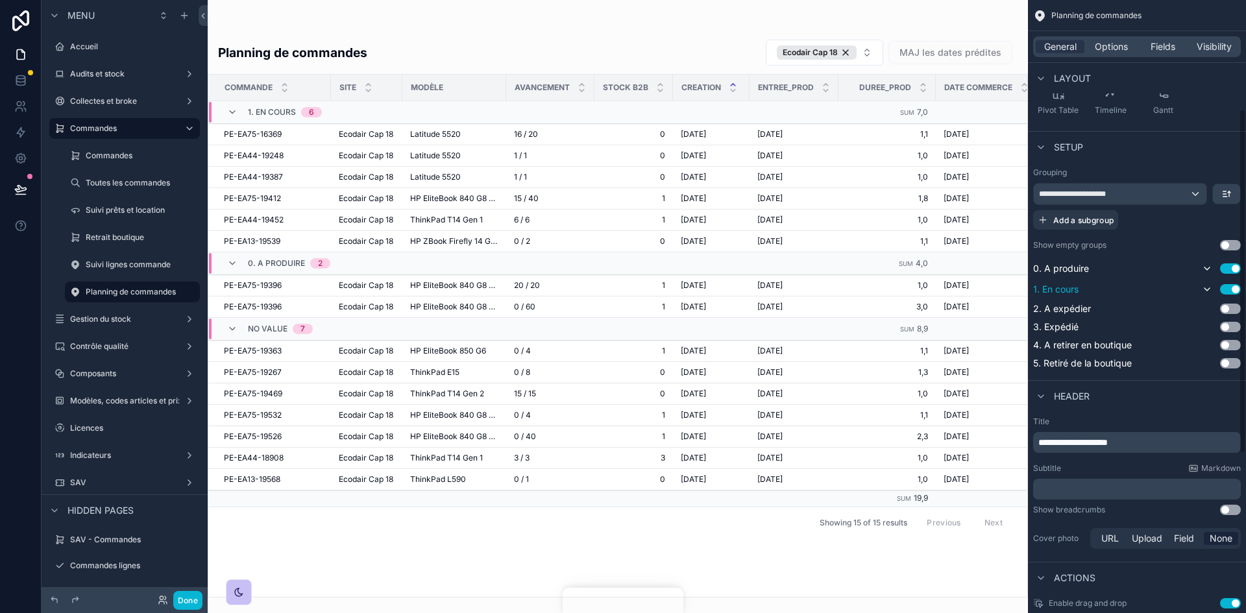
scroll to position [195, 0]
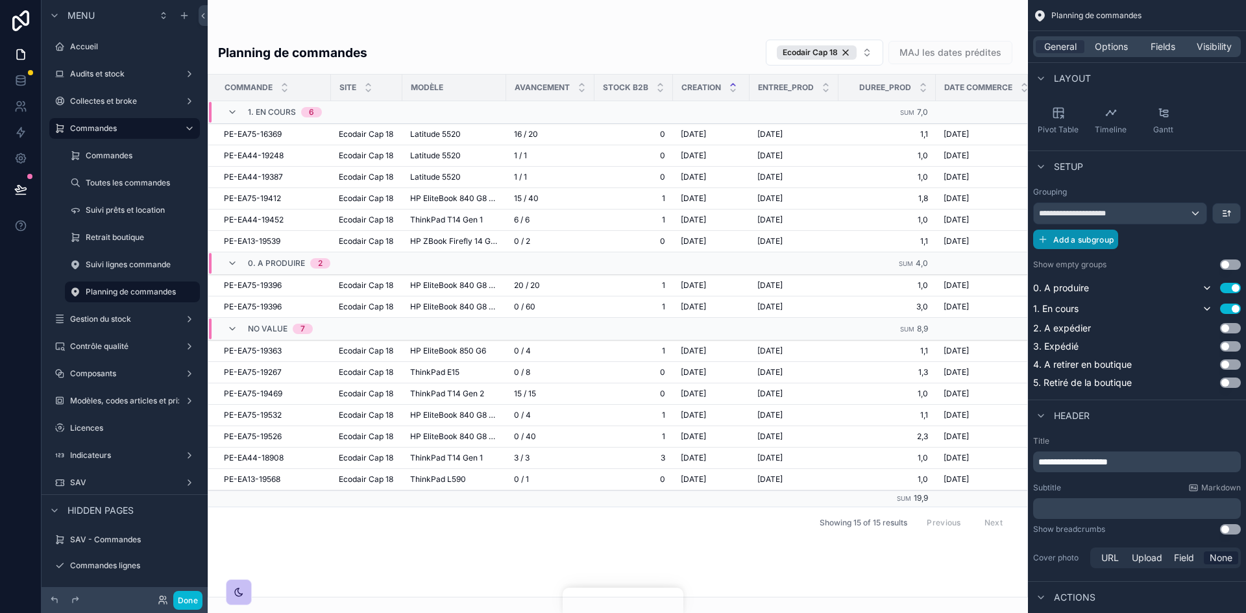
click at [830, 243] on span "Add a subgroup" at bounding box center [1084, 240] width 60 height 10
drag, startPoint x: 1224, startPoint y: 217, endPoint x: 1207, endPoint y: 226, distance: 19.5
click at [830, 217] on icon "scrollable content" at bounding box center [1227, 213] width 10 height 10
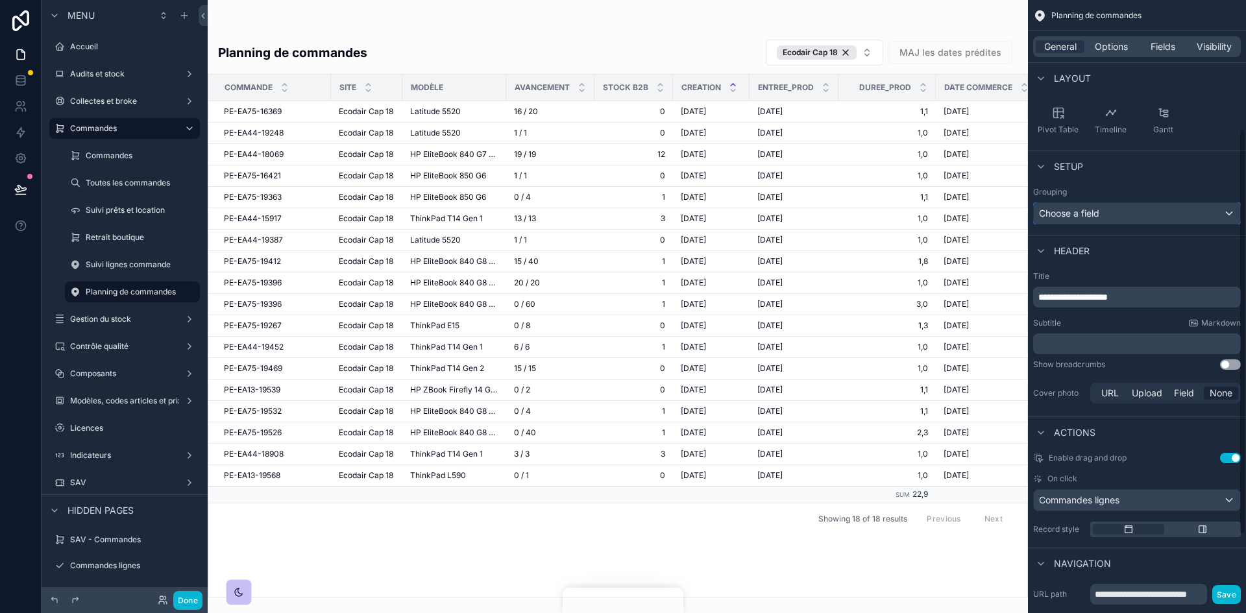
click at [830, 210] on span "Choose a field" at bounding box center [1069, 213] width 60 height 11
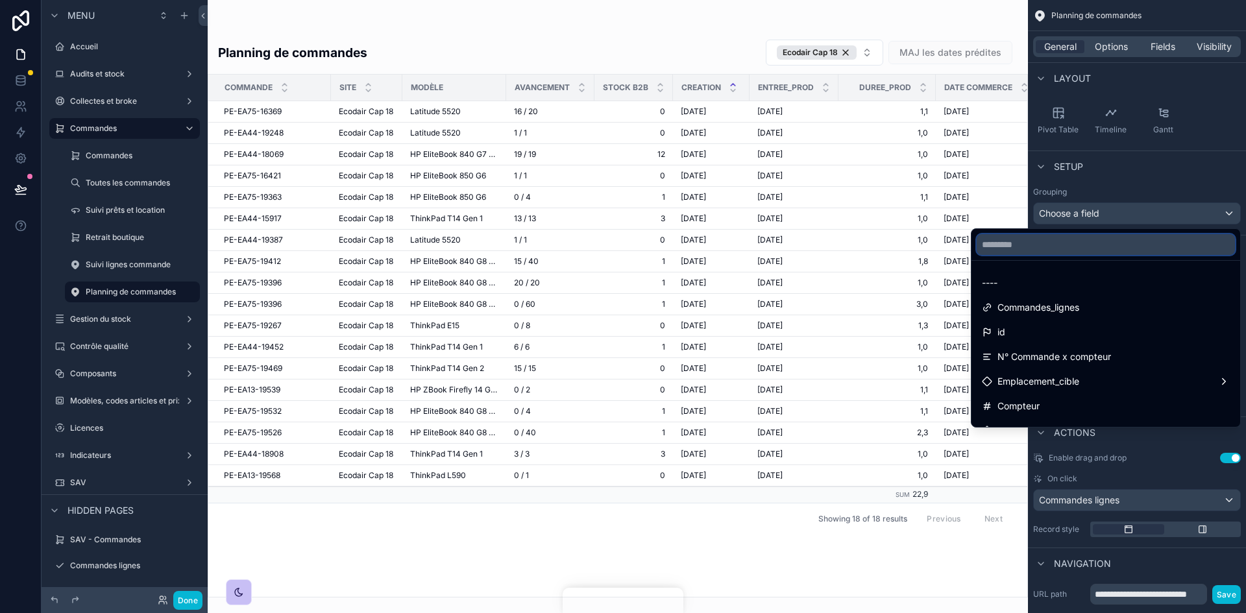
click at [830, 245] on input "text" at bounding box center [1106, 244] width 258 height 21
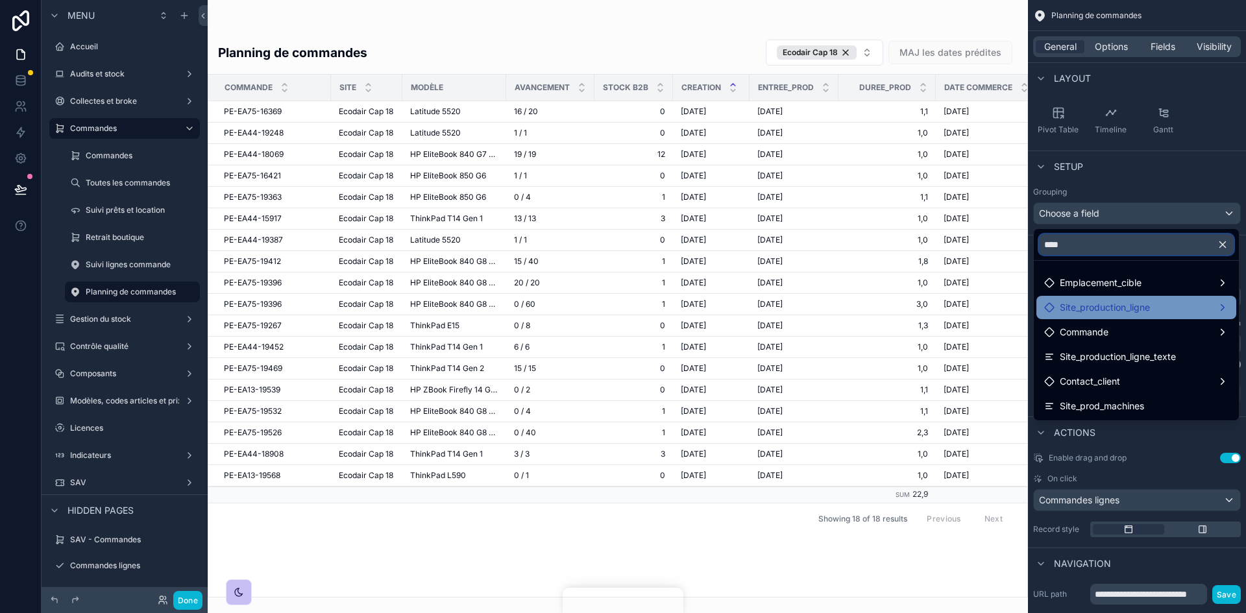
type input "****"
click at [830, 309] on span "Site_production_ligne" at bounding box center [1105, 308] width 90 height 16
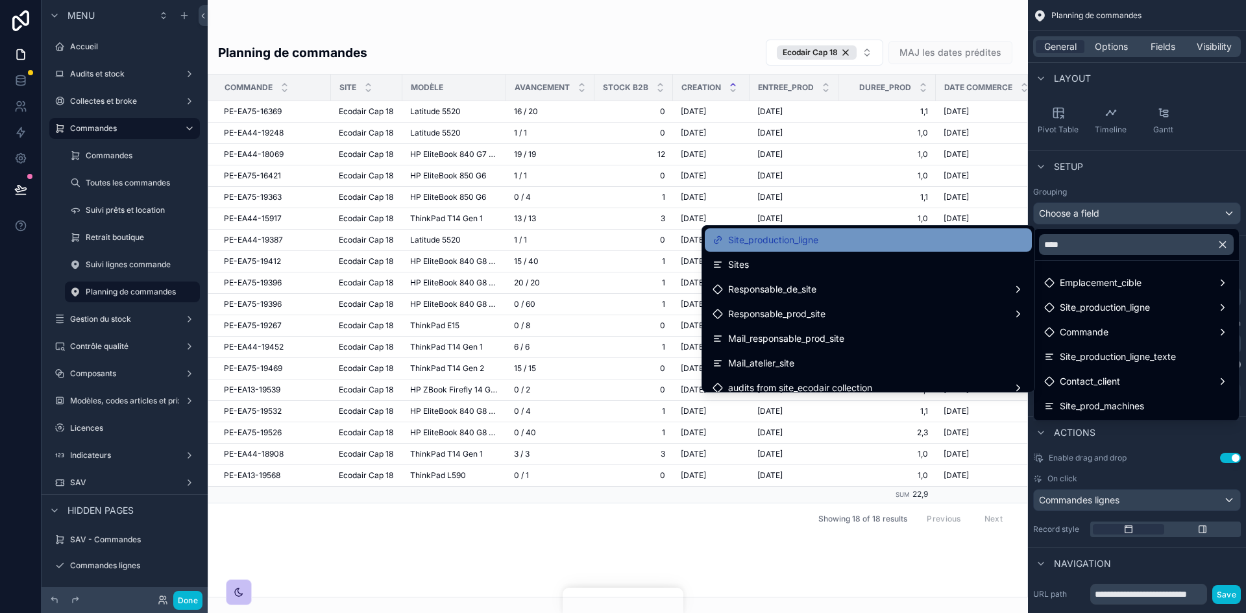
click at [830, 245] on div "Site_production_ligne" at bounding box center [869, 240] width 312 height 16
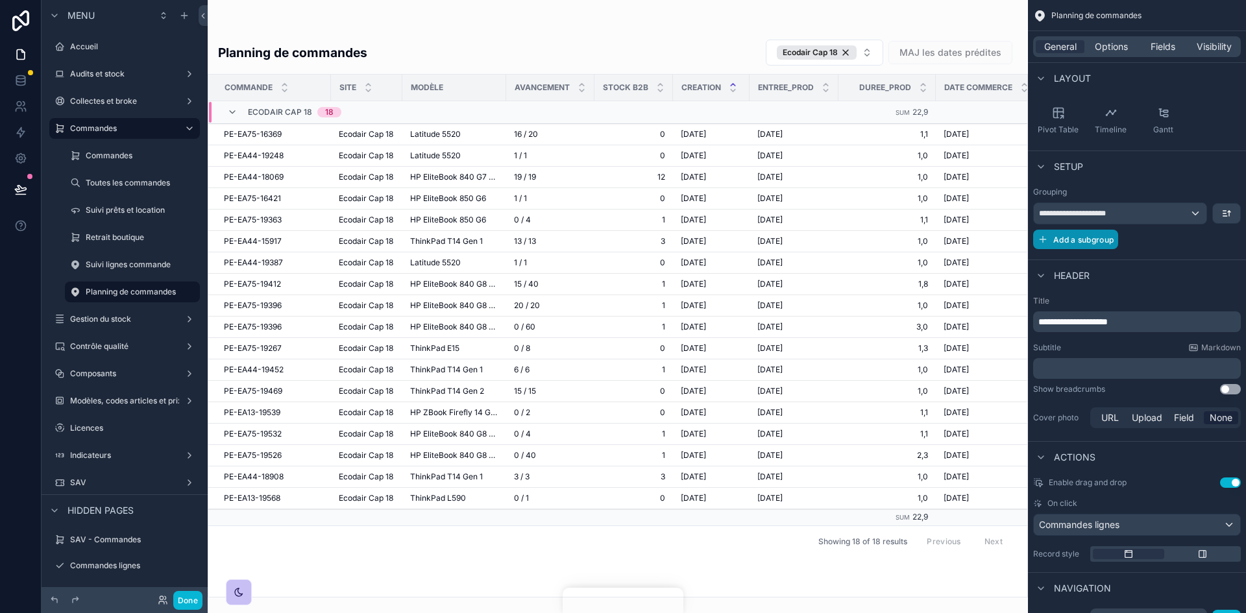
click at [830, 232] on button "Add a subgroup" at bounding box center [1076, 239] width 85 height 19
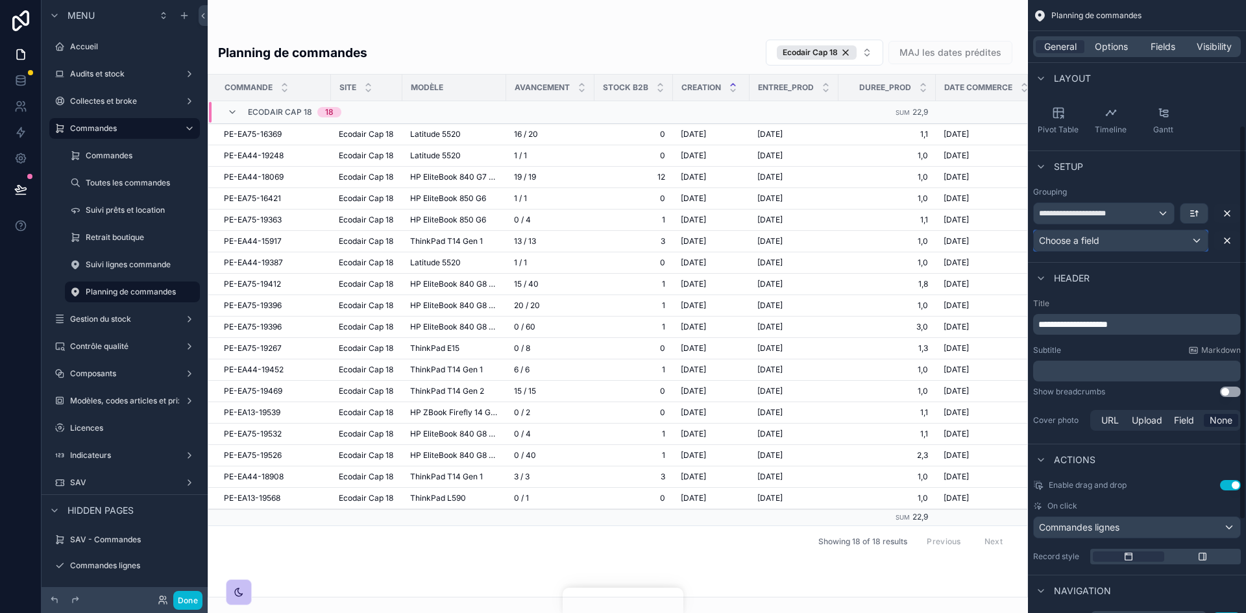
click at [830, 247] on div "Choose a field" at bounding box center [1121, 240] width 174 height 21
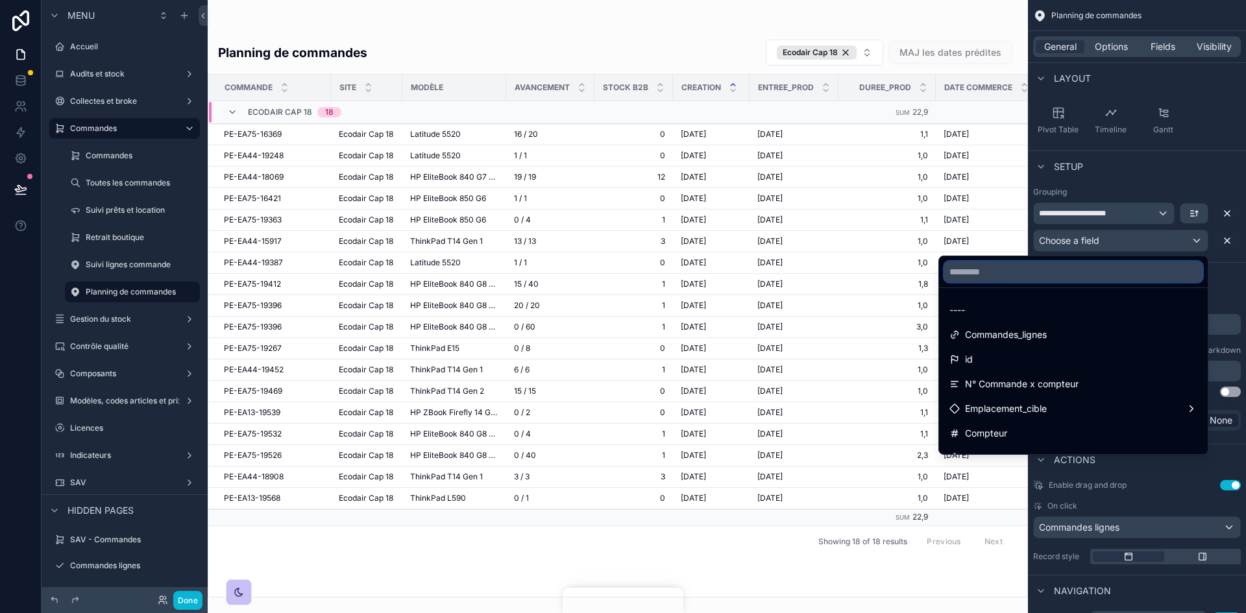
click at [830, 273] on input "text" at bounding box center [1074, 272] width 258 height 21
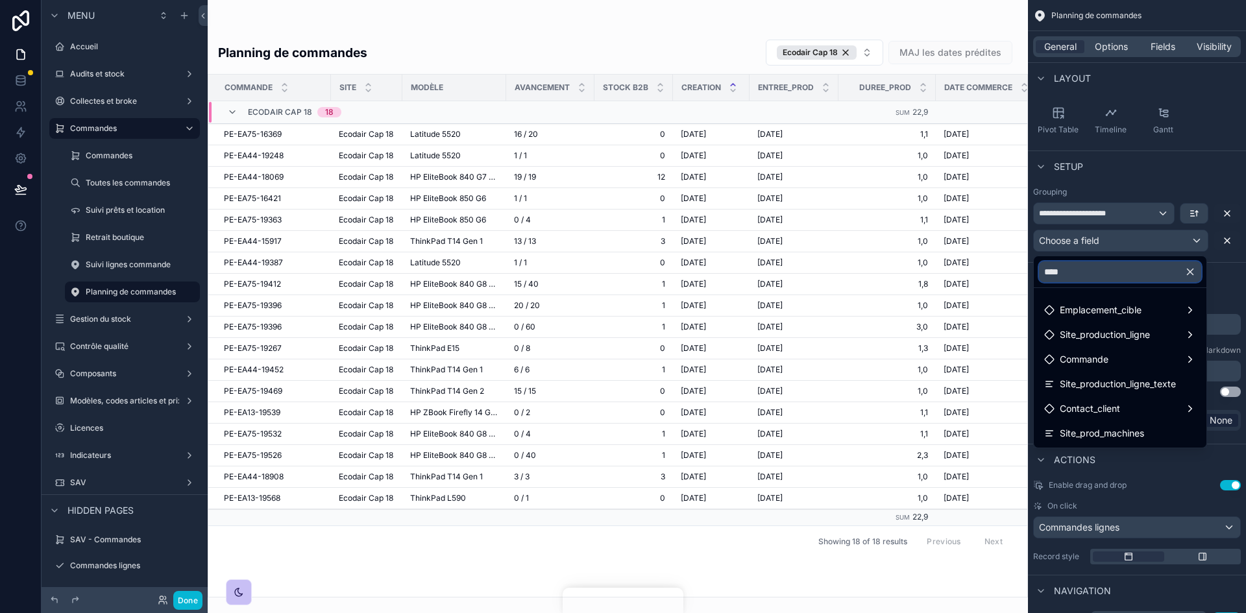
drag, startPoint x: 1073, startPoint y: 269, endPoint x: 1043, endPoint y: 266, distance: 30.6
click at [830, 266] on input "****" at bounding box center [1120, 272] width 162 height 21
type input "****"
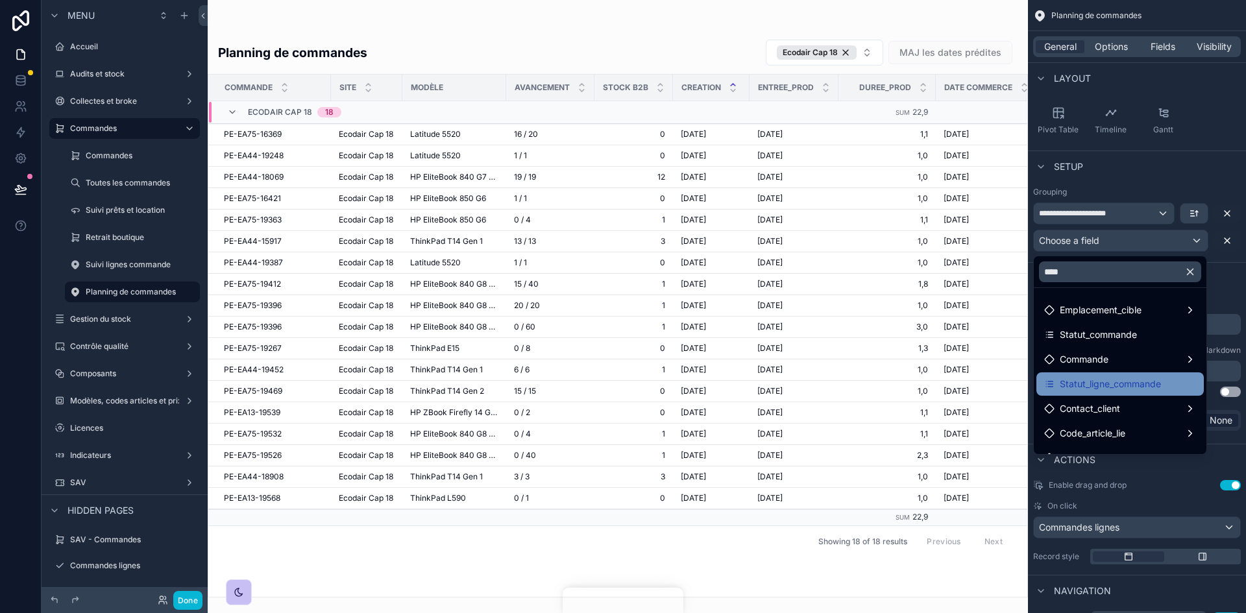
click at [830, 379] on span "Statut_ligne_commande" at bounding box center [1110, 385] width 101 height 16
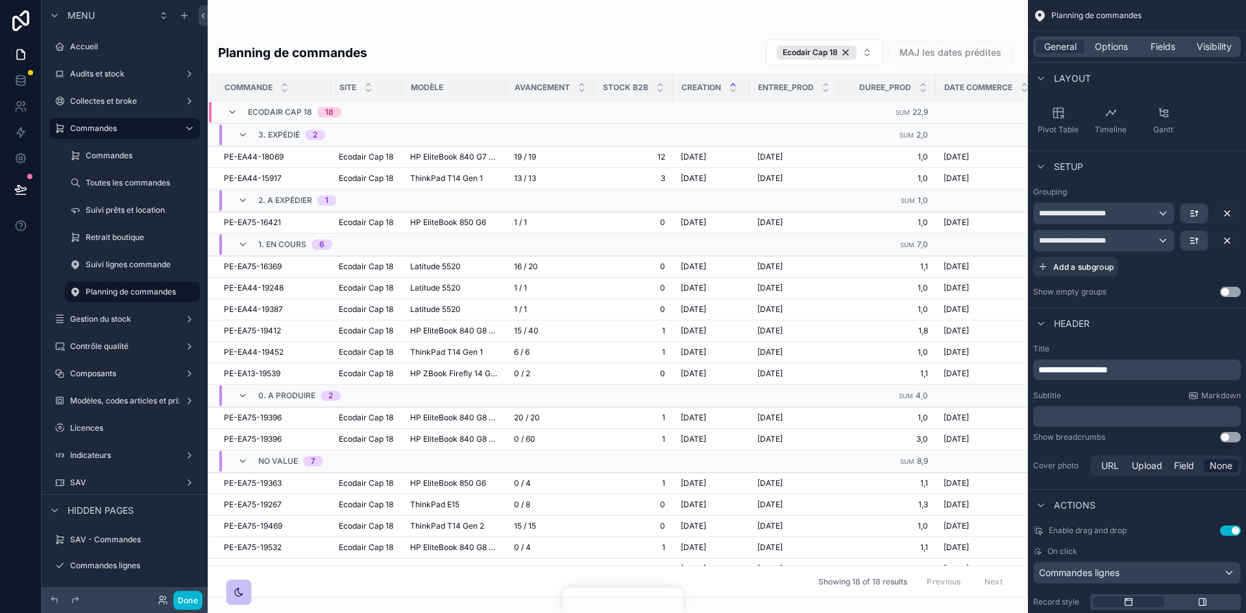
drag, startPoint x: 1153, startPoint y: 238, endPoint x: 1176, endPoint y: 302, distance: 67.8
click at [830, 302] on div "**********" at bounding box center [1137, 242] width 218 height 121
click at [830, 288] on button "Use setting" at bounding box center [1230, 292] width 21 height 10
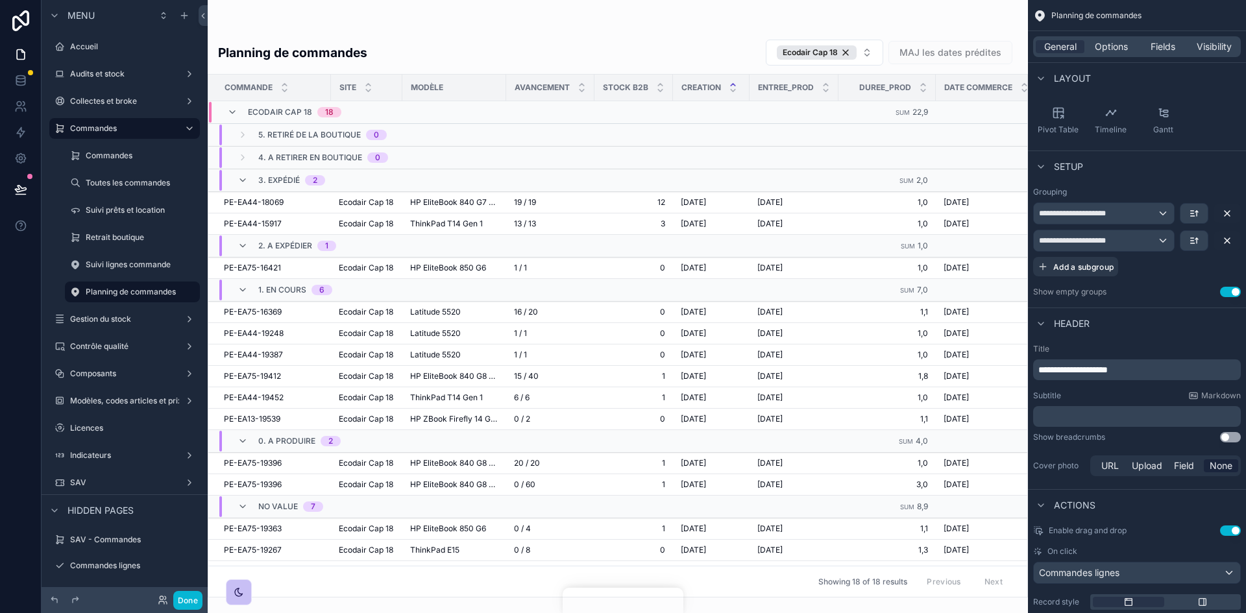
click at [830, 288] on button "Use setting" at bounding box center [1230, 292] width 21 height 10
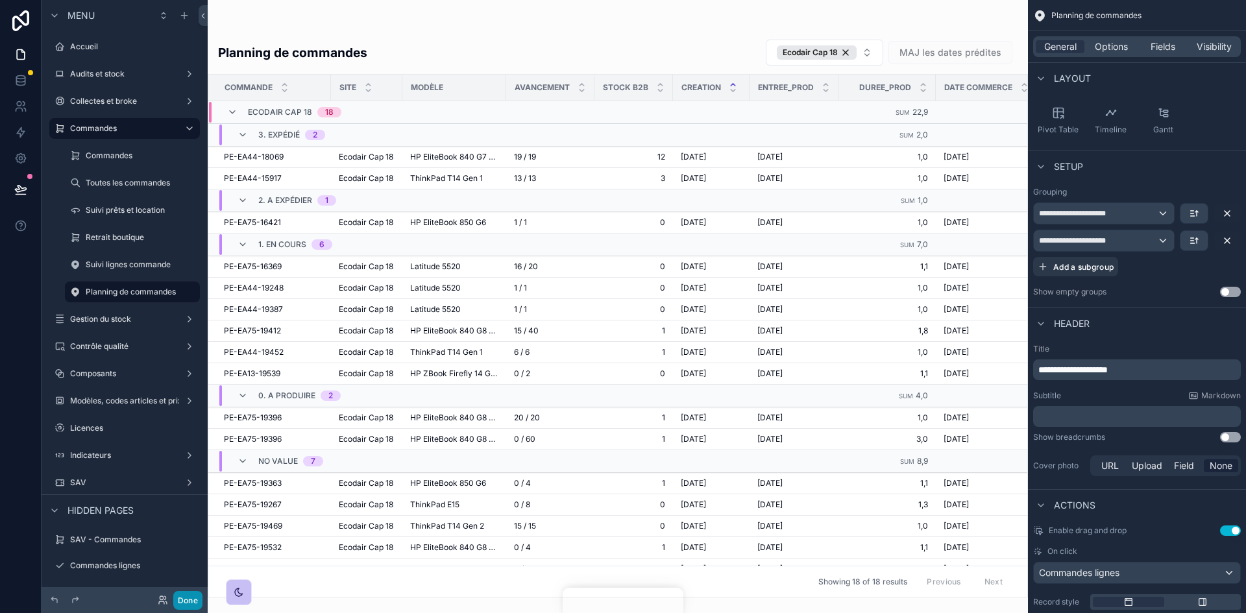
click at [191, 379] on button "Done" at bounding box center [187, 600] width 29 height 19
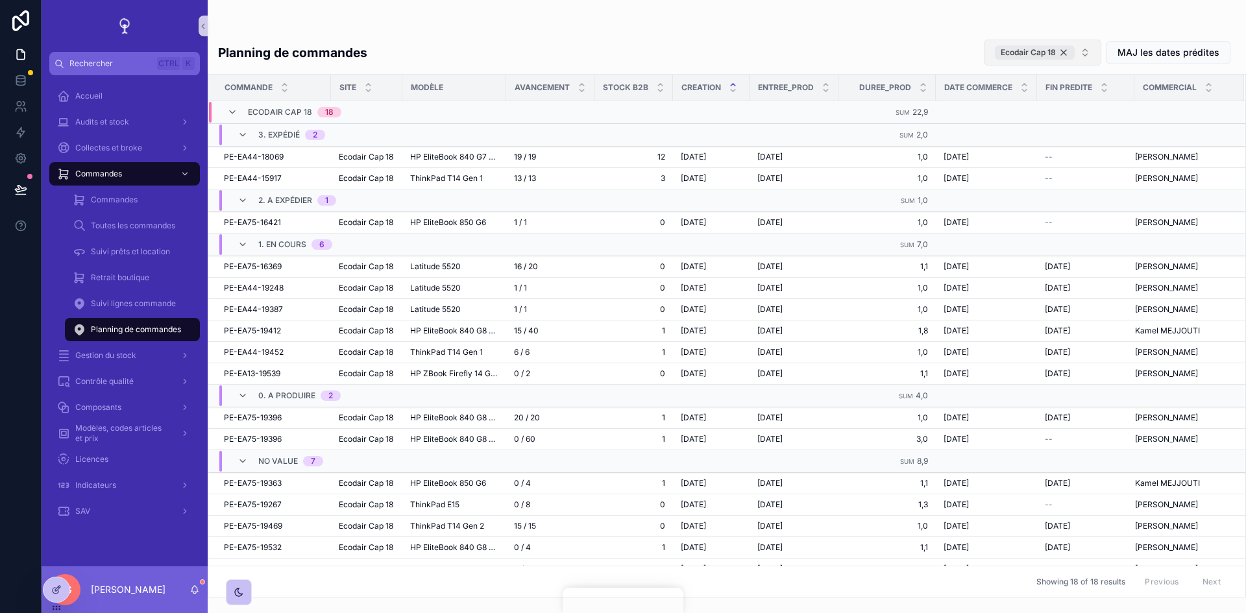
click at [830, 52] on div "Ecodair Cap 18" at bounding box center [1035, 52] width 80 height 14
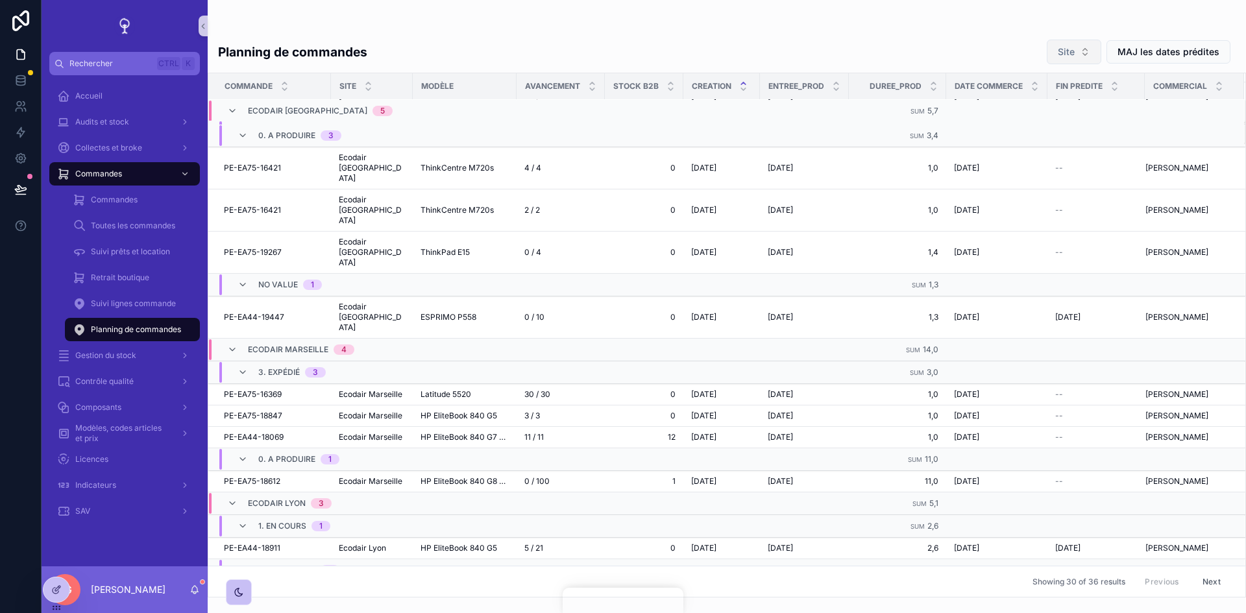
scroll to position [195, 0]
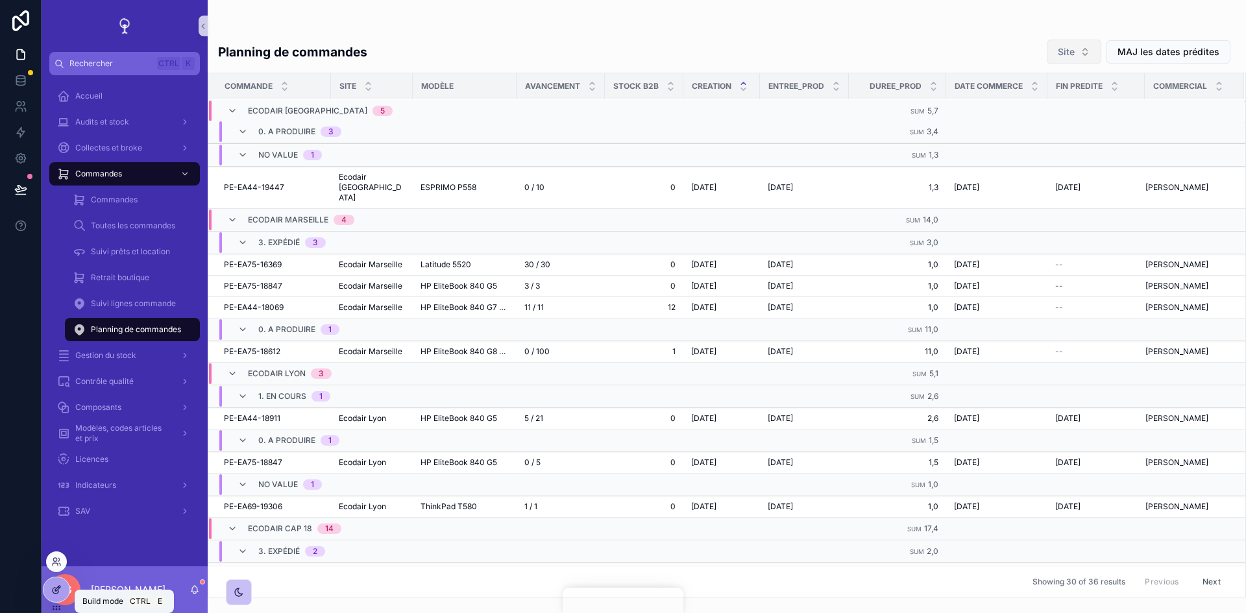
click at [52, 379] on div at bounding box center [56, 590] width 26 height 25
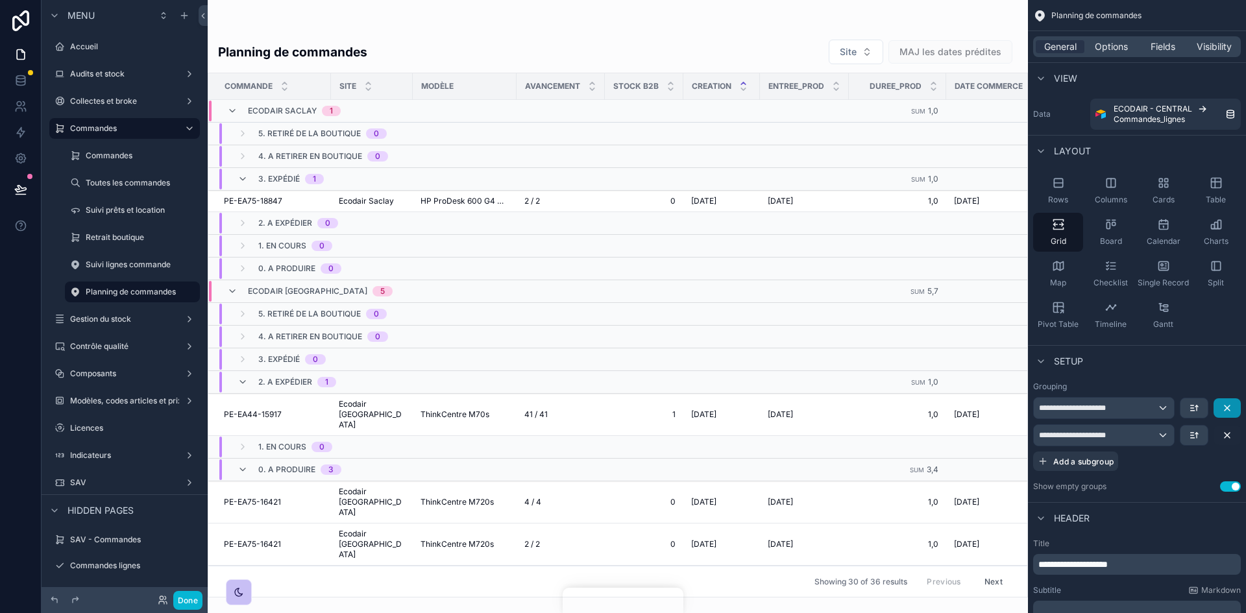
click at [830, 379] on icon "scrollable content" at bounding box center [1227, 408] width 10 height 10
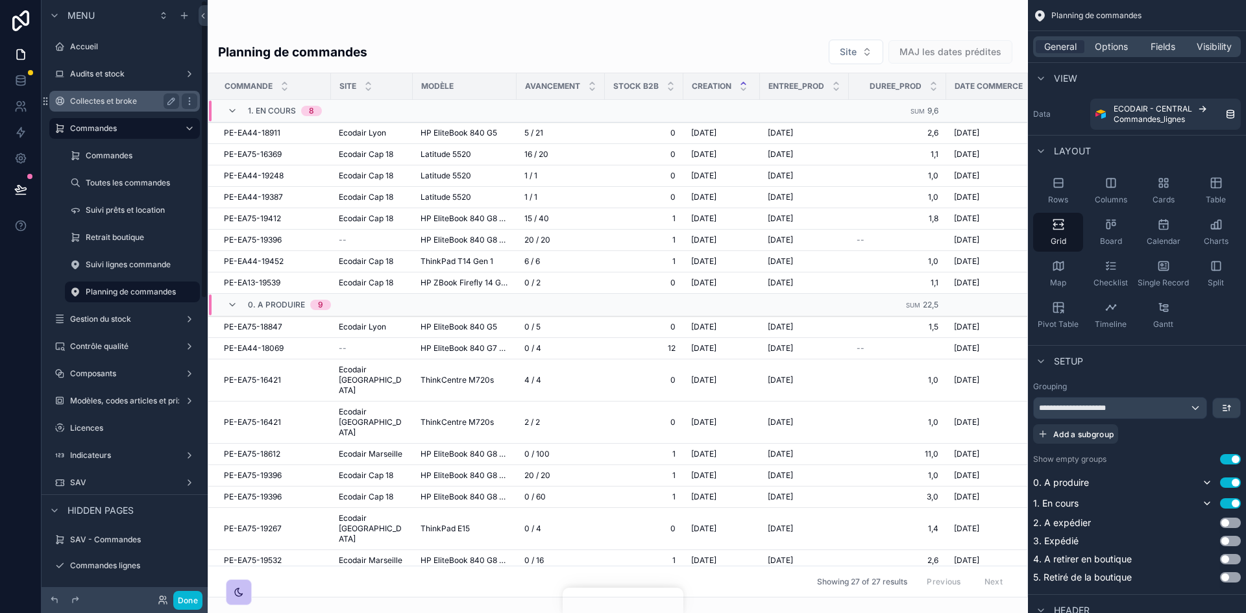
click at [121, 97] on label "Collectes et broke" at bounding box center [122, 101] width 104 height 10
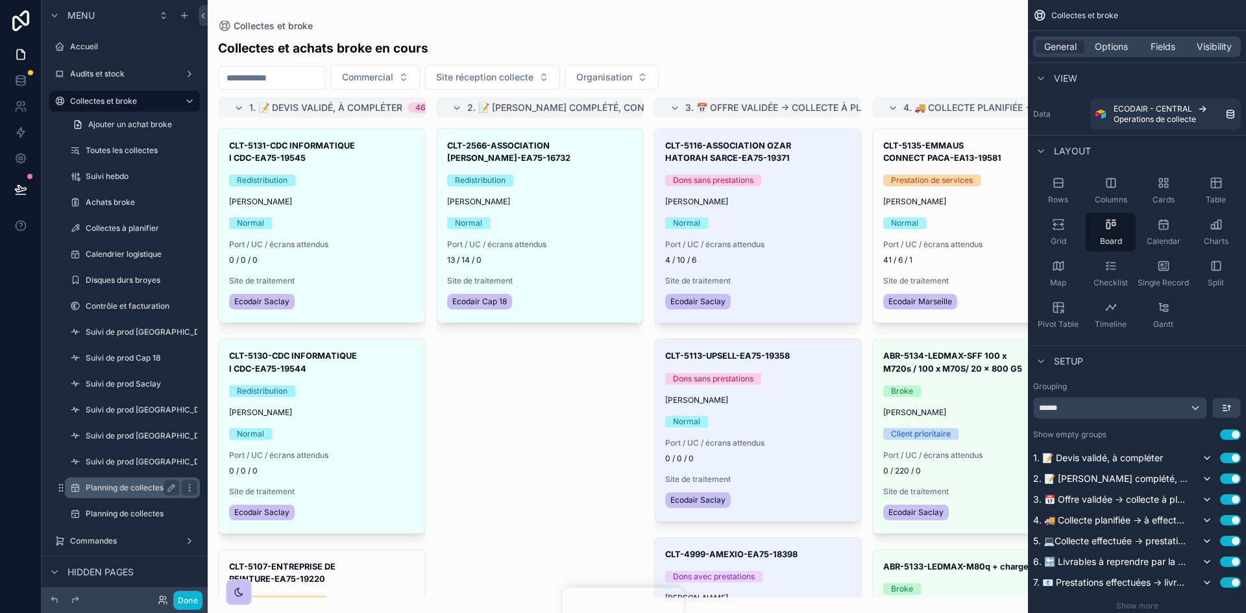
click at [125, 379] on label "Planning de collectes Saclay" at bounding box center [138, 488] width 105 height 10
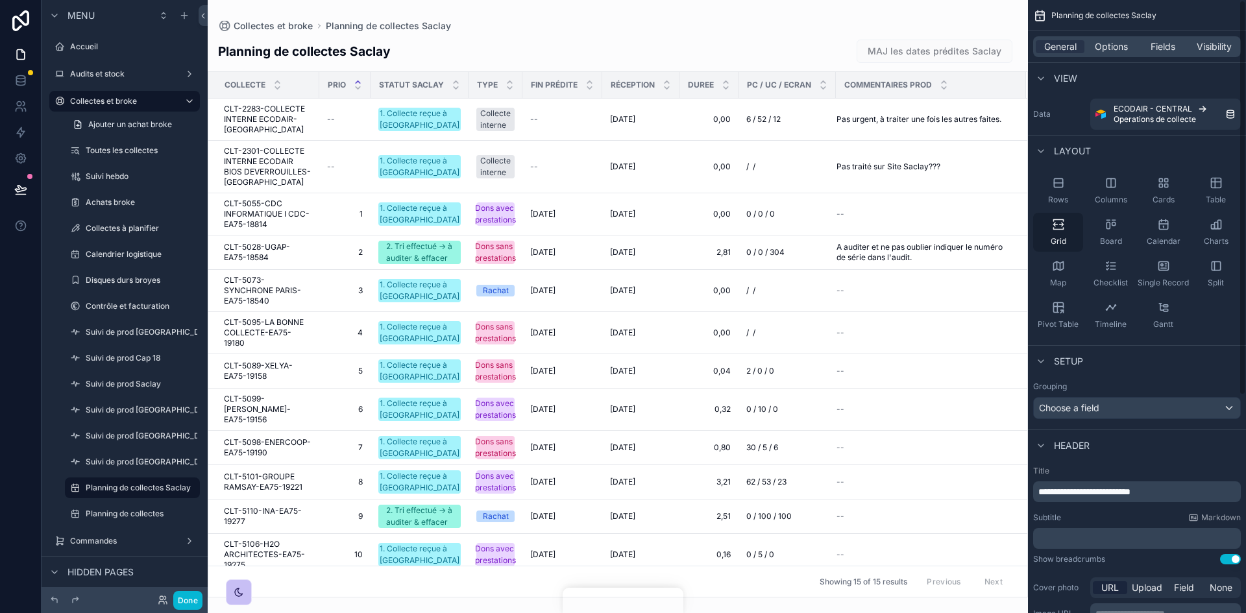
drag, startPoint x: 1022, startPoint y: 165, endPoint x: 1035, endPoint y: 249, distance: 85.3
click at [830, 249] on div "Rechercher Ctrl K Accueil Audits et stock Collectes et broke Toutes les collect…" at bounding box center [727, 306] width 1039 height 613
click at [830, 23] on div "scrollable content" at bounding box center [618, 306] width 821 height 613
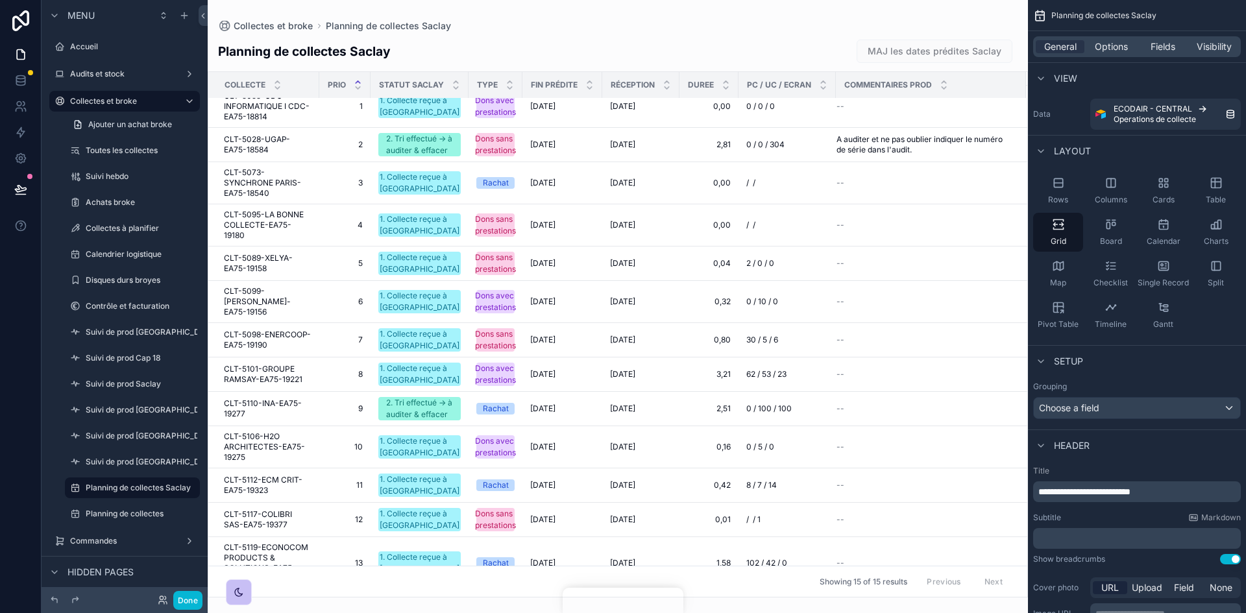
scroll to position [139, 0]
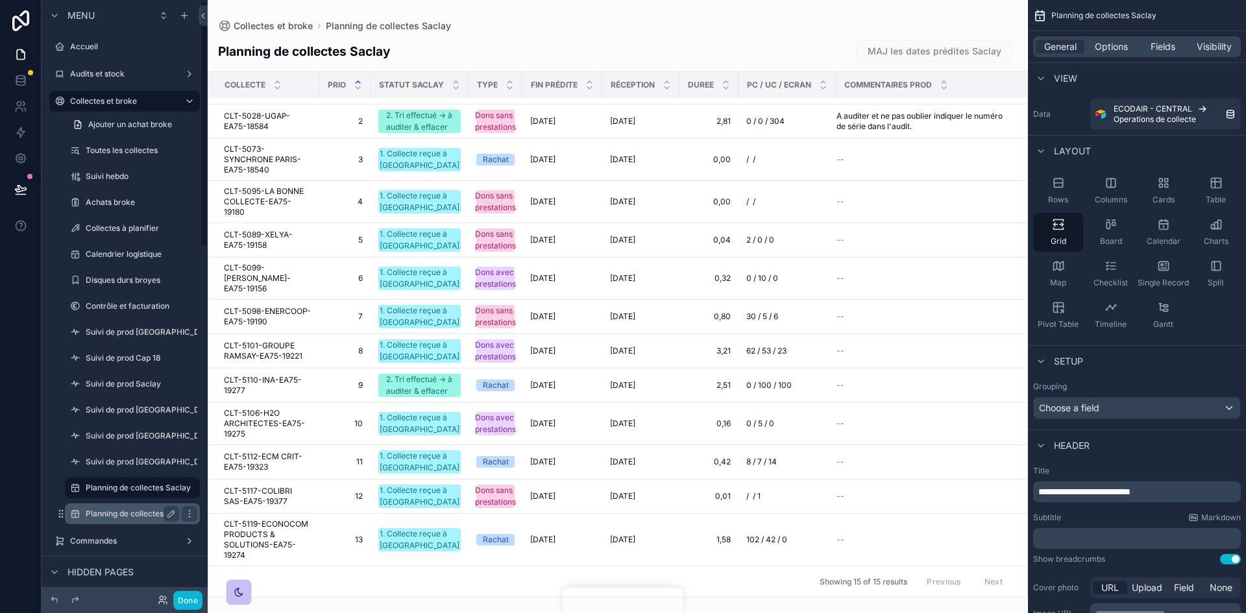
drag, startPoint x: 134, startPoint y: 511, endPoint x: 141, endPoint y: 511, distance: 7.1
click at [134, 379] on label "Planning de collectes" at bounding box center [130, 514] width 88 height 10
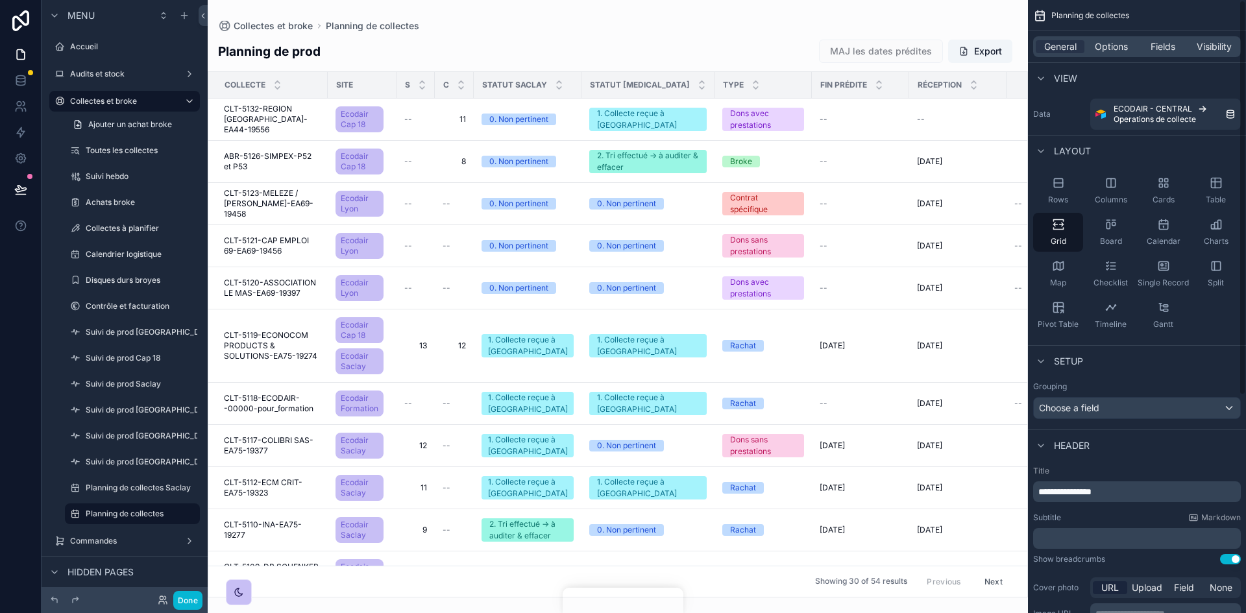
drag, startPoint x: 1021, startPoint y: 154, endPoint x: 1027, endPoint y: 248, distance: 94.3
click at [830, 256] on div "Rechercher Ctrl K Accueil Audits et stock Collectes et broke Toutes les collect…" at bounding box center [727, 306] width 1039 height 613
click at [830, 53] on div "General Options Fields Visibility" at bounding box center [1138, 46] width 208 height 21
click at [830, 49] on span "Options" at bounding box center [1111, 46] width 33 height 13
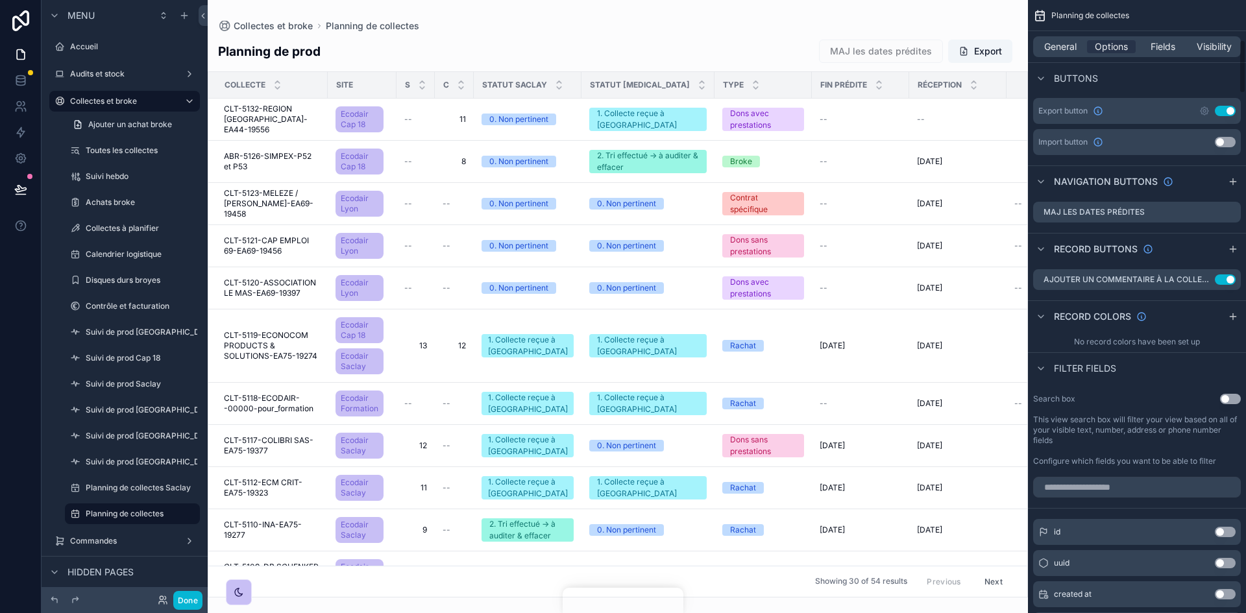
scroll to position [584, 0]
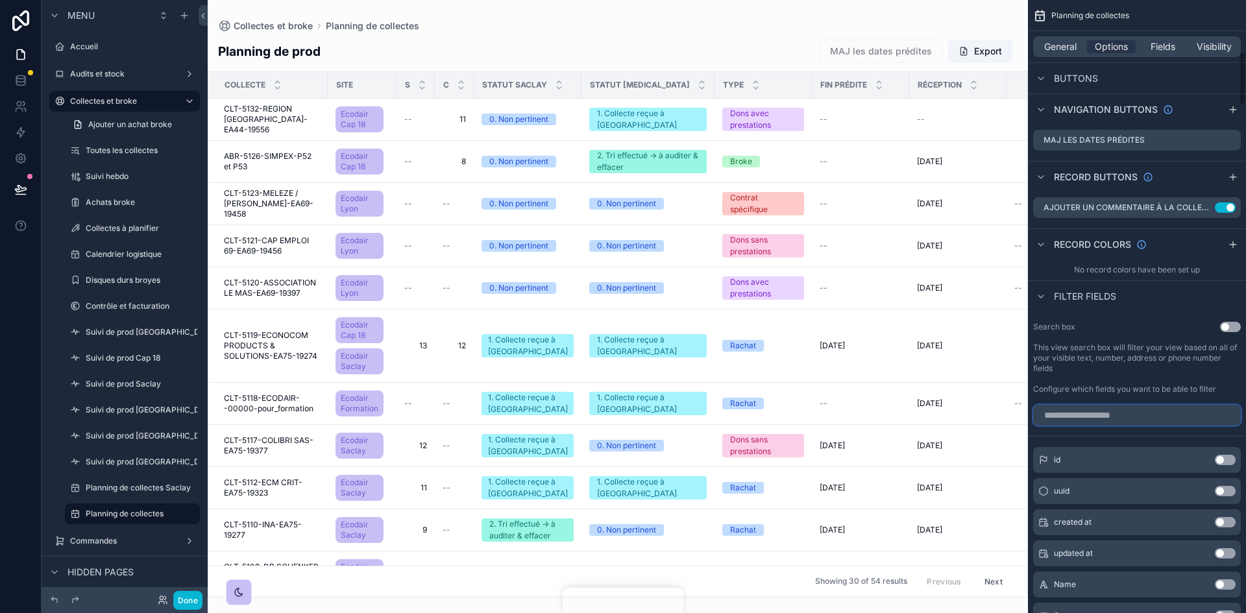
click at [830, 379] on input "scrollable content" at bounding box center [1138, 415] width 208 height 21
type input "****"
click at [830, 379] on button "Use setting" at bounding box center [1225, 522] width 21 height 10
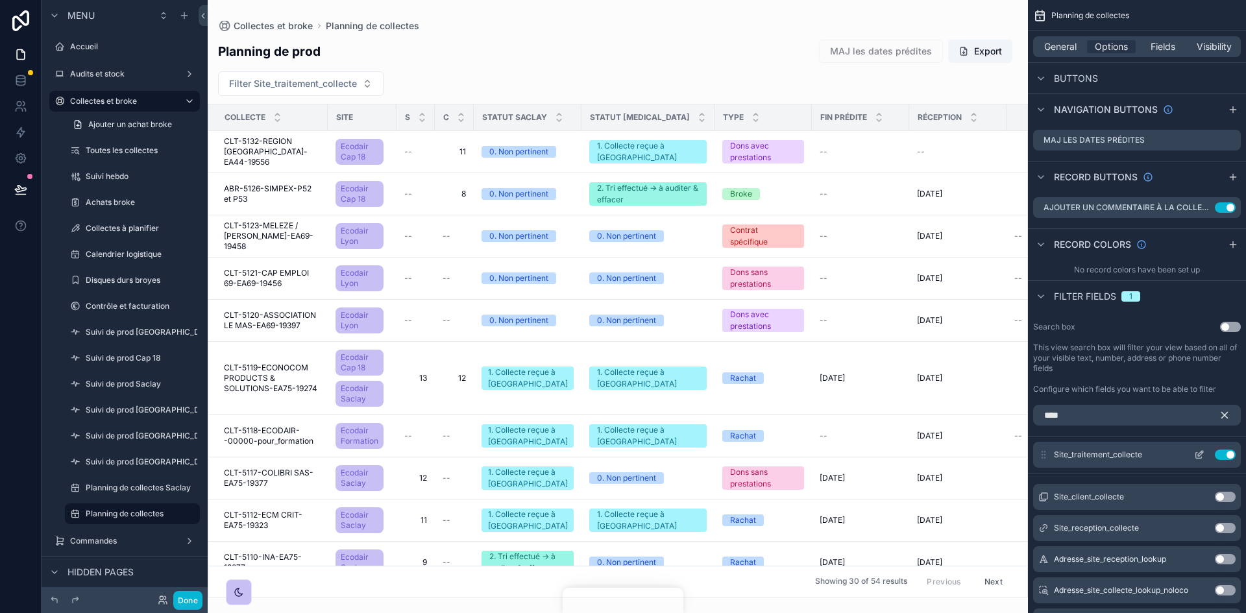
click at [830, 379] on icon "scrollable content" at bounding box center [1200, 455] width 10 height 10
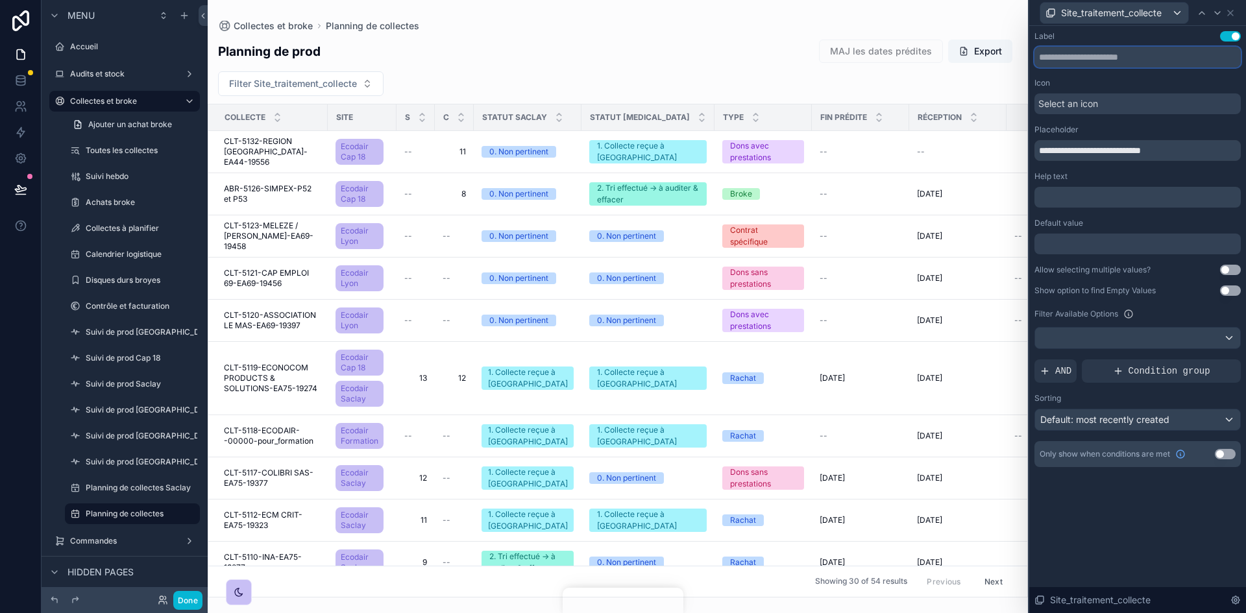
drag, startPoint x: 1148, startPoint y: 49, endPoint x: 980, endPoint y: 68, distance: 168.5
click at [830, 68] on div "**********" at bounding box center [623, 306] width 1246 height 613
type input "****"
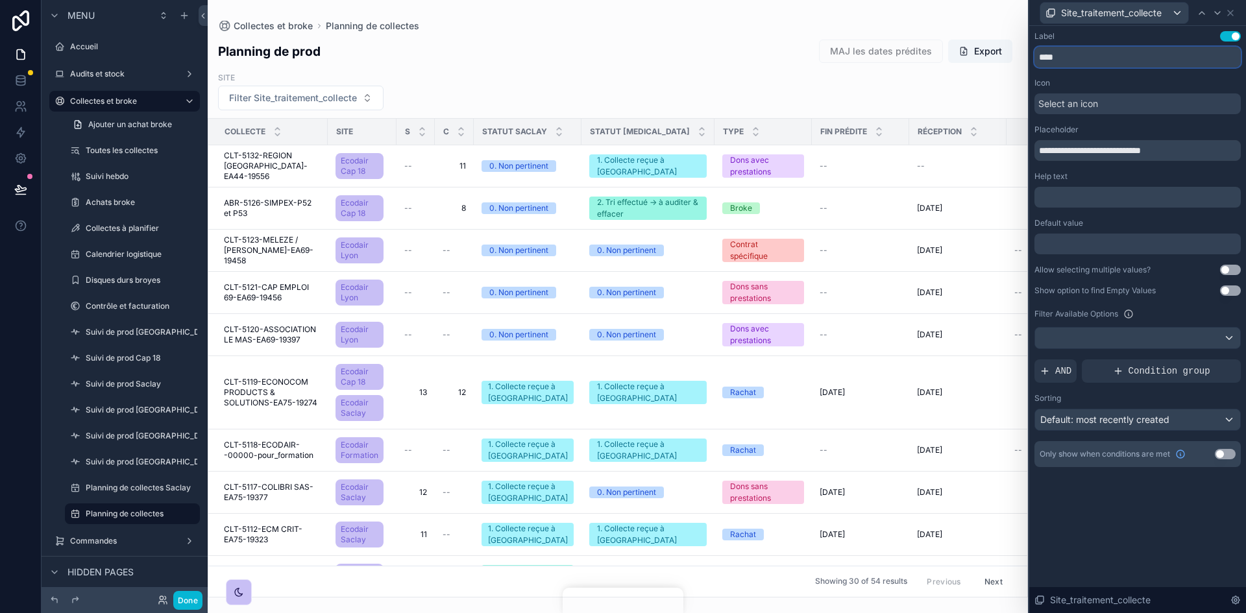
drag, startPoint x: 1063, startPoint y: 49, endPoint x: 1033, endPoint y: 55, distance: 30.4
click at [830, 55] on div "**********" at bounding box center [1138, 262] width 217 height 473
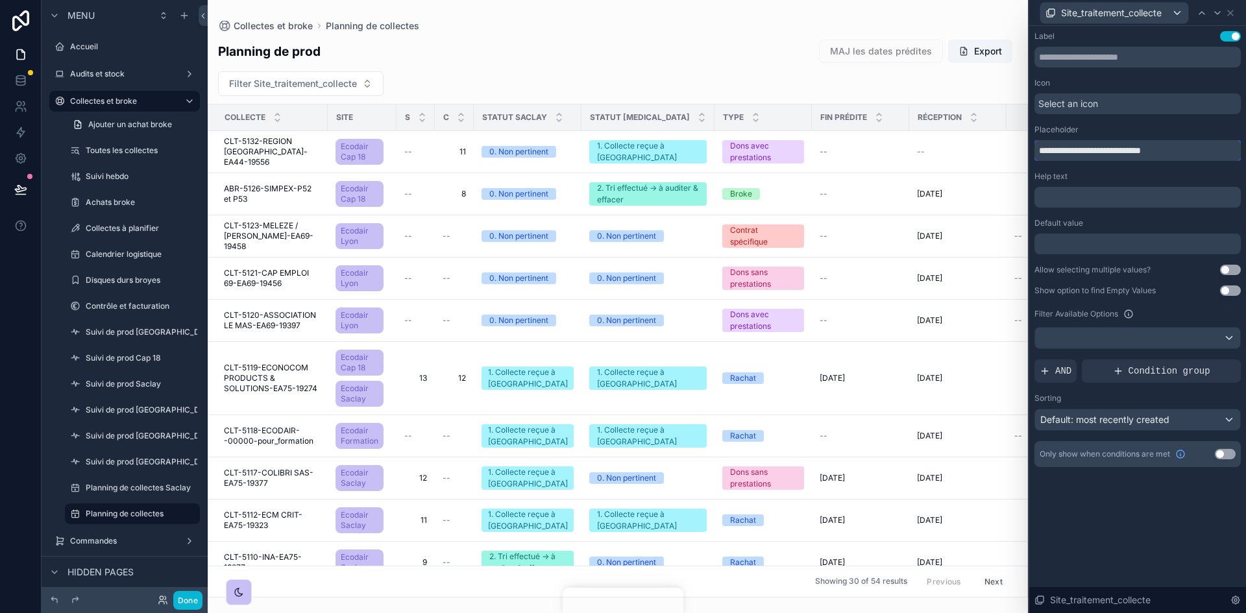
click at [830, 154] on div "**********" at bounding box center [623, 306] width 1246 height 613
type input "****"
click at [830, 14] on icon at bounding box center [1230, 12] width 5 height 5
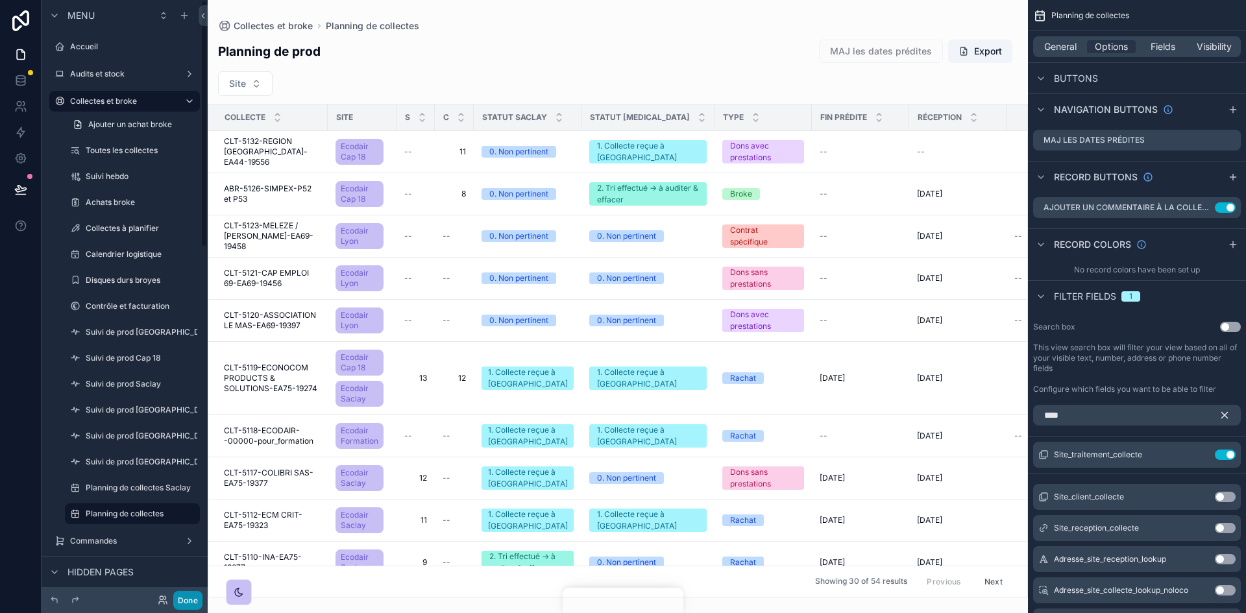
click at [189, 379] on button "Done" at bounding box center [187, 600] width 29 height 19
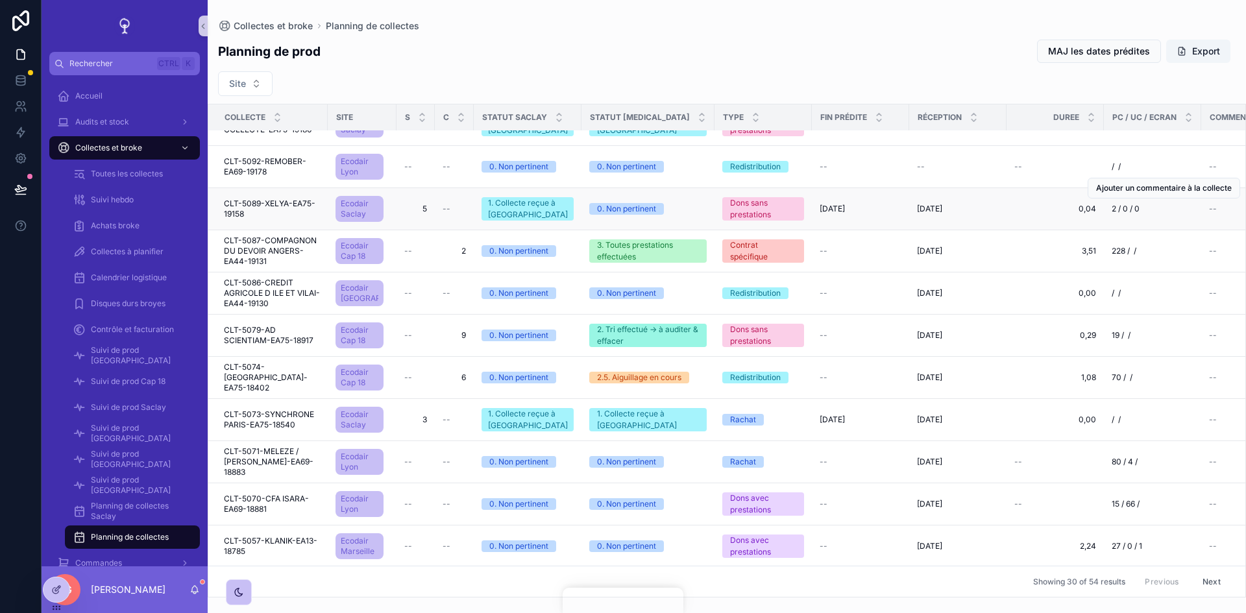
scroll to position [922, 0]
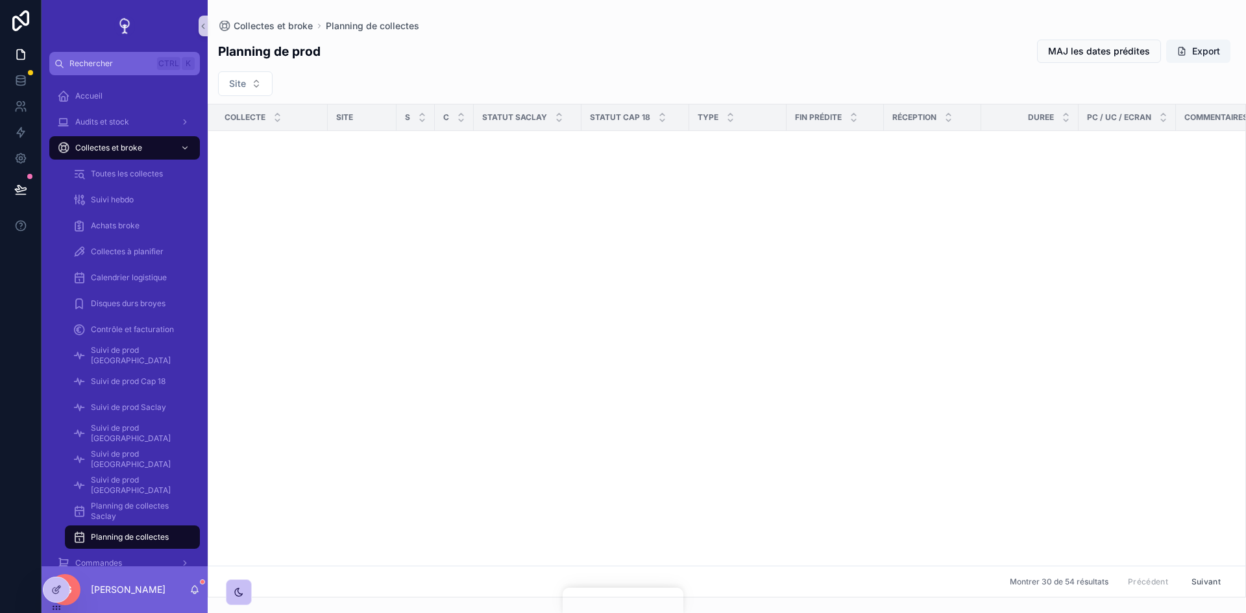
scroll to position [922, 0]
